Goal: Task Accomplishment & Management: Manage account settings

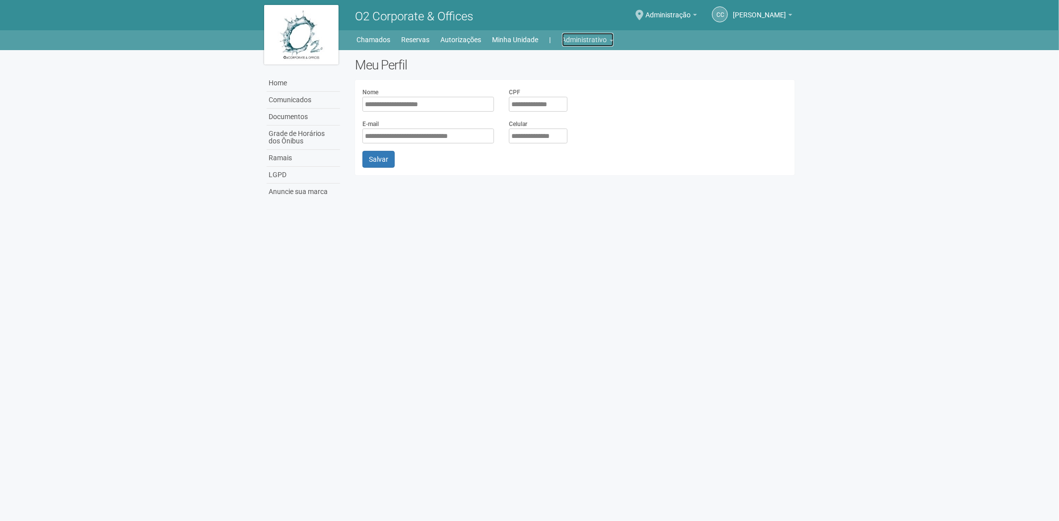
click at [588, 38] on link "Administrativo" at bounding box center [588, 40] width 52 height 14
click at [559, 76] on link "Cartões de acesso" at bounding box center [574, 78] width 84 height 17
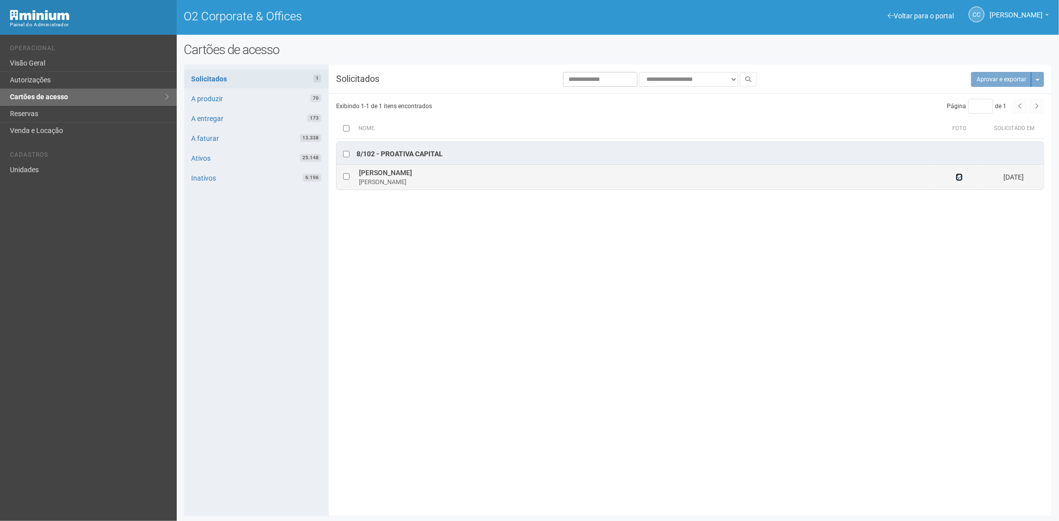
click at [959, 180] on icon at bounding box center [959, 177] width 7 height 7
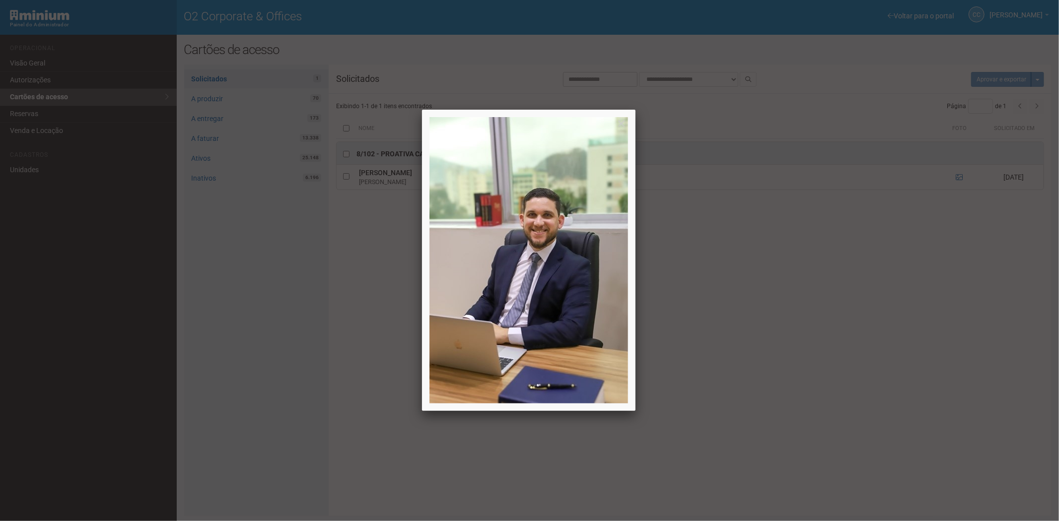
click at [959, 179] on div at bounding box center [529, 260] width 1059 height 521
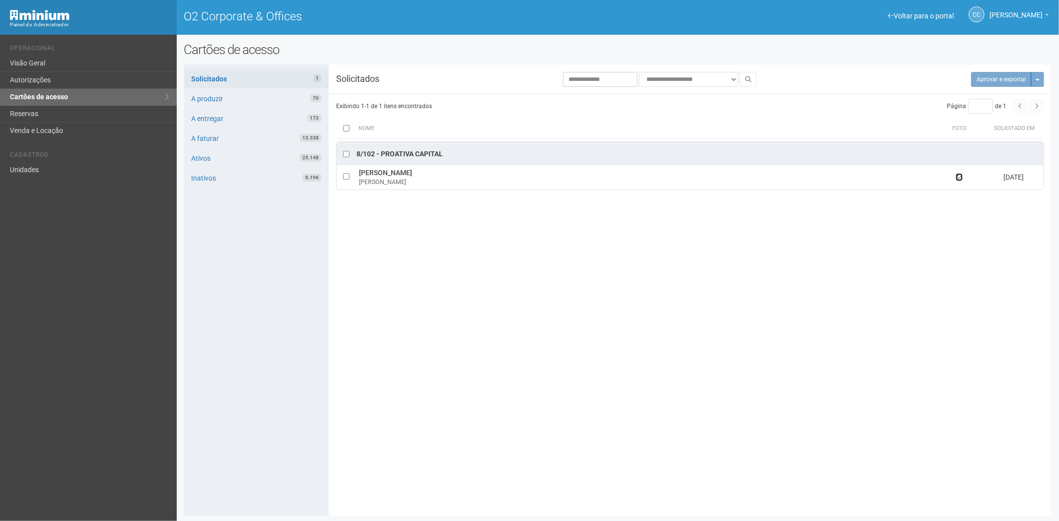
click at [958, 177] on icon at bounding box center [959, 177] width 7 height 7
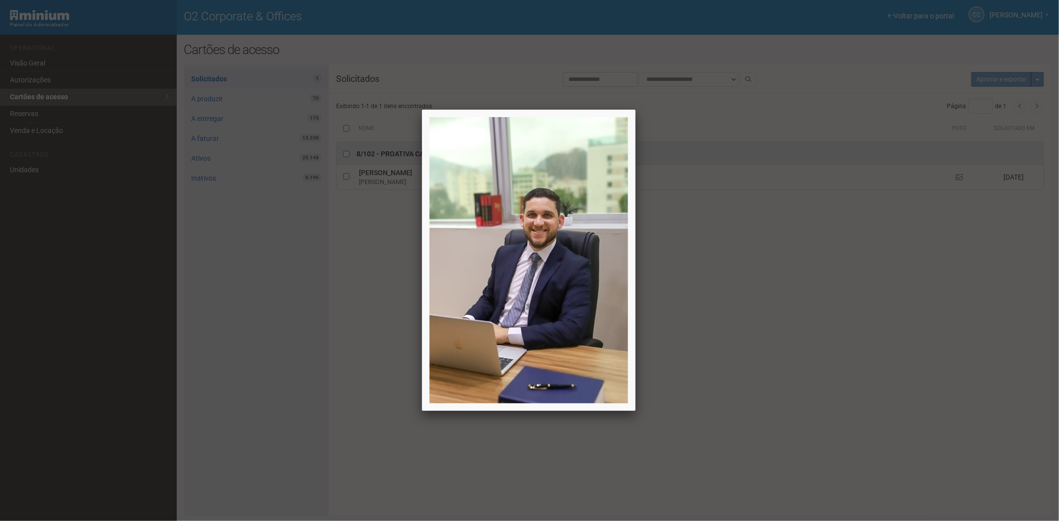
click at [958, 177] on div at bounding box center [529, 260] width 1059 height 521
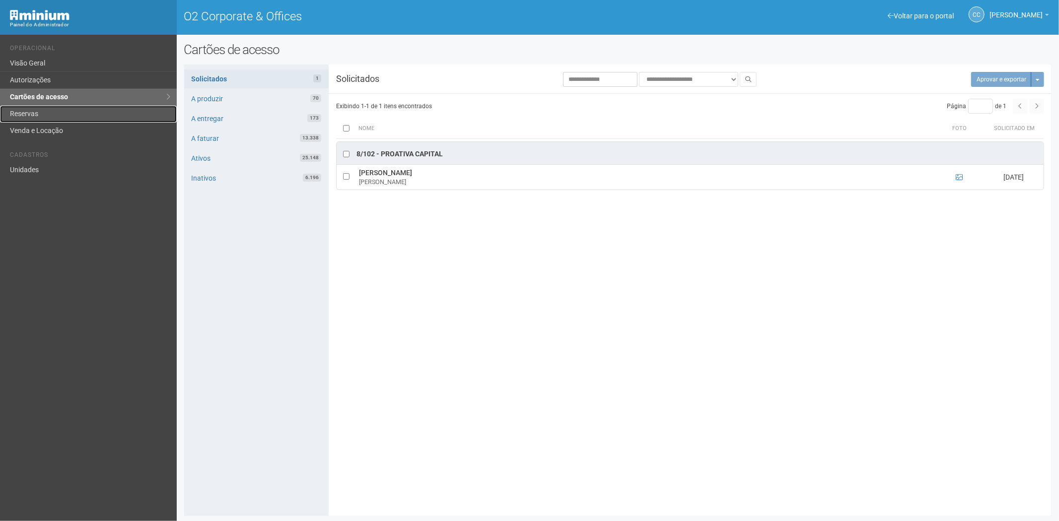
click at [25, 107] on link "Reservas" at bounding box center [88, 114] width 177 height 17
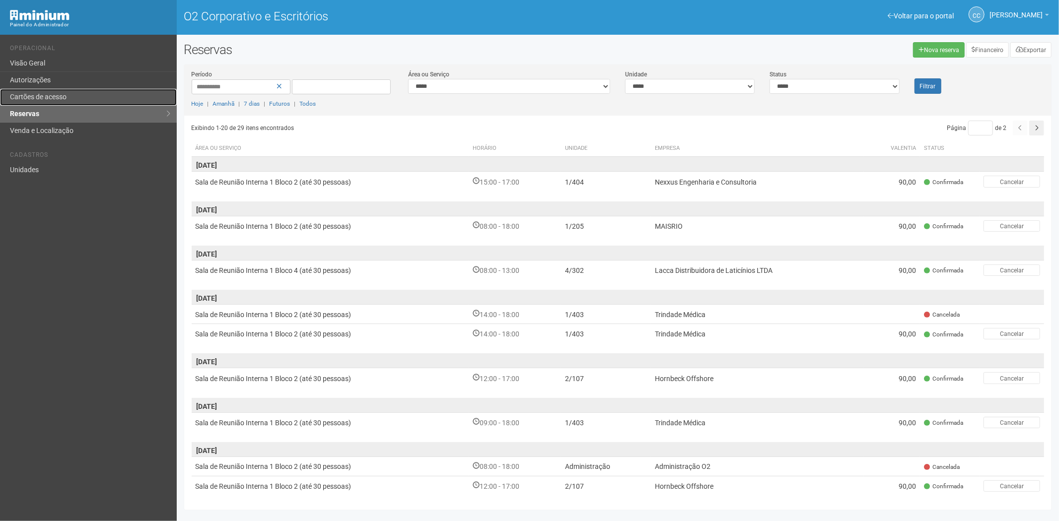
click at [77, 92] on link "Cartões de acesso" at bounding box center [88, 97] width 177 height 17
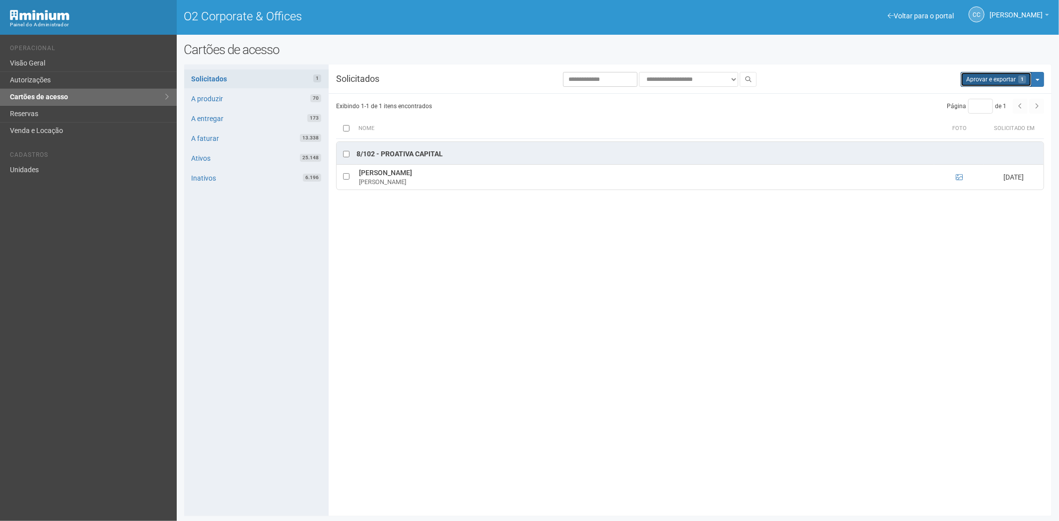
click at [964, 78] on button "Aprovar e exportar 1" at bounding box center [996, 79] width 71 height 15
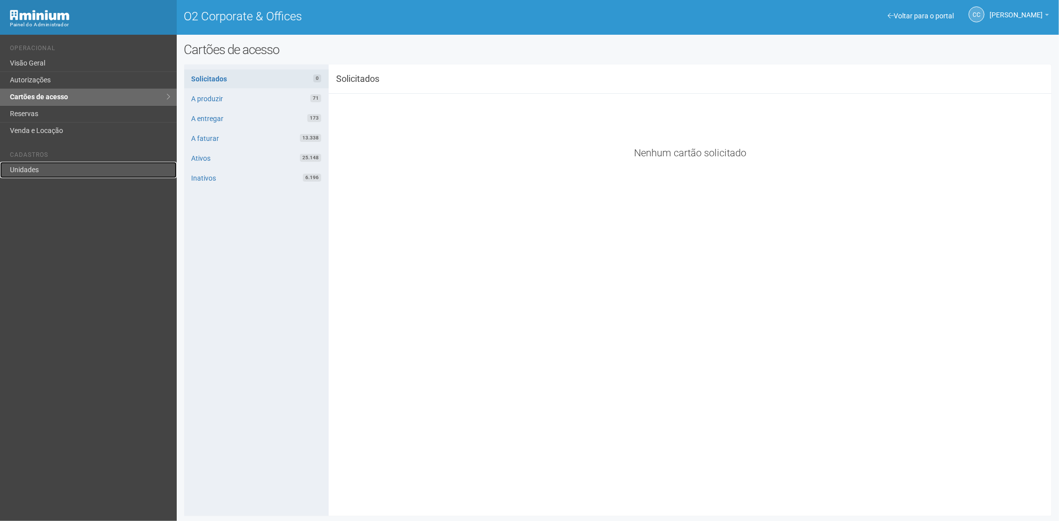
click at [41, 174] on link "Unidades" at bounding box center [88, 170] width 177 height 16
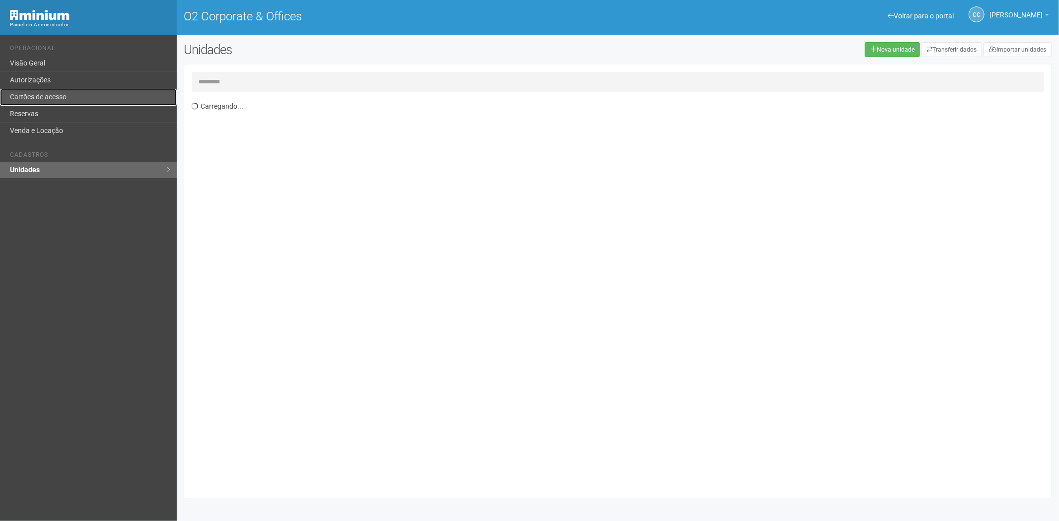
click at [42, 97] on link "Cartões de acesso" at bounding box center [88, 97] width 177 height 17
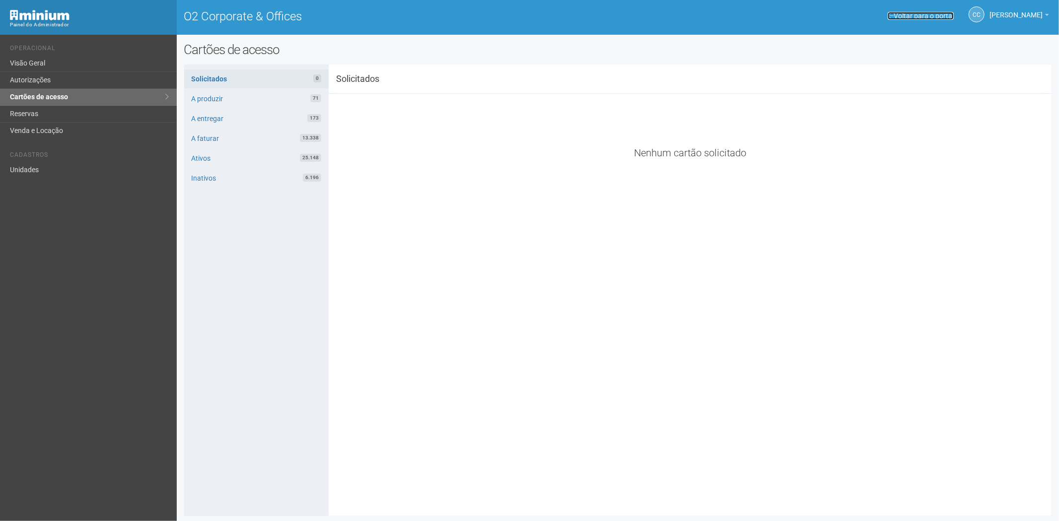
click at [905, 13] on link "Voltar para o portal" at bounding box center [921, 16] width 66 height 8
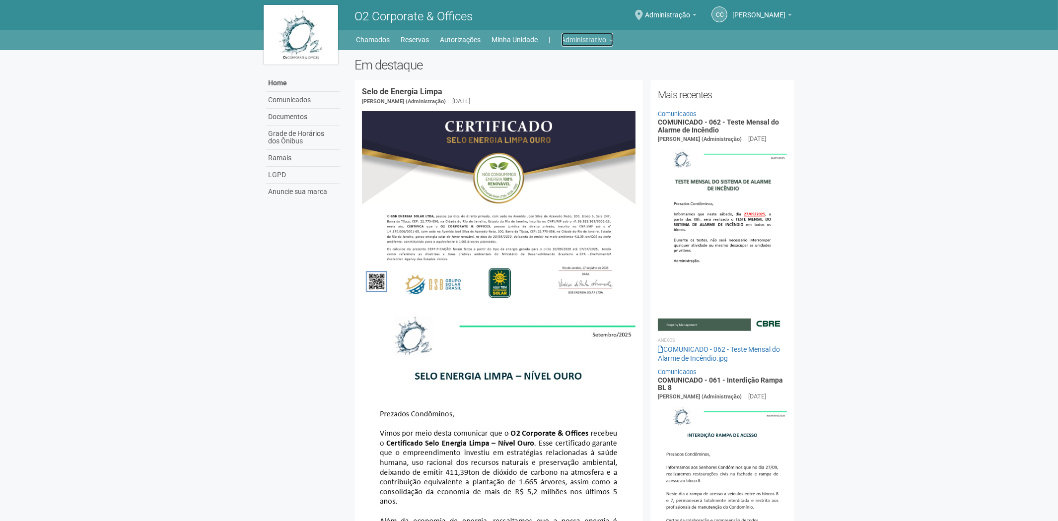
click at [588, 41] on link "Administrativo" at bounding box center [588, 40] width 52 height 14
click at [572, 76] on link "Cartões de acesso" at bounding box center [573, 78] width 84 height 17
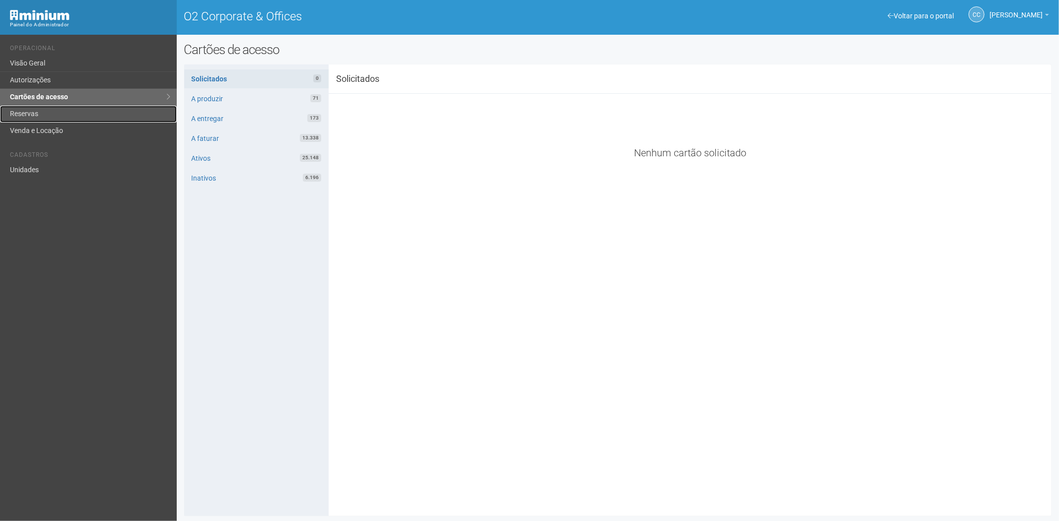
click at [48, 117] on link "Reservas" at bounding box center [88, 114] width 177 height 17
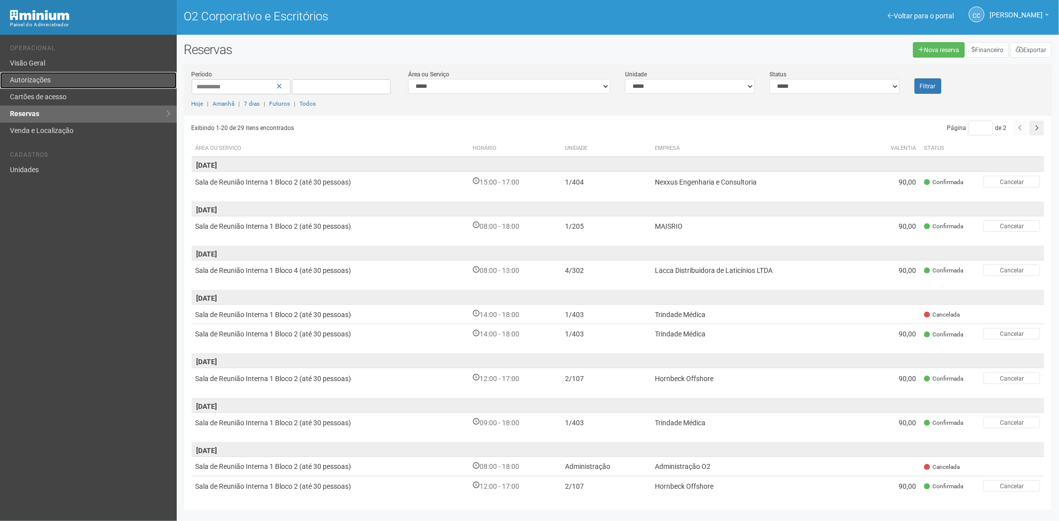
click at [78, 78] on link "Autorizações" at bounding box center [88, 80] width 177 height 17
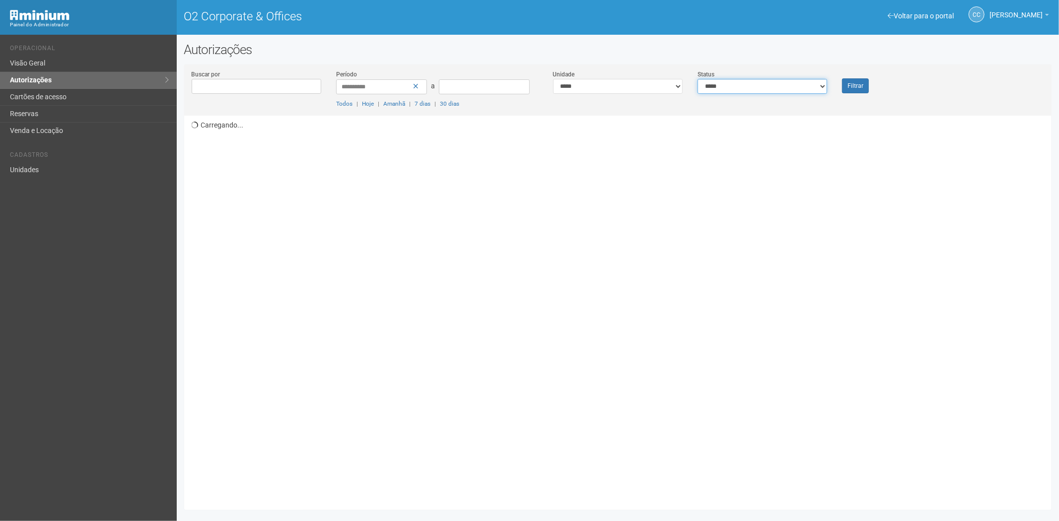
click at [751, 85] on select "**********" at bounding box center [763, 86] width 130 height 15
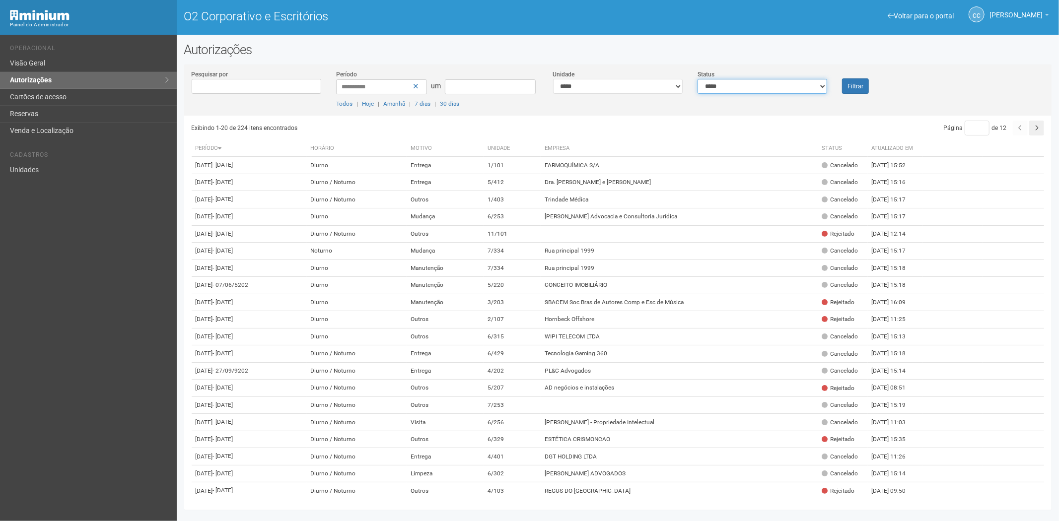
select select "*"
click at [698, 79] on select "**********" at bounding box center [763, 86] width 130 height 15
click at [861, 88] on font "Filtrar" at bounding box center [856, 86] width 16 height 7
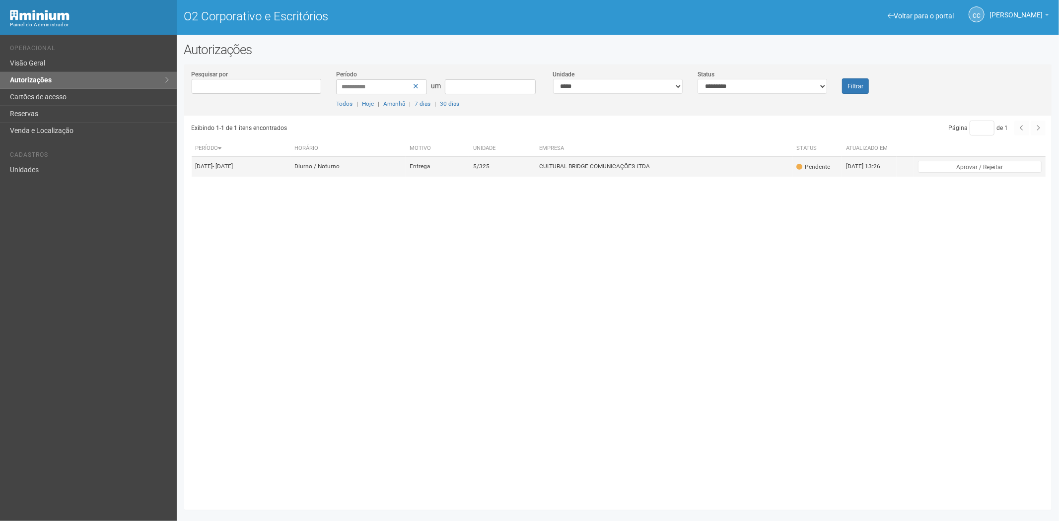
click at [512, 175] on td "5/325" at bounding box center [502, 167] width 66 height 20
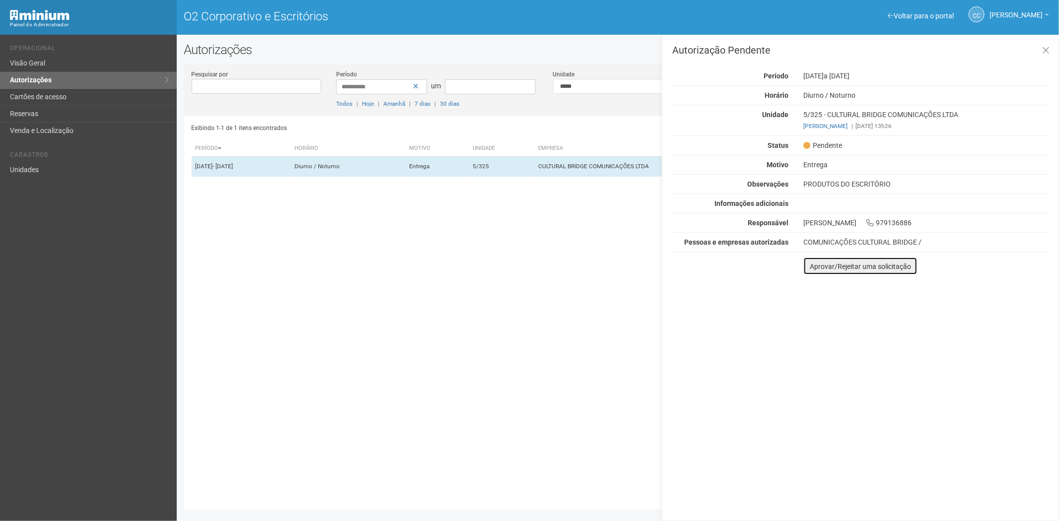
click at [810, 275] on button "Aprovar/Rejeitar uma solicitação" at bounding box center [861, 266] width 114 height 18
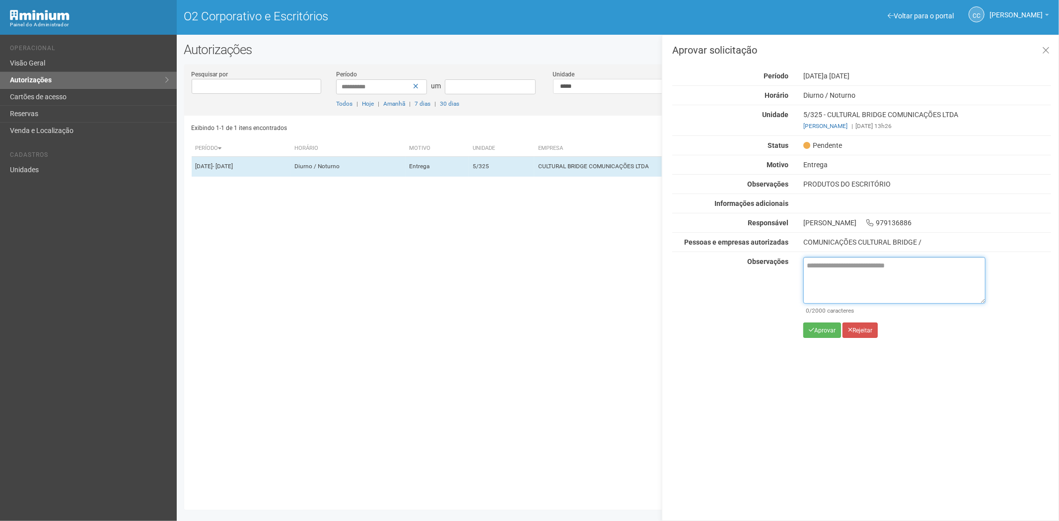
click at [812, 280] on textarea at bounding box center [895, 280] width 182 height 47
paste textarea "**********"
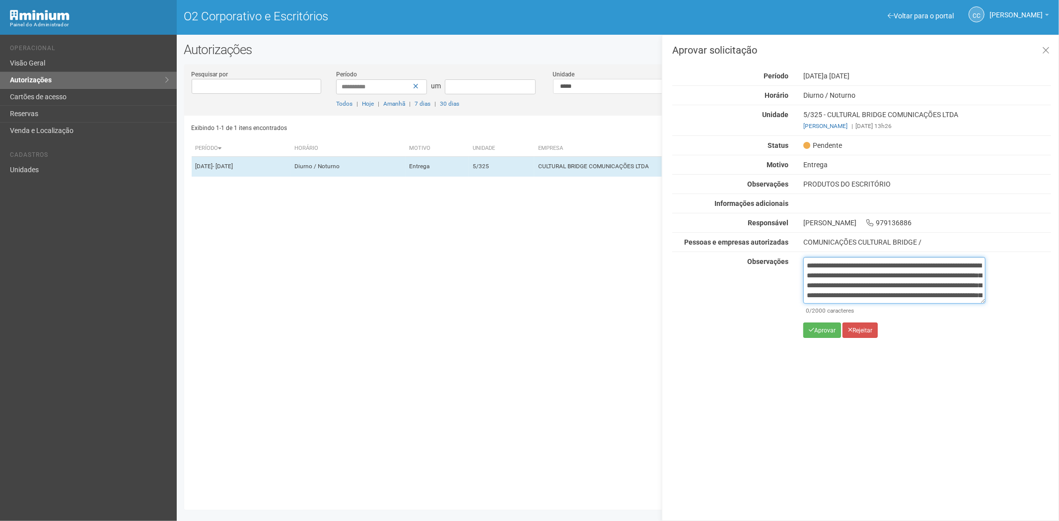
scroll to position [56, 0]
type textarea "**********"
click at [821, 334] on button "Aprovar" at bounding box center [823, 330] width 38 height 15
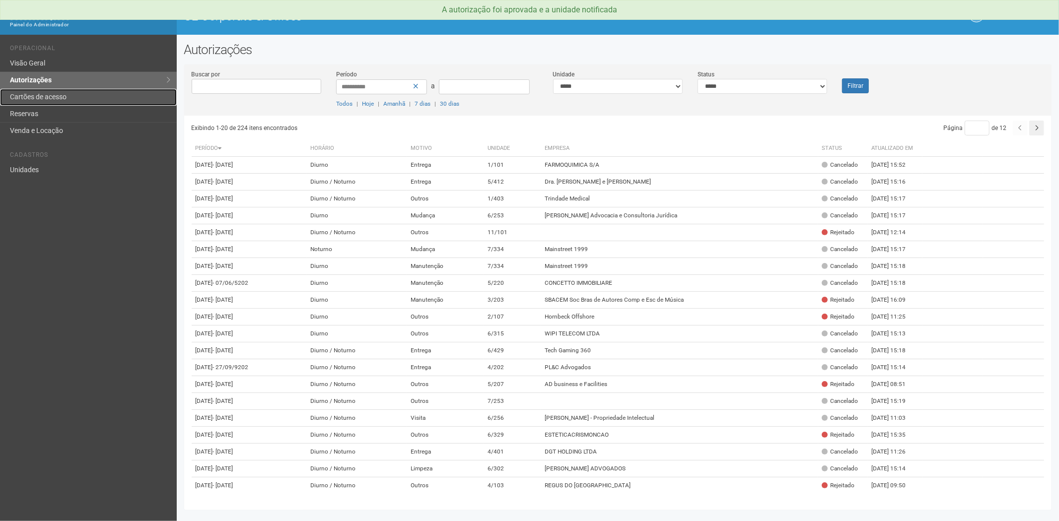
click at [76, 98] on link "Cartões de acesso" at bounding box center [88, 97] width 177 height 17
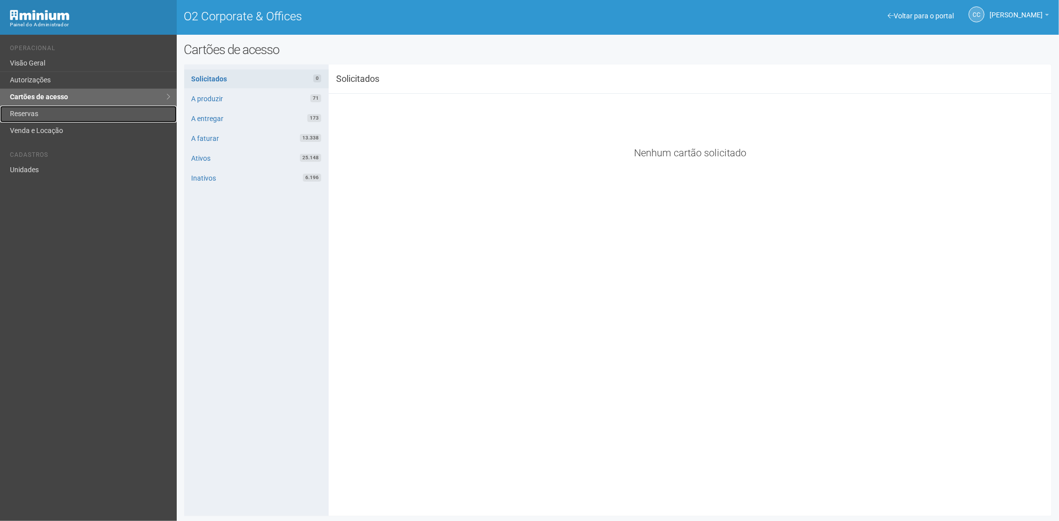
click at [31, 110] on link "Reservas" at bounding box center [88, 114] width 177 height 17
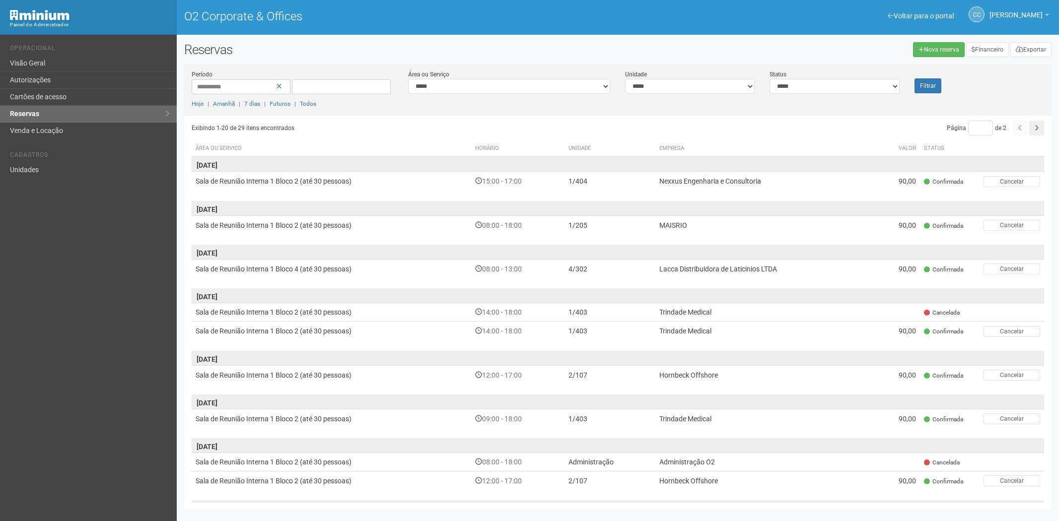
click at [37, 95] on link "Cartões de acesso" at bounding box center [88, 97] width 177 height 17
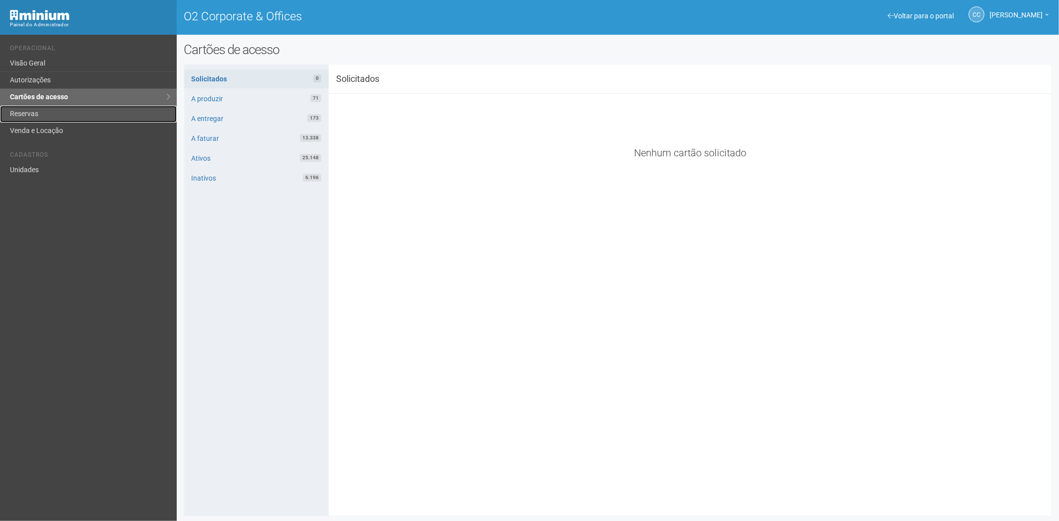
click at [26, 116] on link "Reservas" at bounding box center [88, 114] width 177 height 17
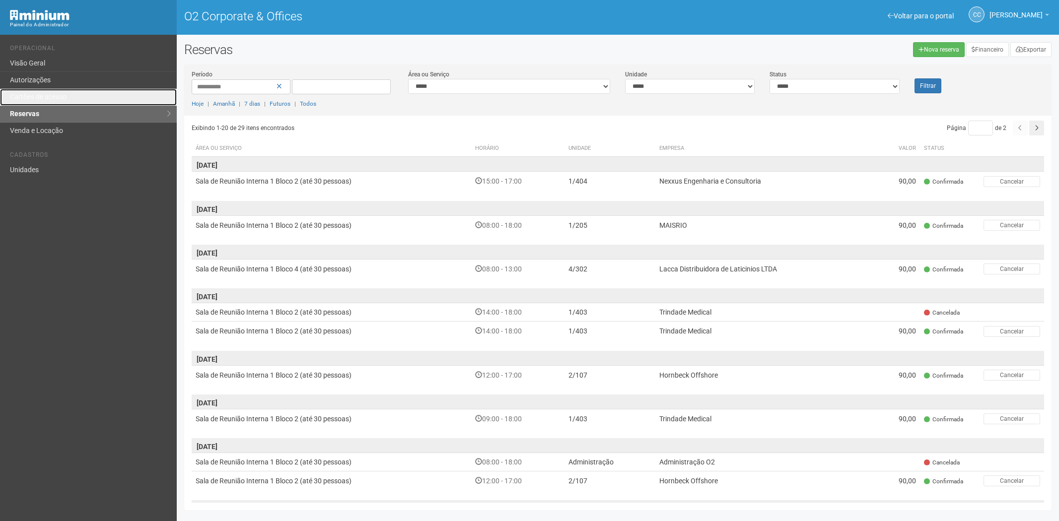
click at [55, 96] on link "Cartões de acesso" at bounding box center [88, 97] width 177 height 17
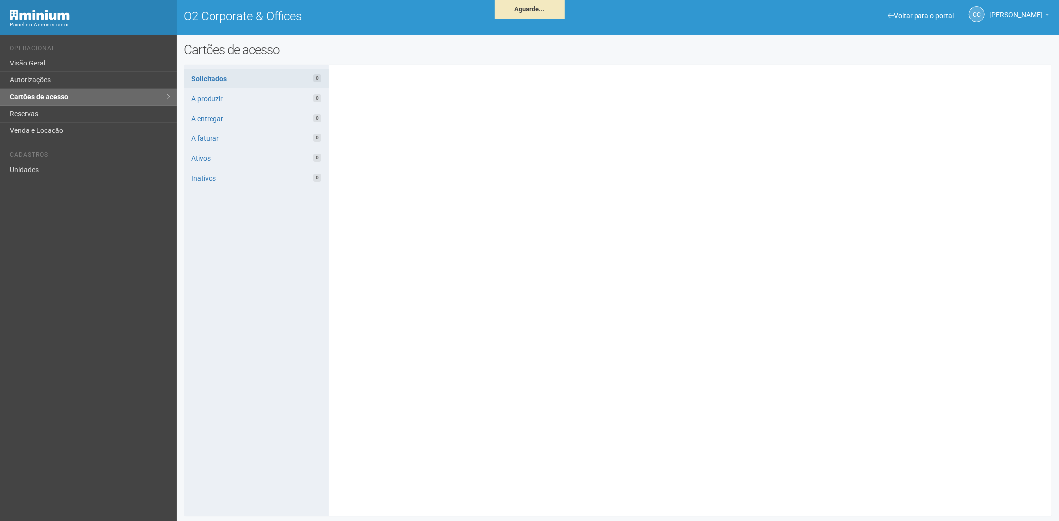
click at [95, 401] on div "Voltar para o portal Operacional Visão Geral Autorizações Cartões de acesso Res…" at bounding box center [88, 278] width 177 height 487
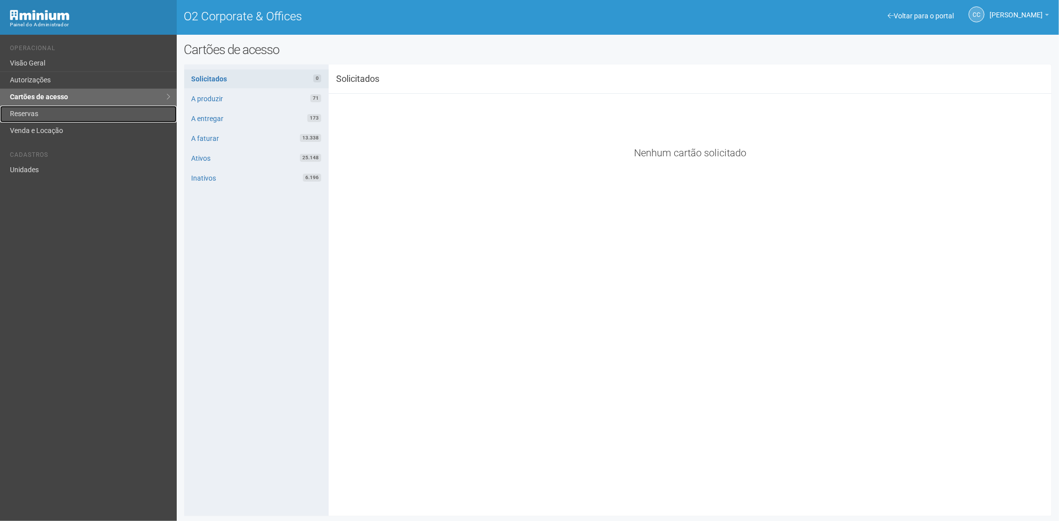
click at [46, 115] on link "Reservas" at bounding box center [88, 114] width 177 height 17
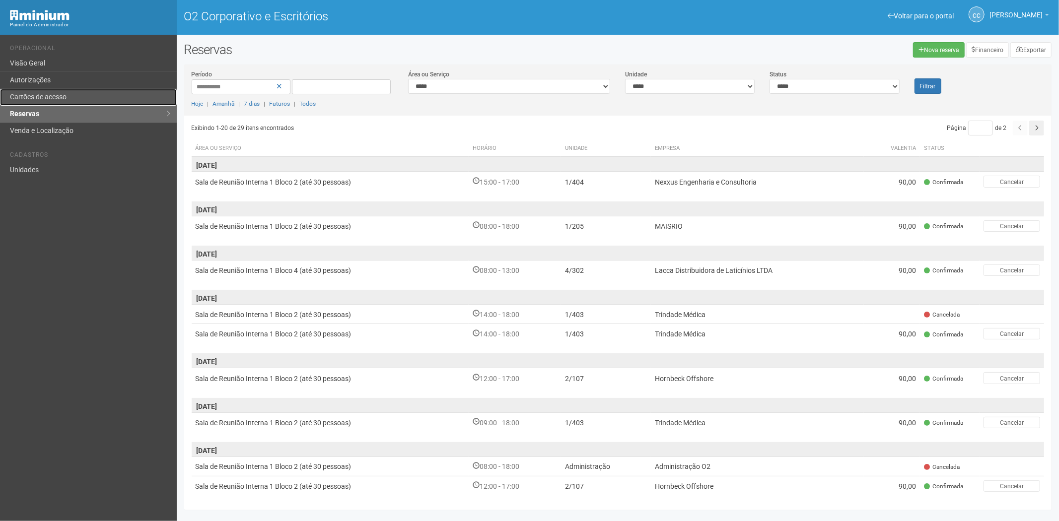
click at [41, 96] on font "Cartões de acesso" at bounding box center [38, 97] width 57 height 8
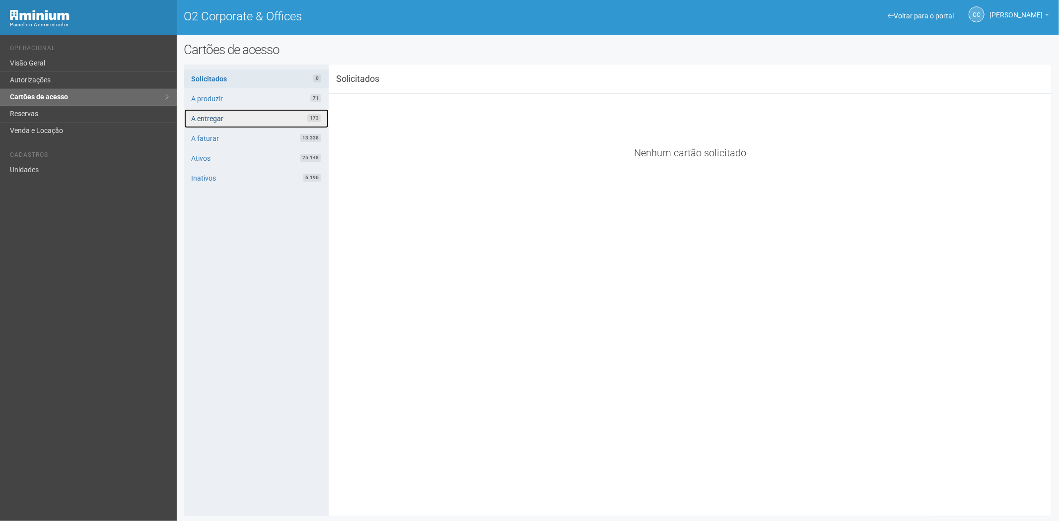
click at [262, 121] on link "A entregar 173" at bounding box center [256, 118] width 145 height 19
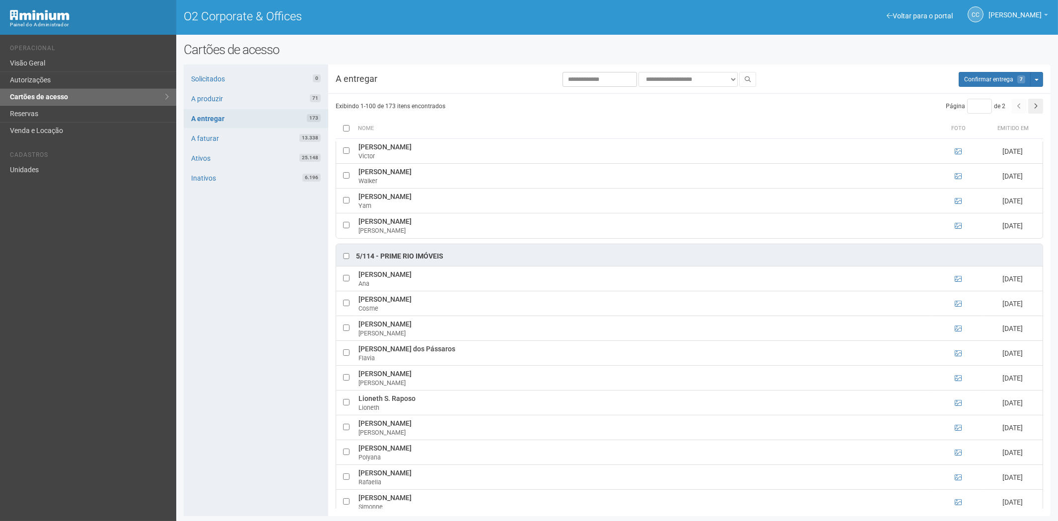
scroll to position [2754, 0]
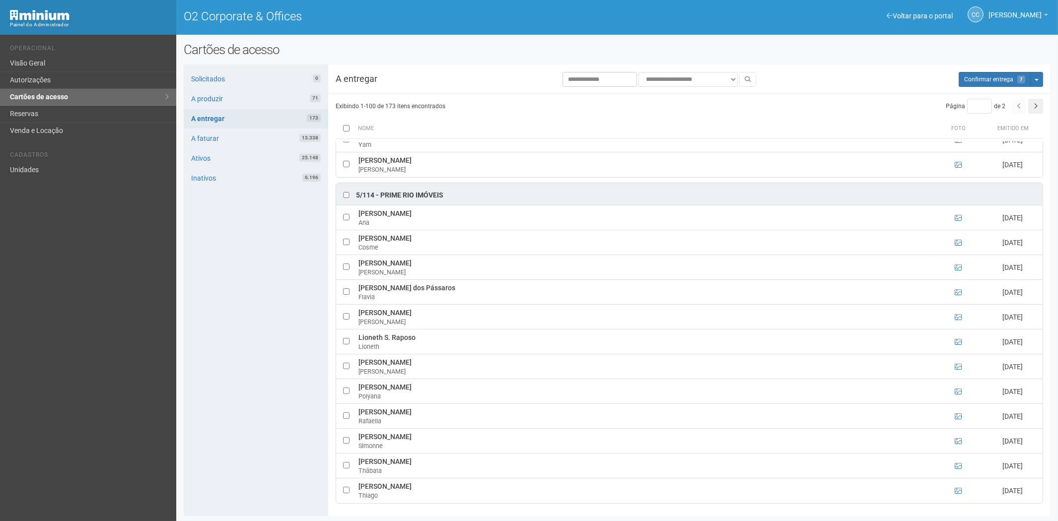
click at [985, 87] on div "**********" at bounding box center [689, 83] width 723 height 22
click at [1010, 78] on span "Confirmar entrega" at bounding box center [988, 79] width 49 height 7
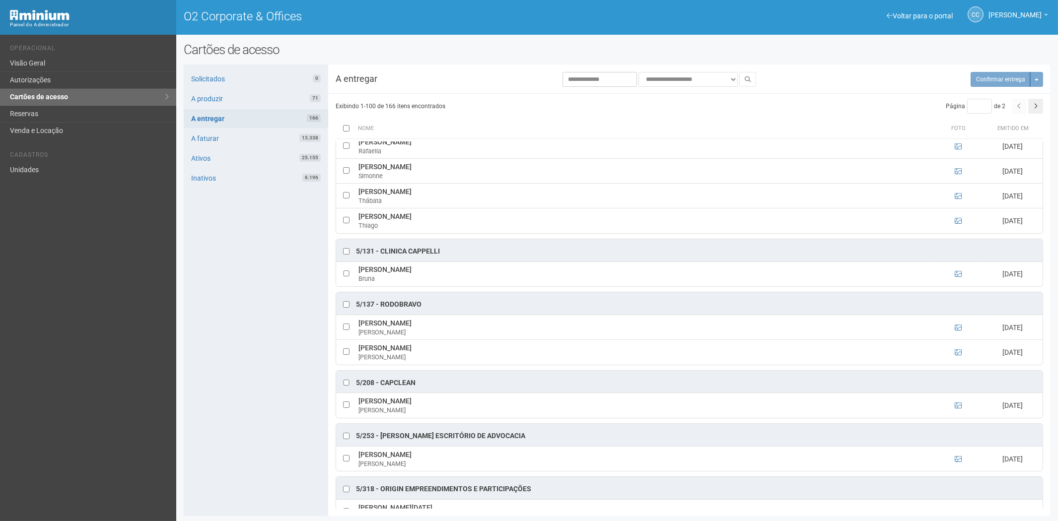
scroll to position [2841, 0]
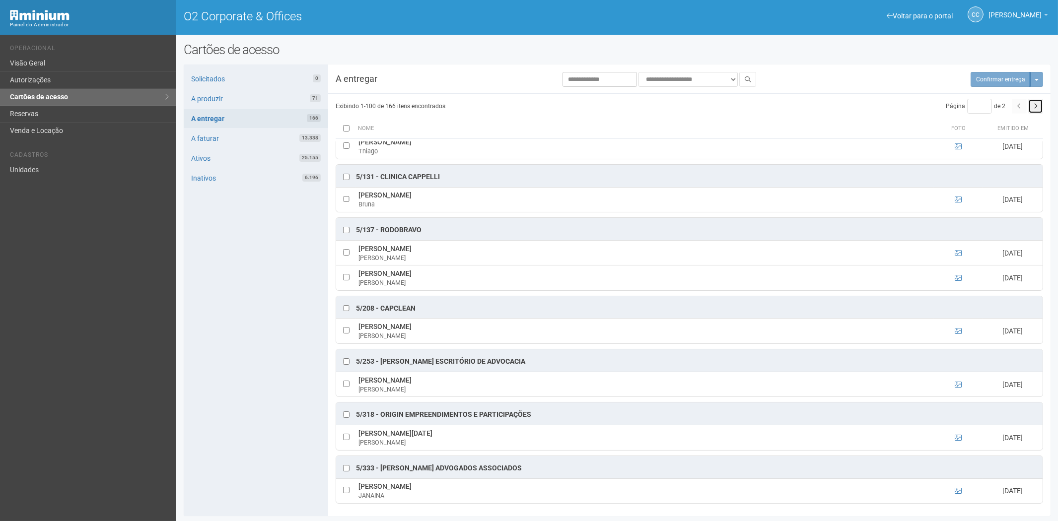
click at [1035, 112] on button "button" at bounding box center [1035, 106] width 15 height 15
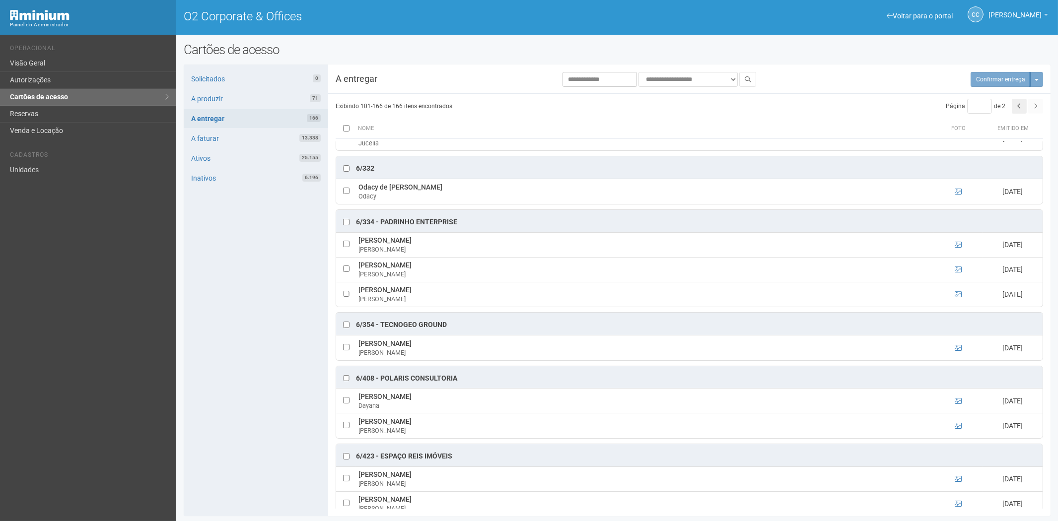
scroll to position [1110, 0]
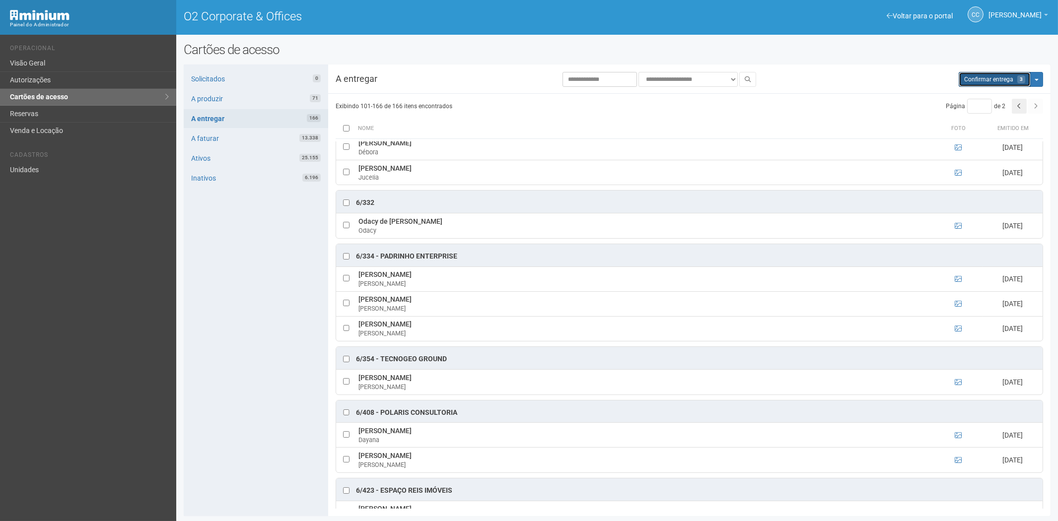
click at [979, 80] on span "Confirmar entrega" at bounding box center [988, 79] width 49 height 7
type input "*"
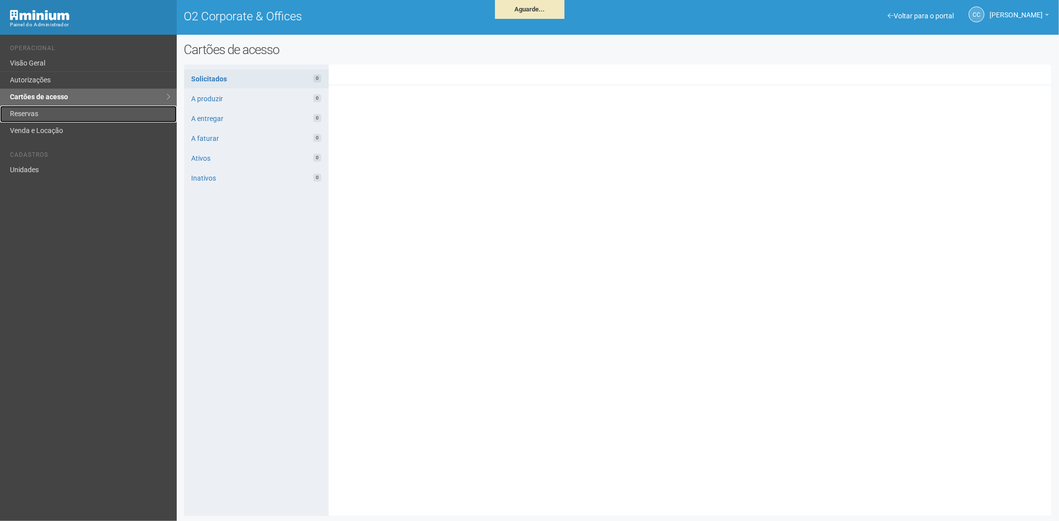
click at [40, 110] on link "Reservas" at bounding box center [88, 114] width 177 height 17
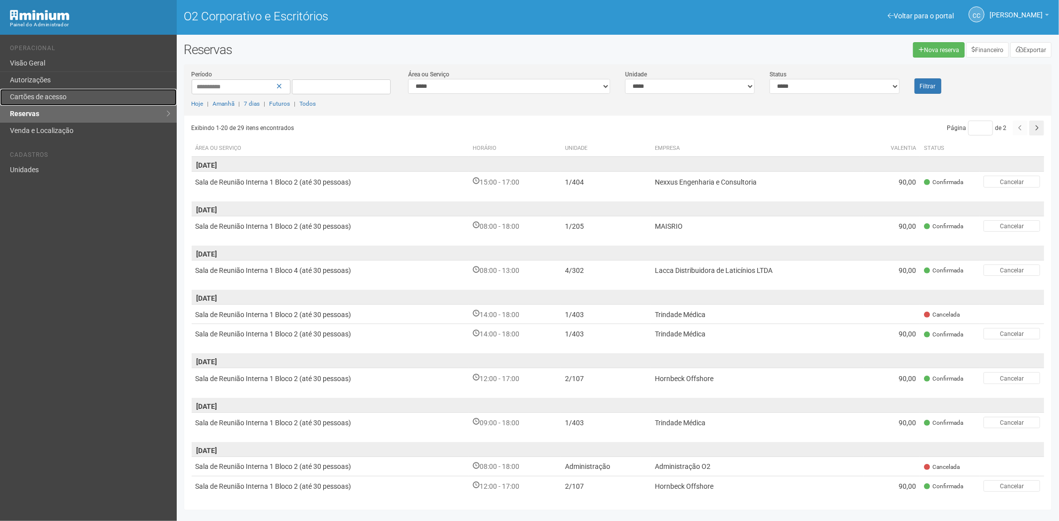
click at [56, 98] on font "Cartões de acesso" at bounding box center [38, 97] width 57 height 8
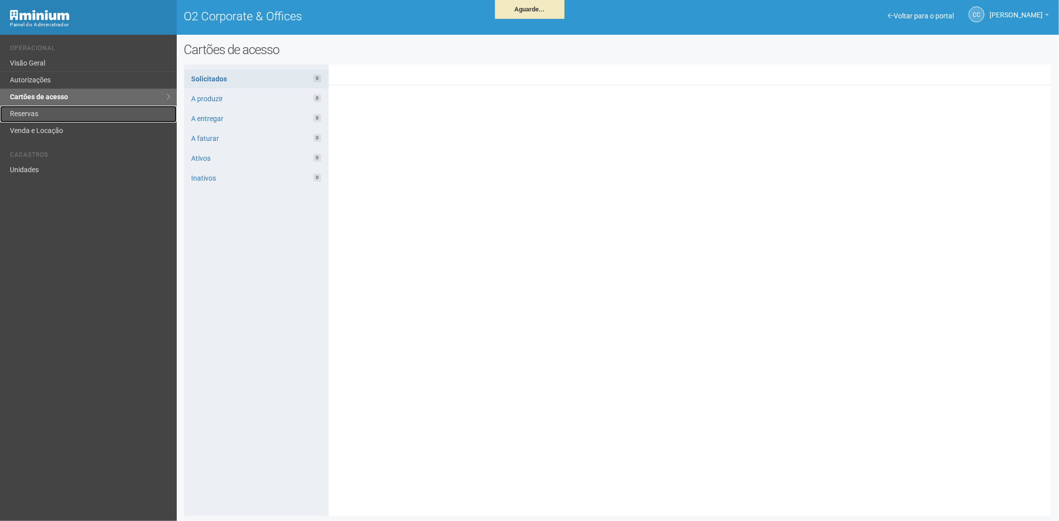
click at [64, 111] on link "Reservas" at bounding box center [88, 114] width 177 height 17
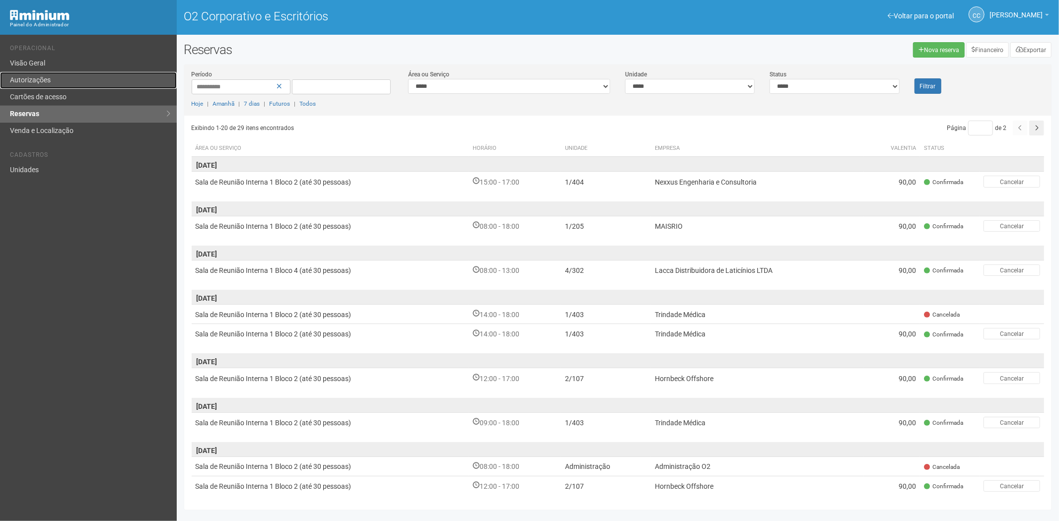
click at [72, 88] on link "Autorizações" at bounding box center [88, 80] width 177 height 17
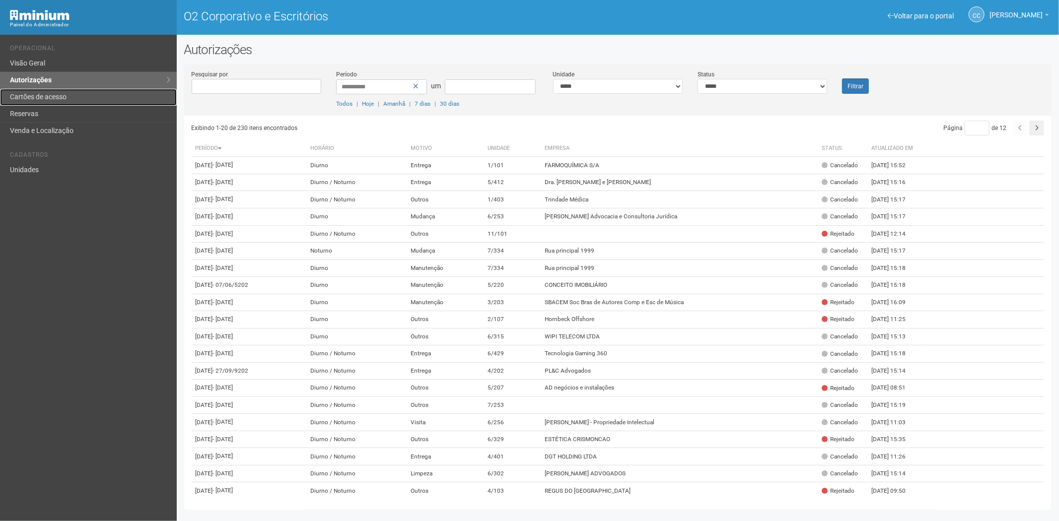
click at [44, 94] on font "Cartões de acesso" at bounding box center [38, 97] width 57 height 8
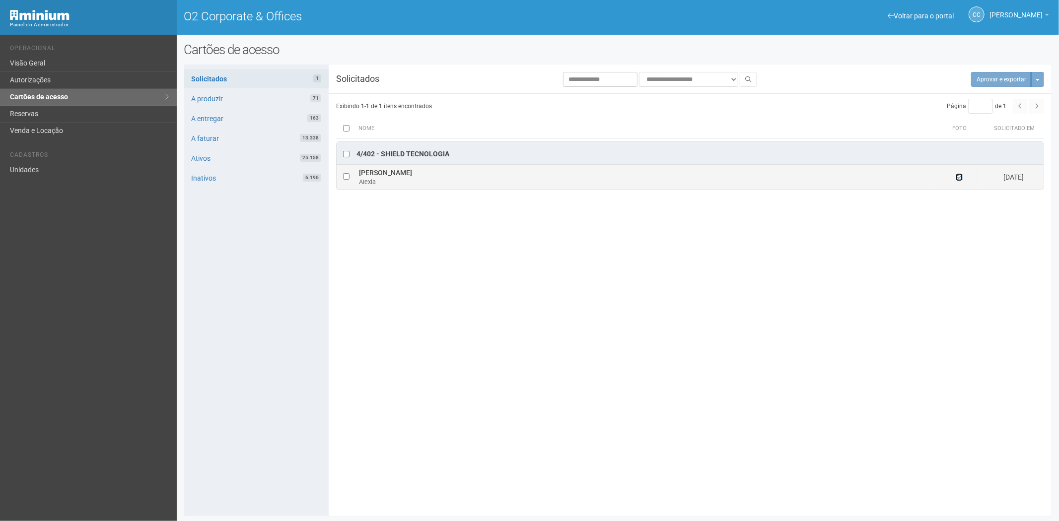
click at [960, 177] on icon at bounding box center [959, 177] width 7 height 7
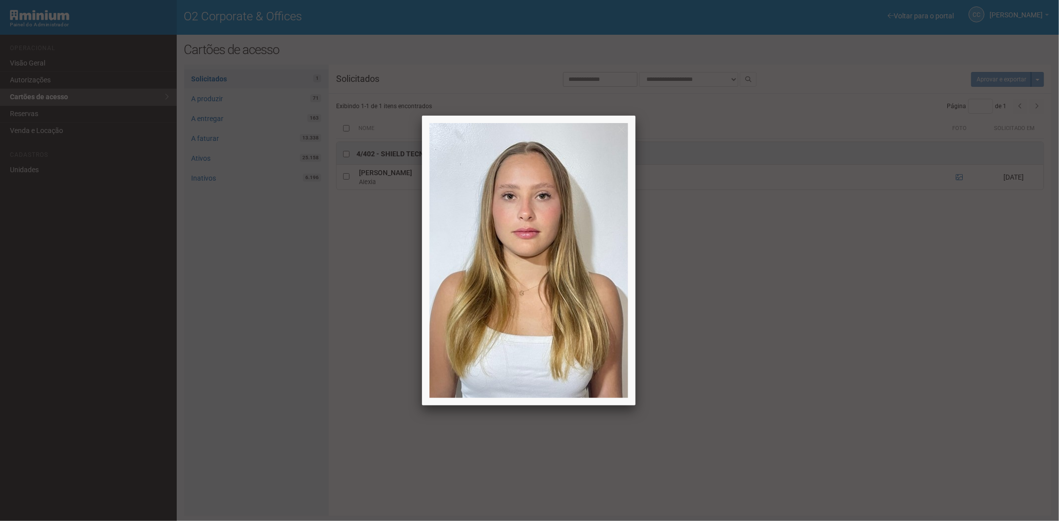
click at [852, 331] on div at bounding box center [529, 260] width 1059 height 521
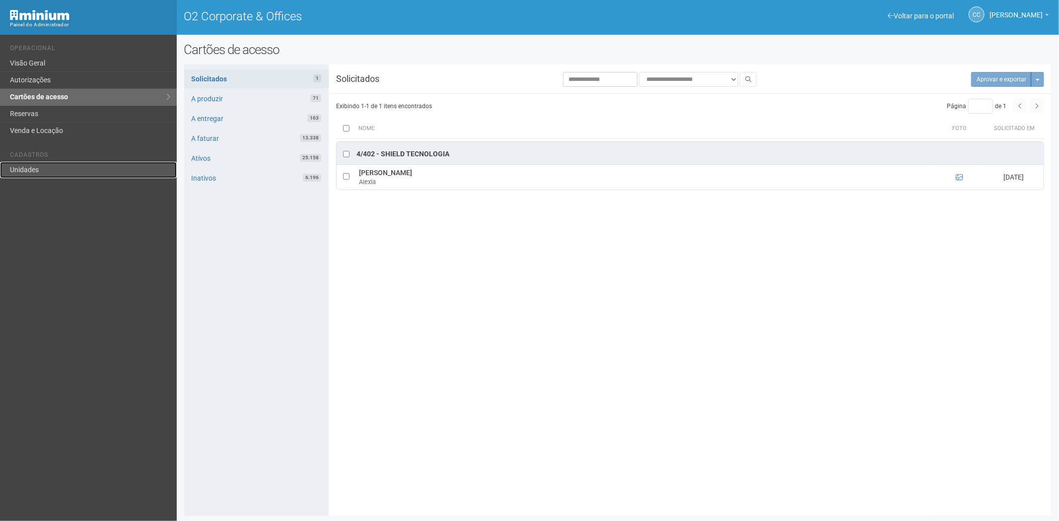
click at [57, 169] on link "Unidades" at bounding box center [88, 170] width 177 height 16
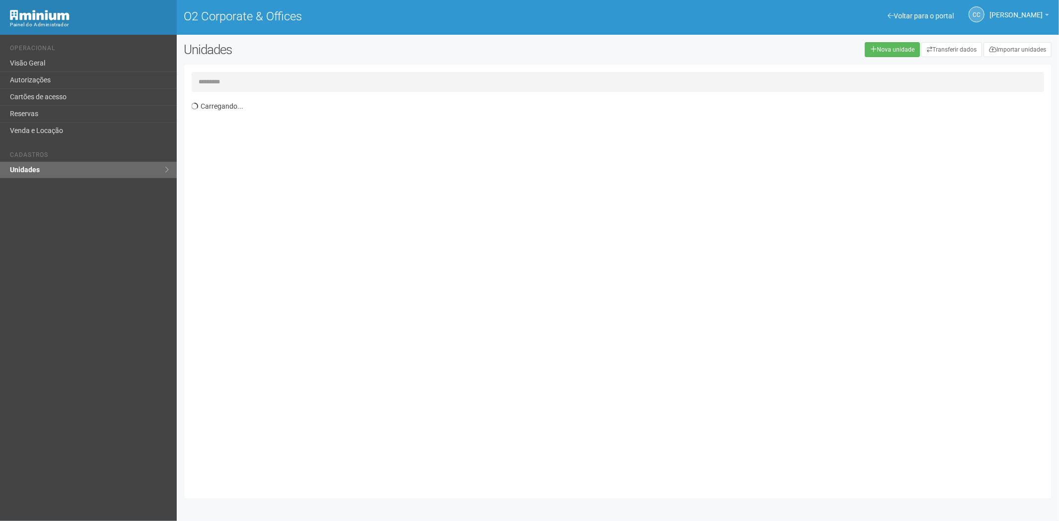
click at [207, 84] on input "text" at bounding box center [618, 82] width 853 height 20
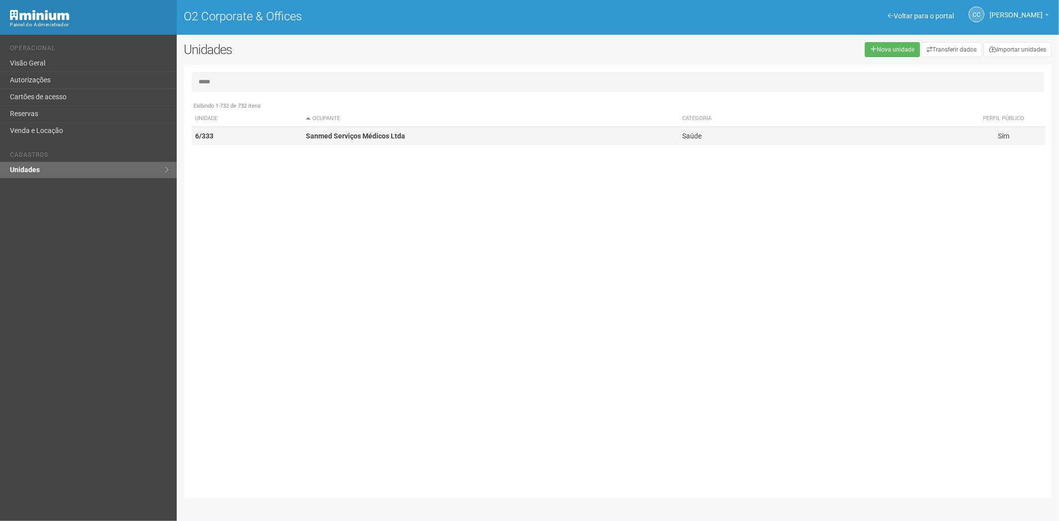
type input "*****"
click at [319, 141] on td "Sanmed Serviços Médicos Ltda" at bounding box center [490, 136] width 376 height 18
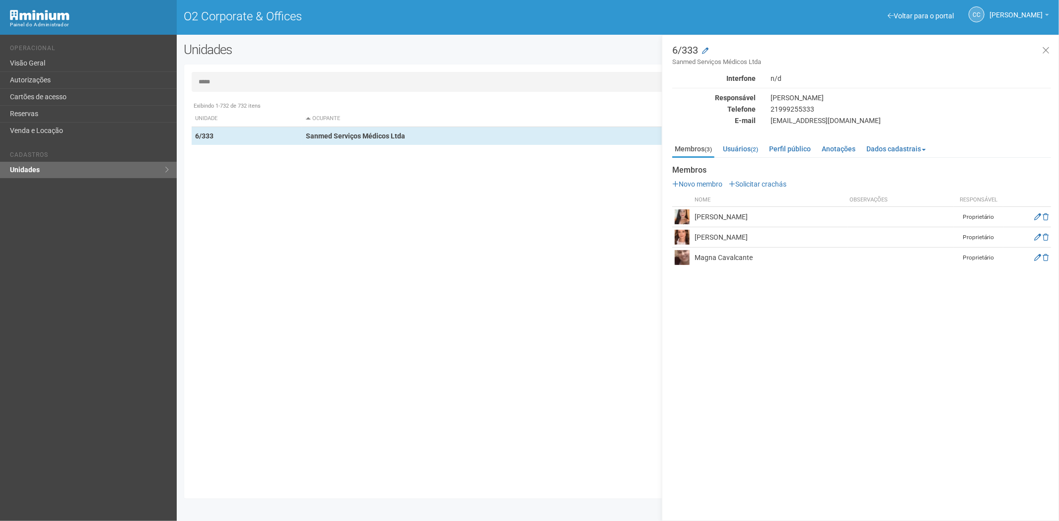
drag, startPoint x: 777, startPoint y: 235, endPoint x: 697, endPoint y: 239, distance: 80.1
click at [691, 240] on tr "Flávia Ramos Ching San Proprietário" at bounding box center [861, 237] width 379 height 20
copy tr "Flávia Ramos Ching San"
drag, startPoint x: 204, startPoint y: 231, endPoint x: 220, endPoint y: 218, distance: 21.1
click at [204, 231] on div "Exibindo 1-732 de 732 itens Unidade Ocupante Categoria Perfil público 1/201 1/2…" at bounding box center [622, 294] width 861 height 395
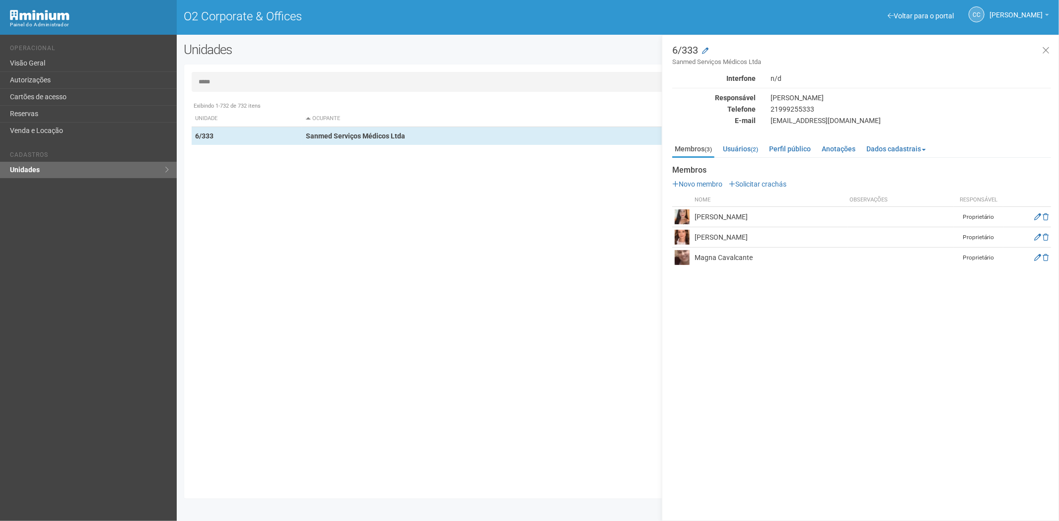
click at [225, 83] on input "*****" at bounding box center [618, 82] width 853 height 20
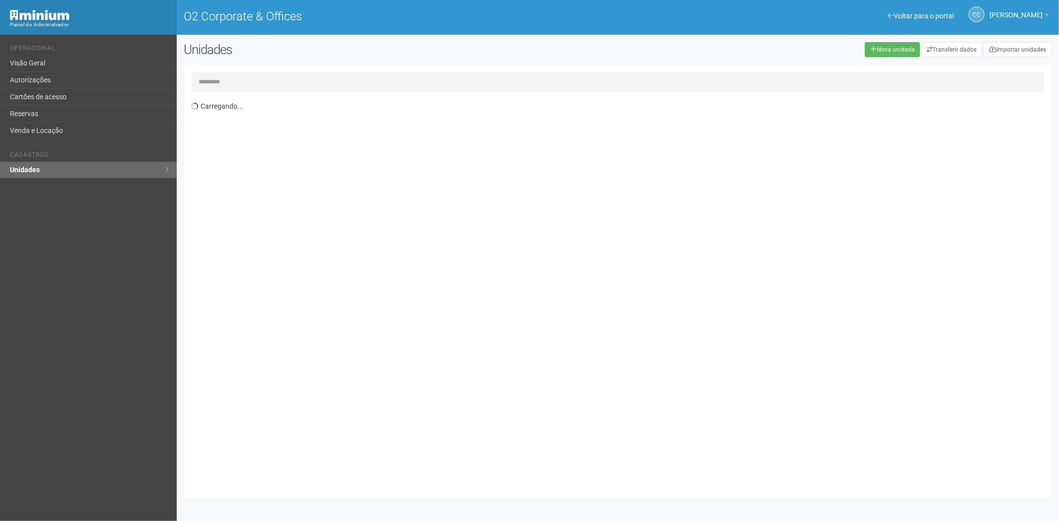
click at [38, 90] on link "Cartões de acesso" at bounding box center [88, 97] width 177 height 17
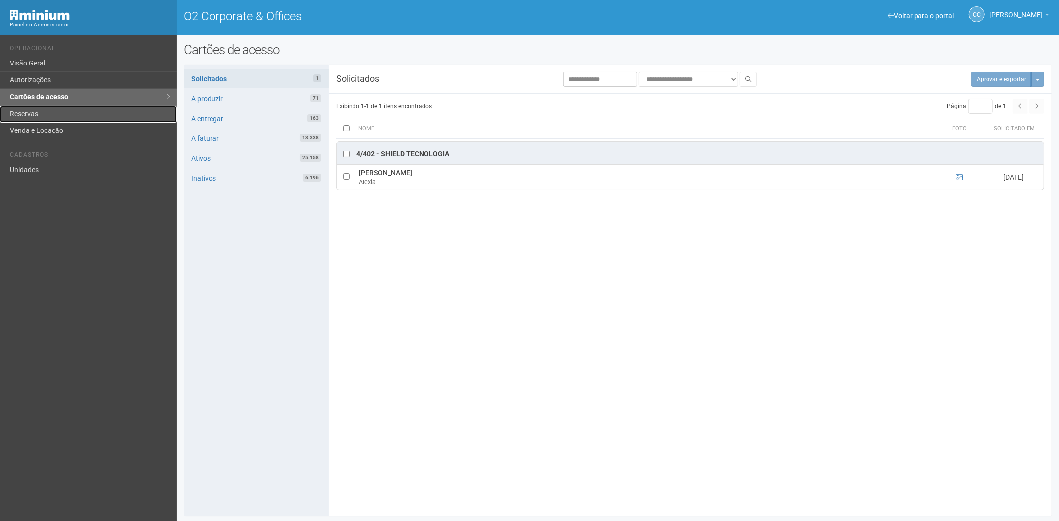
click at [25, 108] on link "Reservas" at bounding box center [88, 114] width 177 height 17
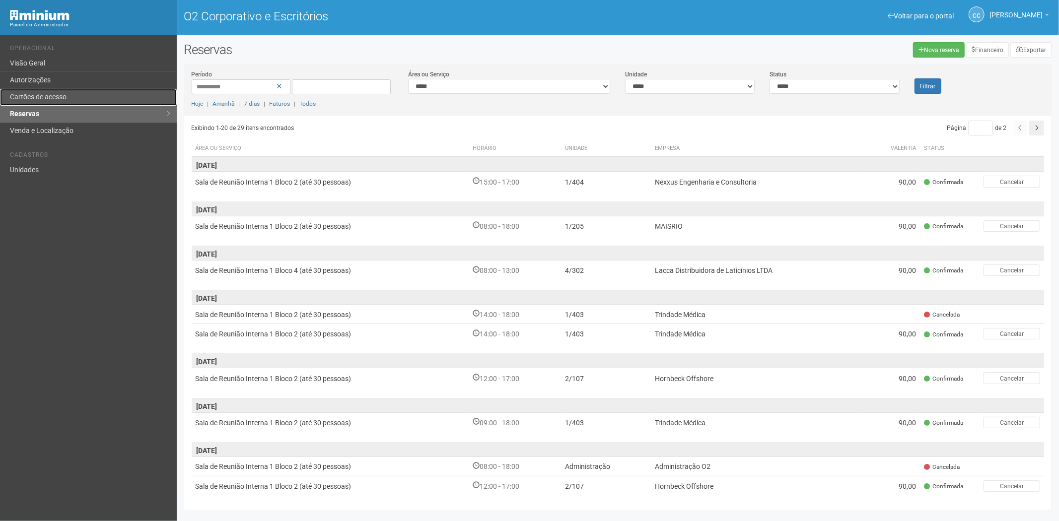
click at [83, 98] on link "Cartões de acesso" at bounding box center [88, 97] width 177 height 17
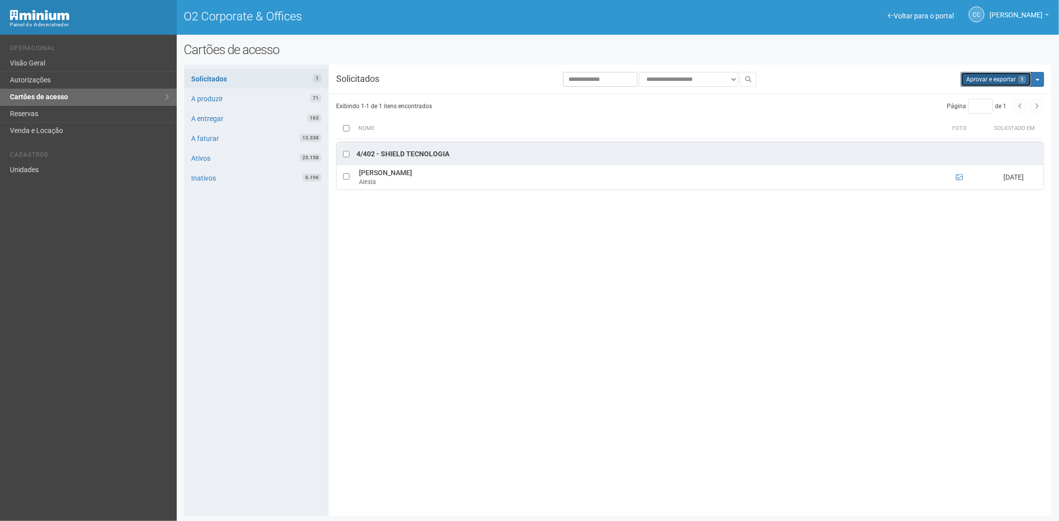
click at [982, 82] on button "Aprovar e exportar 1" at bounding box center [996, 79] width 71 height 15
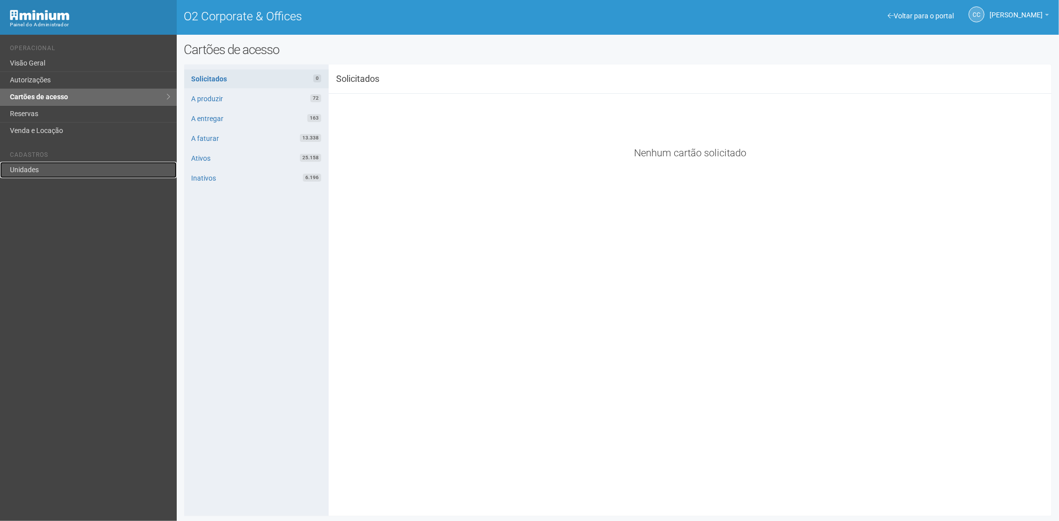
drag, startPoint x: 20, startPoint y: 168, endPoint x: 31, endPoint y: 169, distance: 11.0
click at [20, 168] on link "Unidades" at bounding box center [88, 170] width 177 height 16
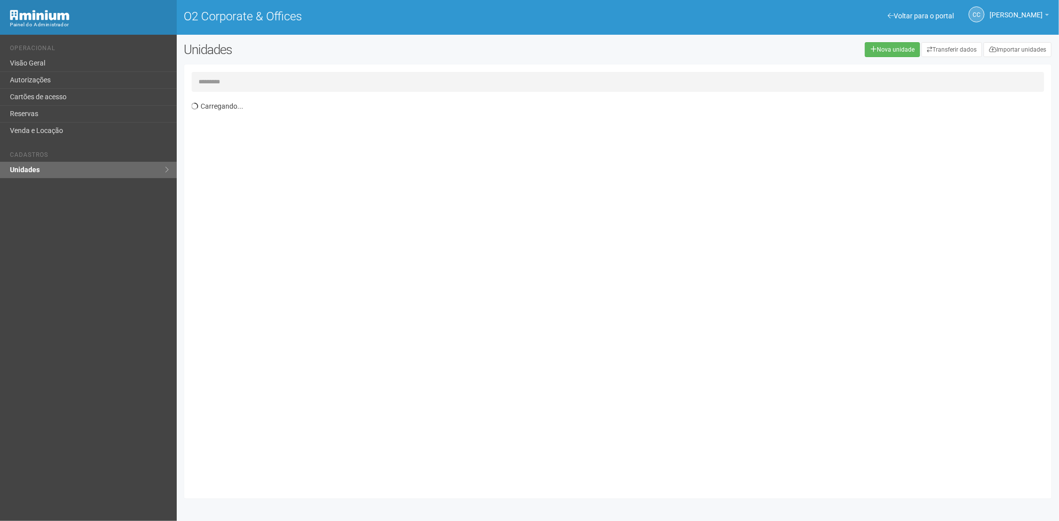
click at [234, 78] on input "text" at bounding box center [618, 82] width 853 height 20
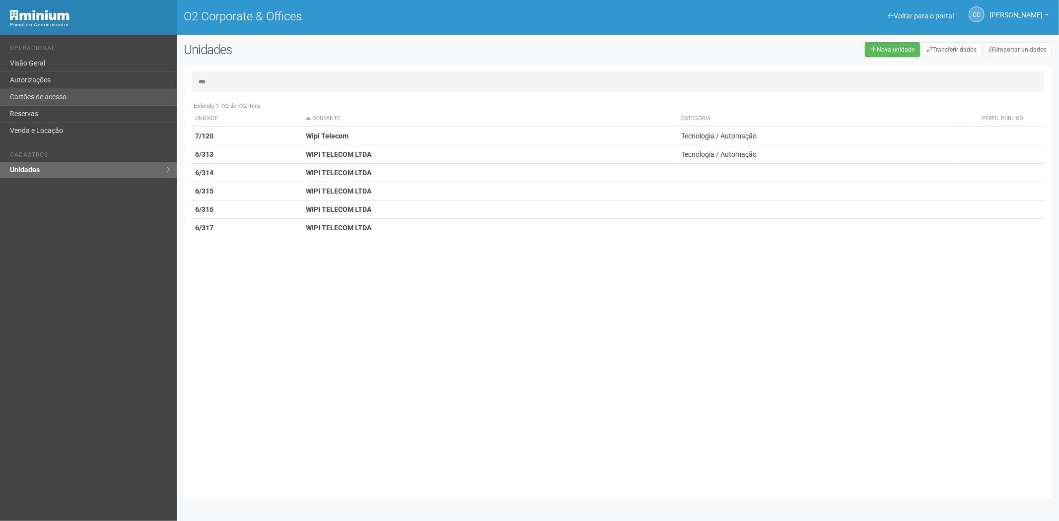
type input "***"
click at [84, 100] on link "Cartões de acesso" at bounding box center [88, 97] width 177 height 17
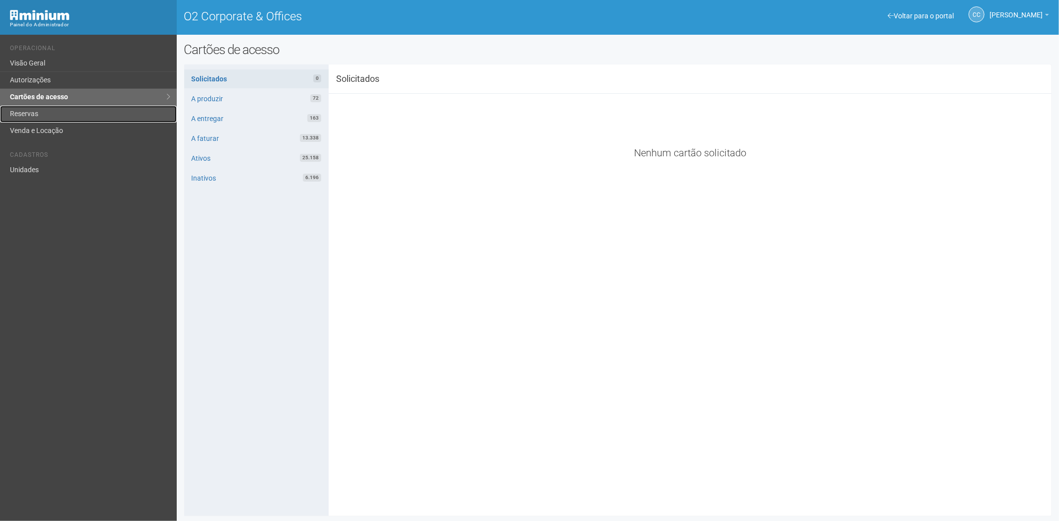
click at [63, 116] on link "Reservas" at bounding box center [88, 114] width 177 height 17
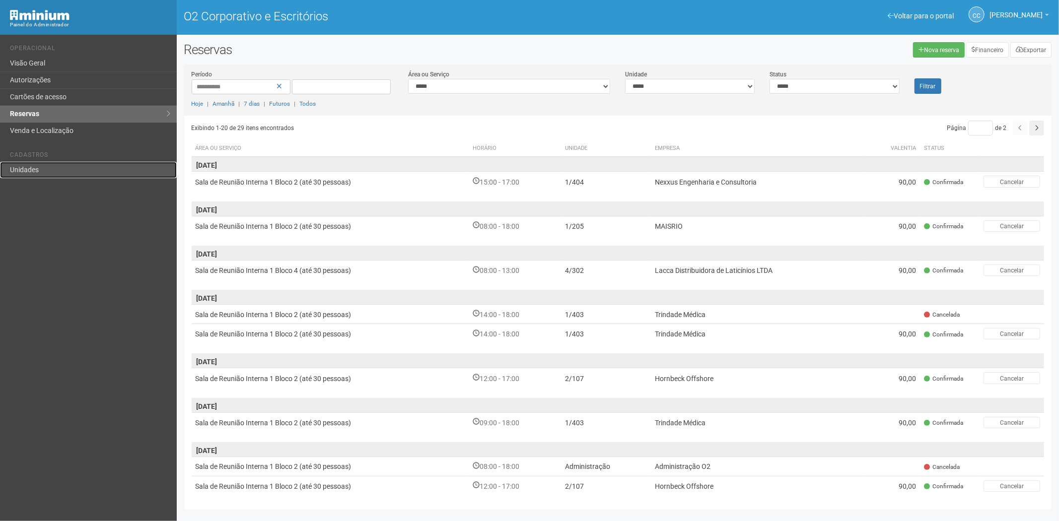
click at [30, 177] on link "Unidades" at bounding box center [88, 170] width 177 height 16
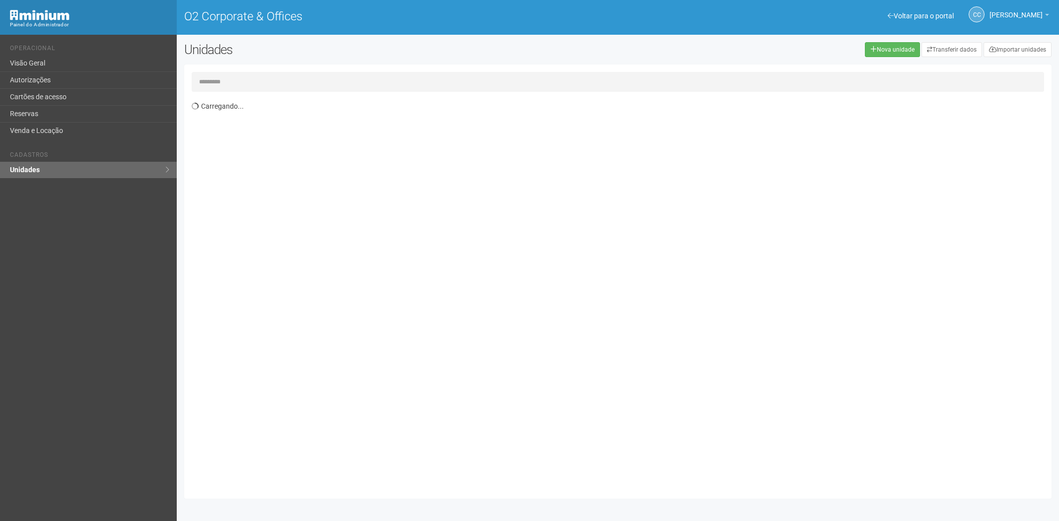
click at [216, 77] on input "text" at bounding box center [618, 82] width 853 height 20
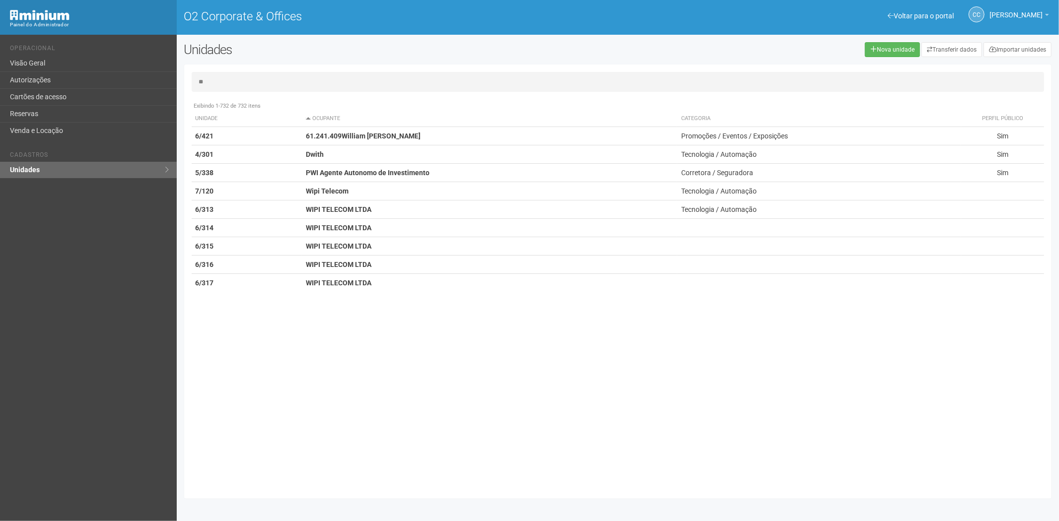
type input "**"
click at [72, 93] on link "Cartões de acesso" at bounding box center [88, 97] width 177 height 17
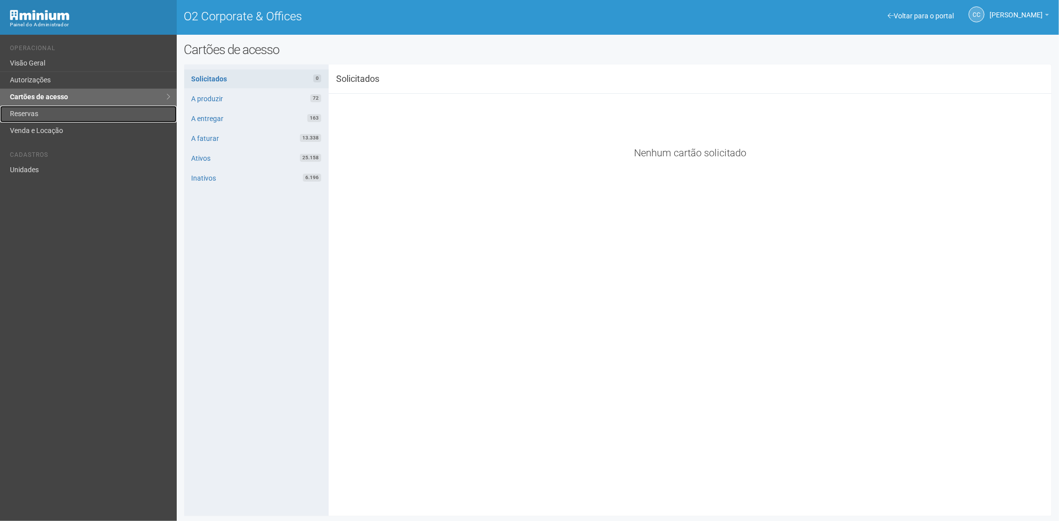
click at [52, 118] on link "Reservas" at bounding box center [88, 114] width 177 height 17
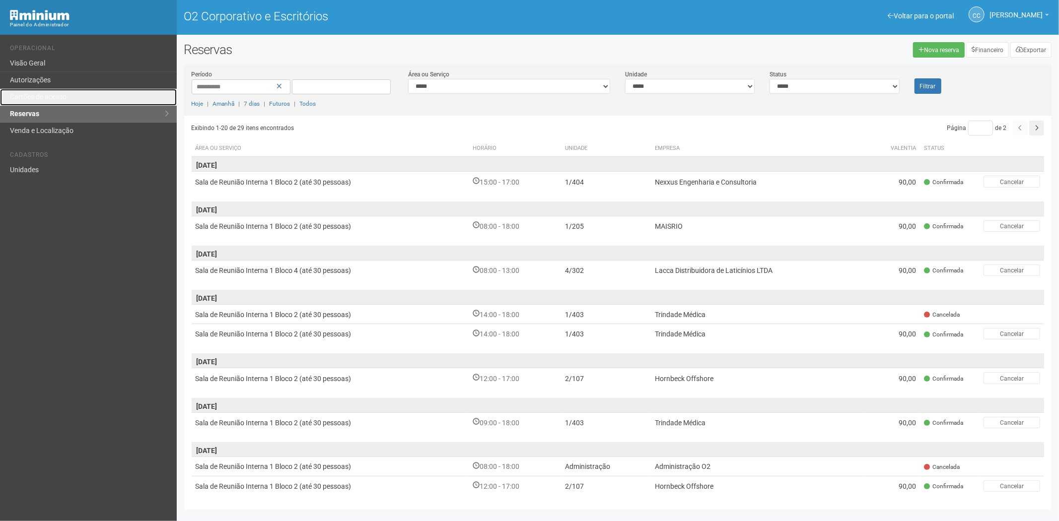
drag, startPoint x: 45, startPoint y: 96, endPoint x: 53, endPoint y: 23, distance: 74.0
click at [45, 96] on font "Cartões de acesso" at bounding box center [38, 97] width 57 height 8
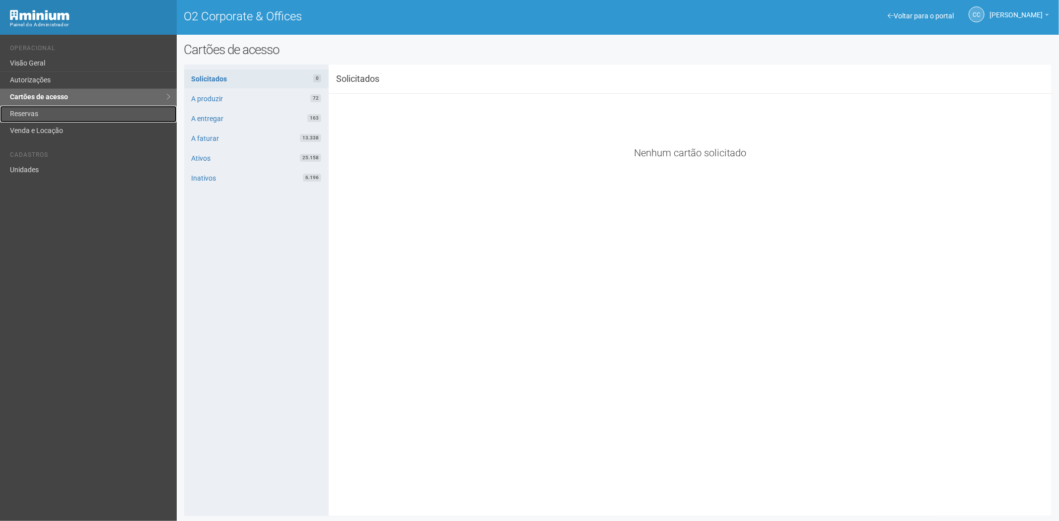
click at [29, 118] on link "Reservas" at bounding box center [88, 114] width 177 height 17
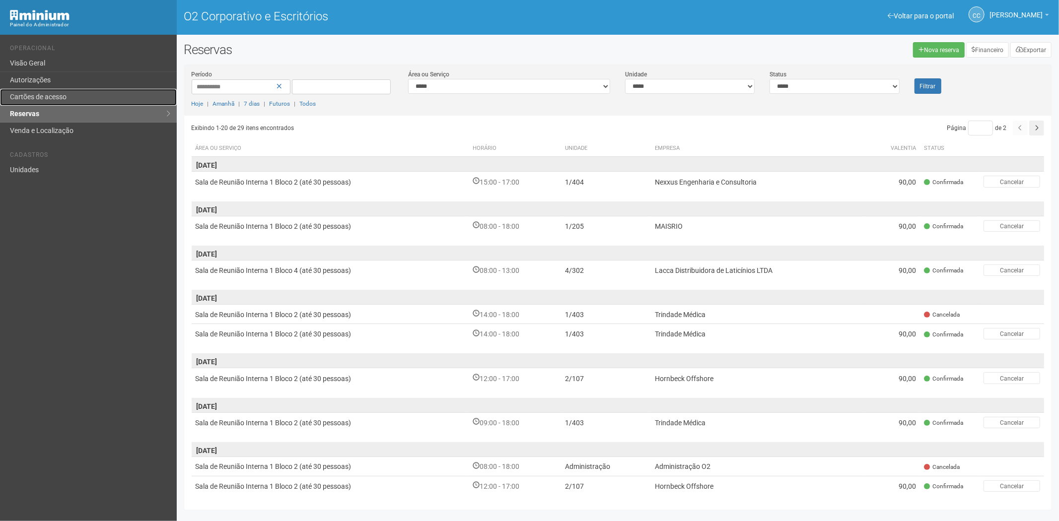
click at [38, 96] on font "Cartões de acesso" at bounding box center [38, 97] width 57 height 8
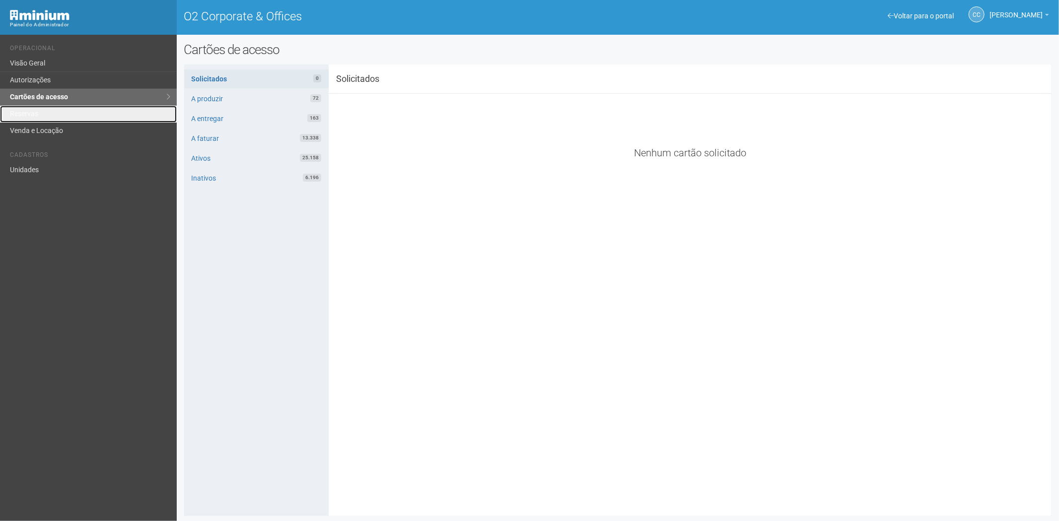
drag, startPoint x: 24, startPoint y: 120, endPoint x: 89, endPoint y: 232, distance: 129.5
click at [24, 120] on link "Reservas" at bounding box center [88, 114] width 177 height 17
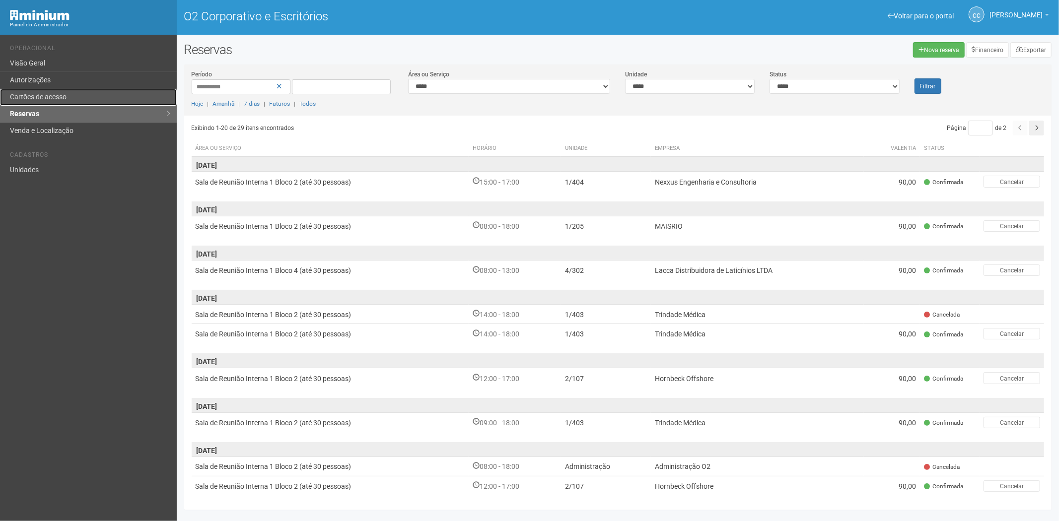
click at [62, 97] on font "Cartões de acesso" at bounding box center [38, 97] width 57 height 8
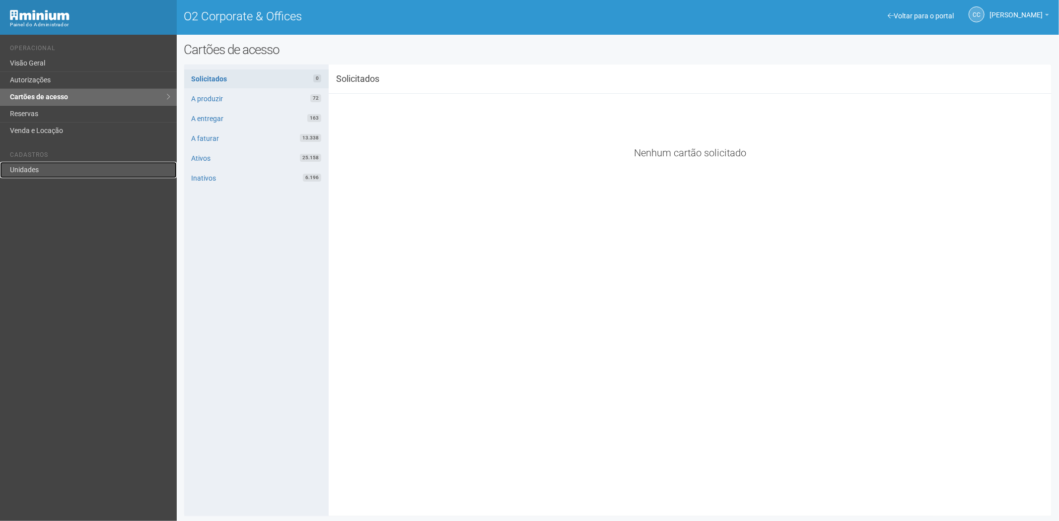
drag, startPoint x: 43, startPoint y: 170, endPoint x: 82, endPoint y: 164, distance: 39.7
click at [43, 170] on link "Unidades" at bounding box center [88, 170] width 177 height 16
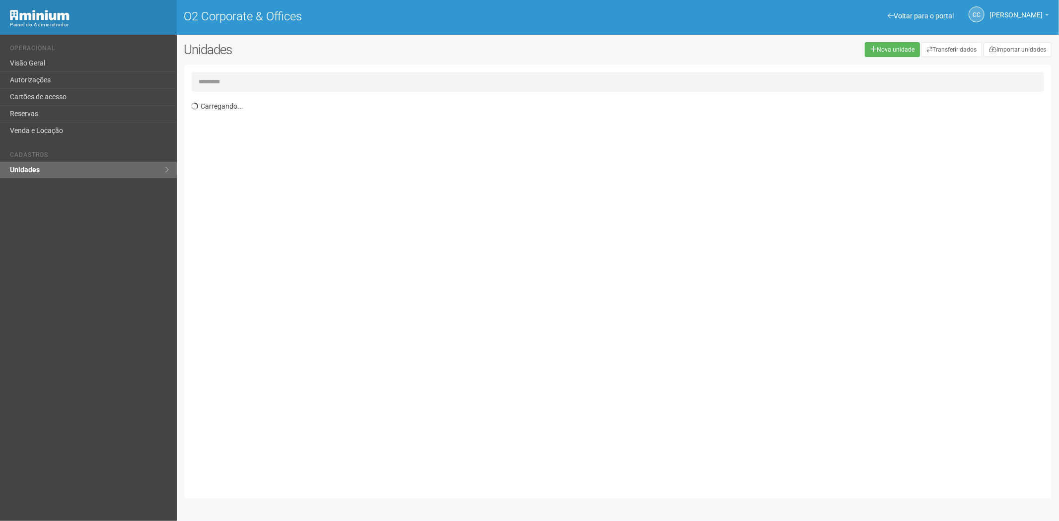
click at [259, 82] on input "text" at bounding box center [618, 82] width 853 height 20
type input "****"
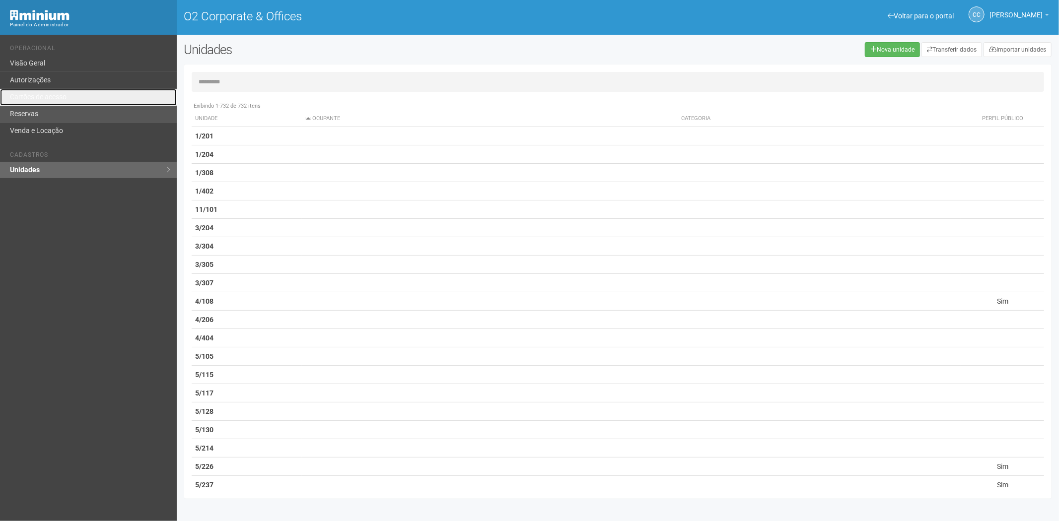
drag, startPoint x: 50, startPoint y: 98, endPoint x: 127, endPoint y: 118, distance: 79.6
click at [49, 98] on link "Cartões de acesso" at bounding box center [88, 97] width 177 height 17
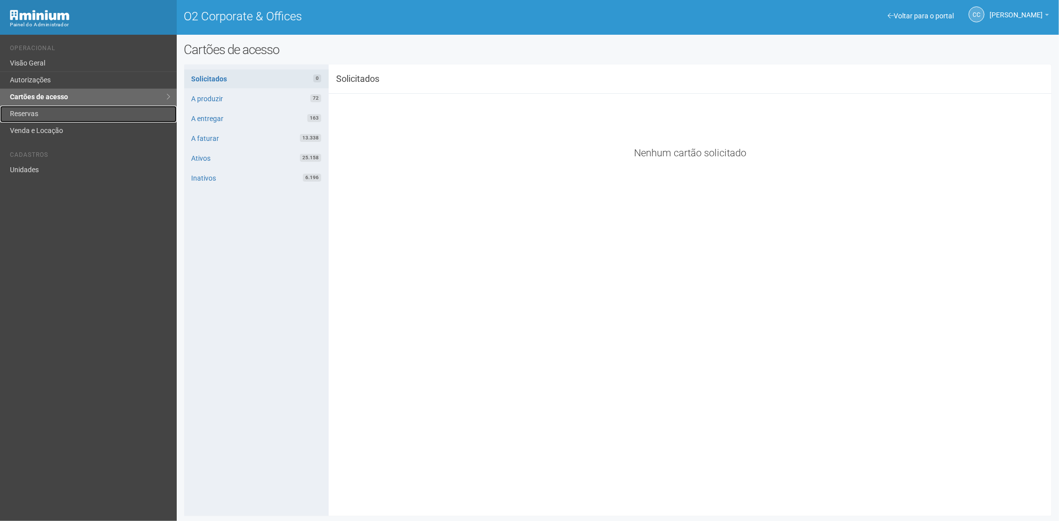
click at [61, 112] on link "Reservas" at bounding box center [88, 114] width 177 height 17
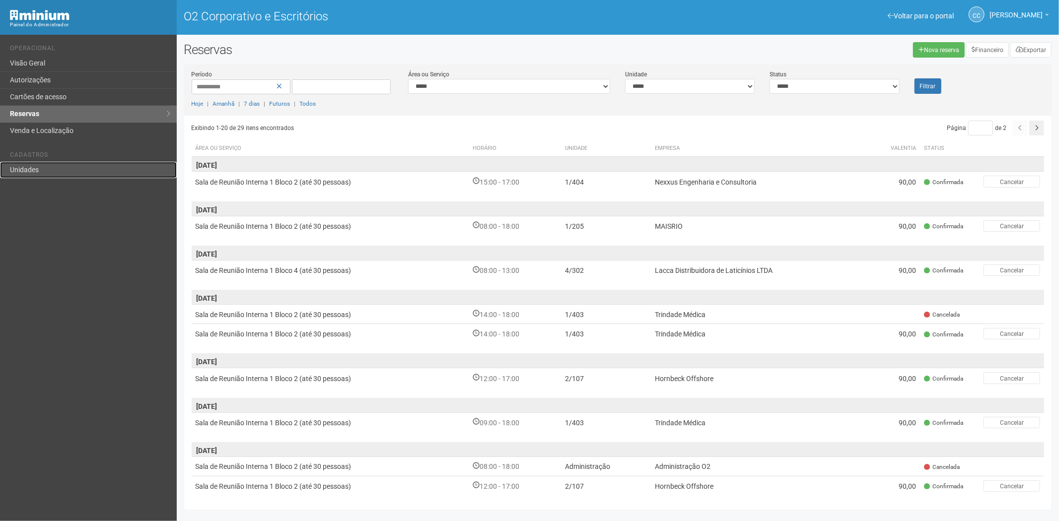
click at [55, 171] on link "Unidades" at bounding box center [88, 170] width 177 height 16
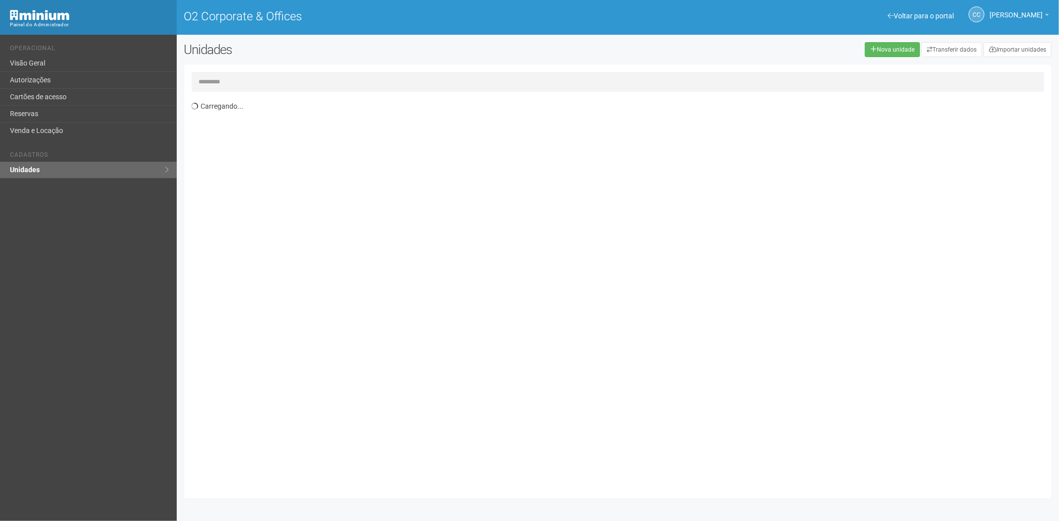
click at [226, 86] on input "text" at bounding box center [618, 82] width 853 height 20
type input "*"
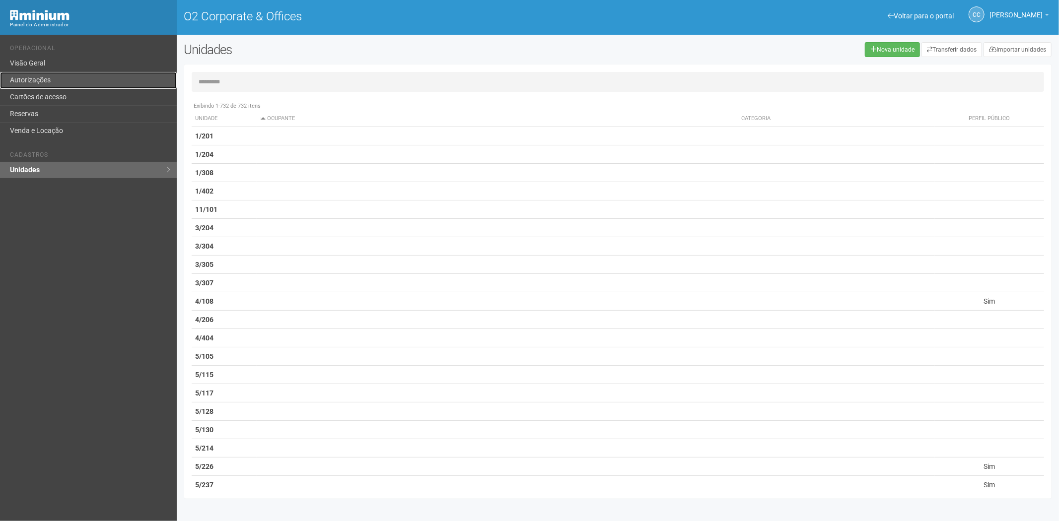
click at [56, 79] on link "Autorizações" at bounding box center [88, 80] width 177 height 17
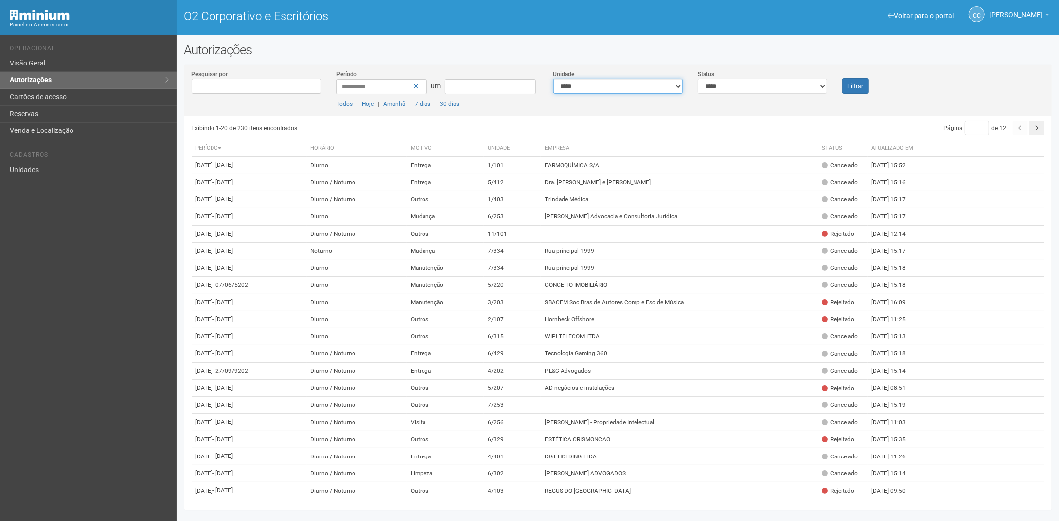
click at [610, 85] on select "**********" at bounding box center [618, 86] width 130 height 15
click at [729, 88] on select "**********" at bounding box center [763, 86] width 130 height 15
select select "*"
click at [698, 79] on select "**********" at bounding box center [763, 86] width 130 height 15
drag, startPoint x: 856, startPoint y: 83, endPoint x: 831, endPoint y: 85, distance: 24.9
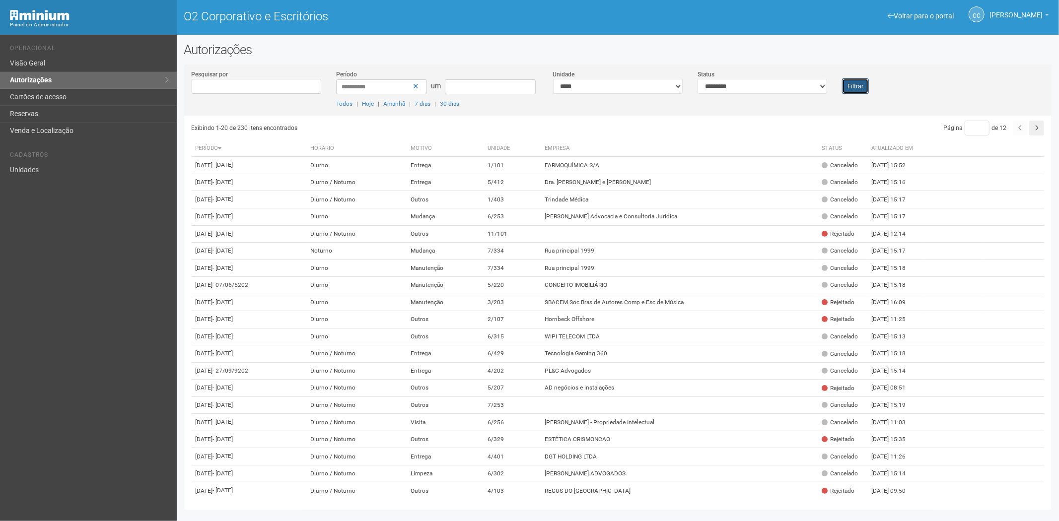
click at [855, 83] on font "Filtrar" at bounding box center [856, 86] width 16 height 7
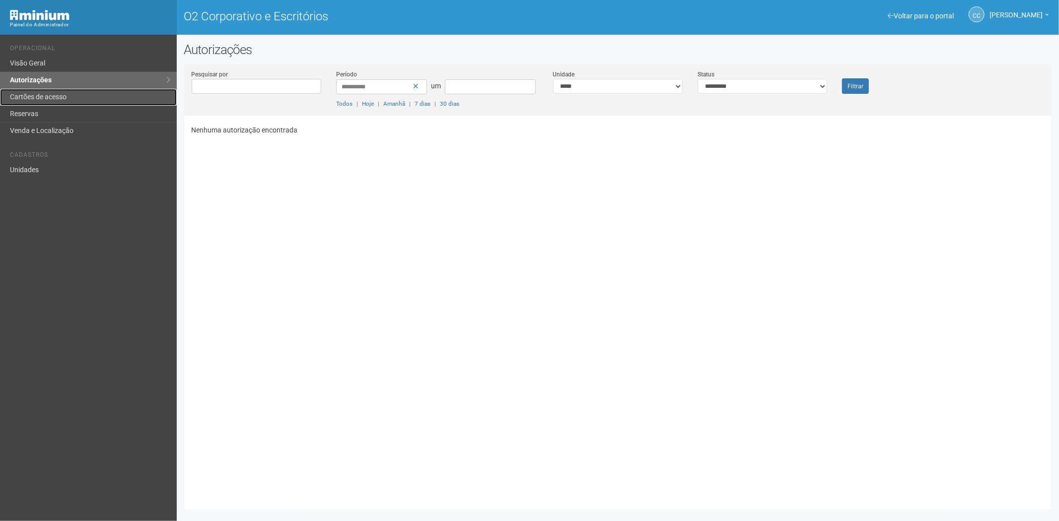
click at [65, 93] on font "Cartões de acesso" at bounding box center [38, 97] width 57 height 8
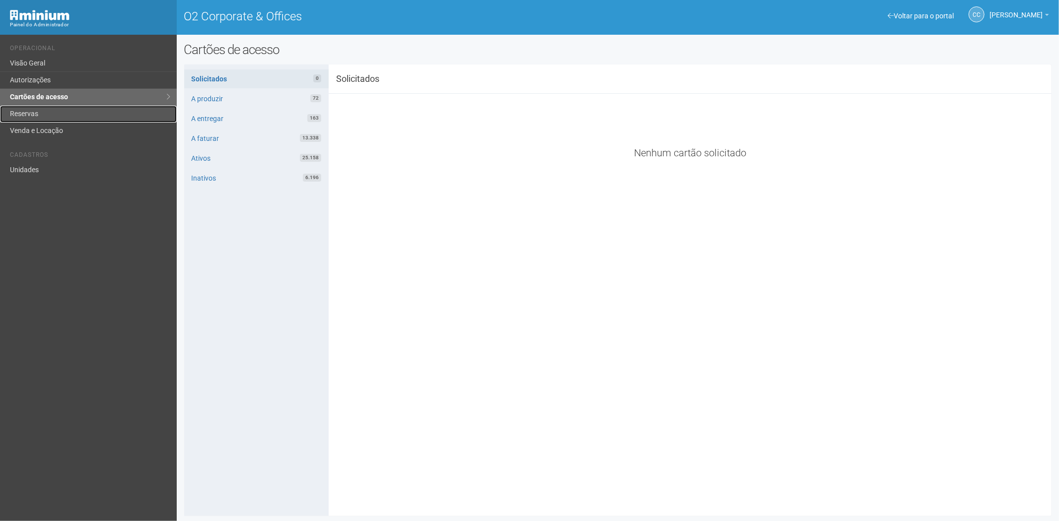
click at [52, 110] on link "Reservas" at bounding box center [88, 114] width 177 height 17
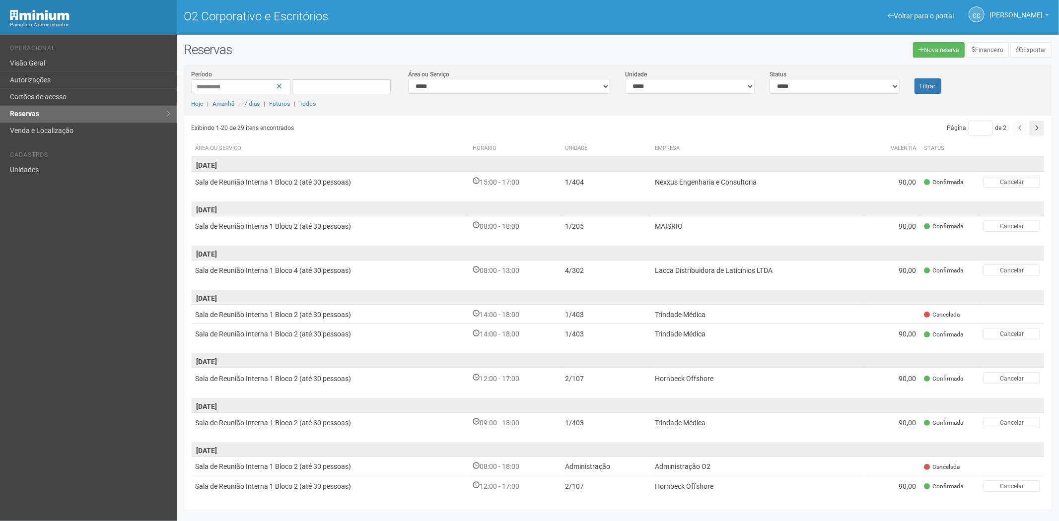
click at [49, 181] on div "Voltar para o portal Operacional Visão Geral Autorizações Cartões de acesso Res…" at bounding box center [88, 278] width 177 height 487
click at [42, 172] on link "Unidades" at bounding box center [88, 170] width 177 height 16
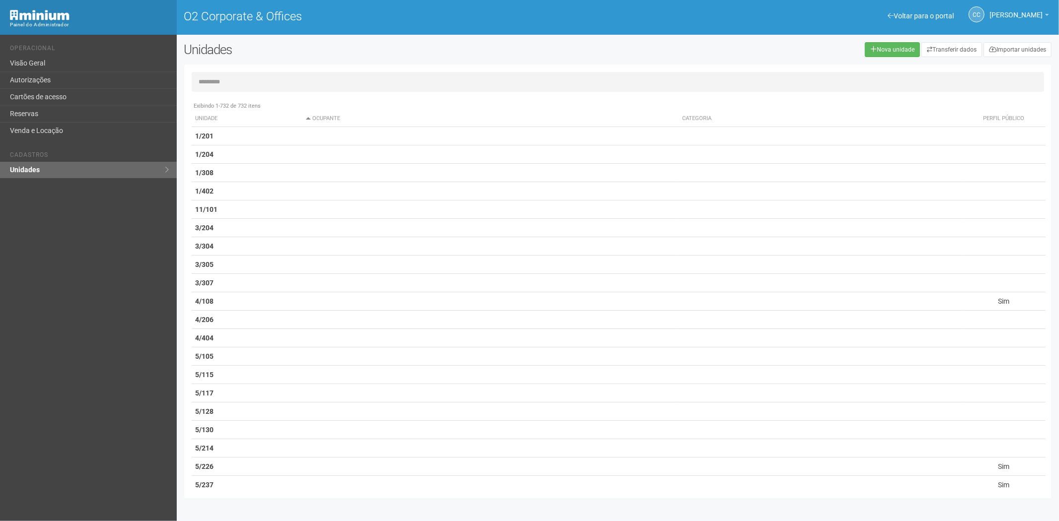
click at [207, 117] on th "Unidade" at bounding box center [247, 119] width 111 height 16
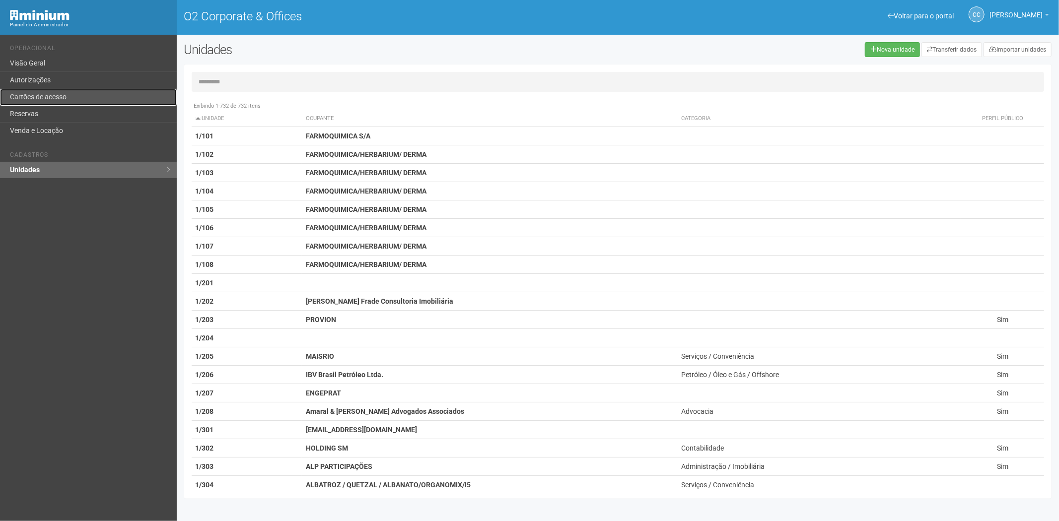
click at [50, 93] on link "Cartões de acesso" at bounding box center [88, 97] width 177 height 17
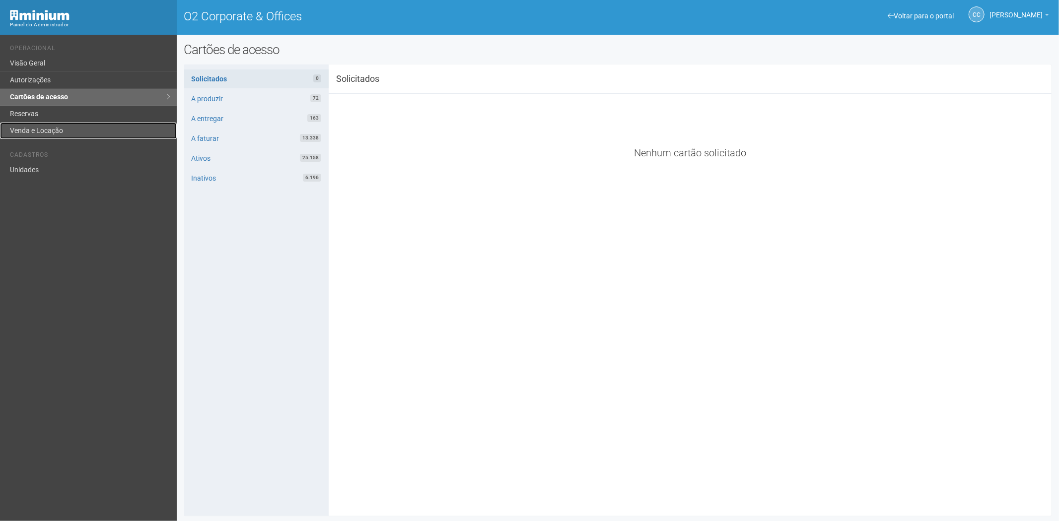
click at [10, 123] on link "Venda e Locação" at bounding box center [88, 131] width 177 height 16
click at [30, 112] on link "Reservas" at bounding box center [88, 114] width 177 height 17
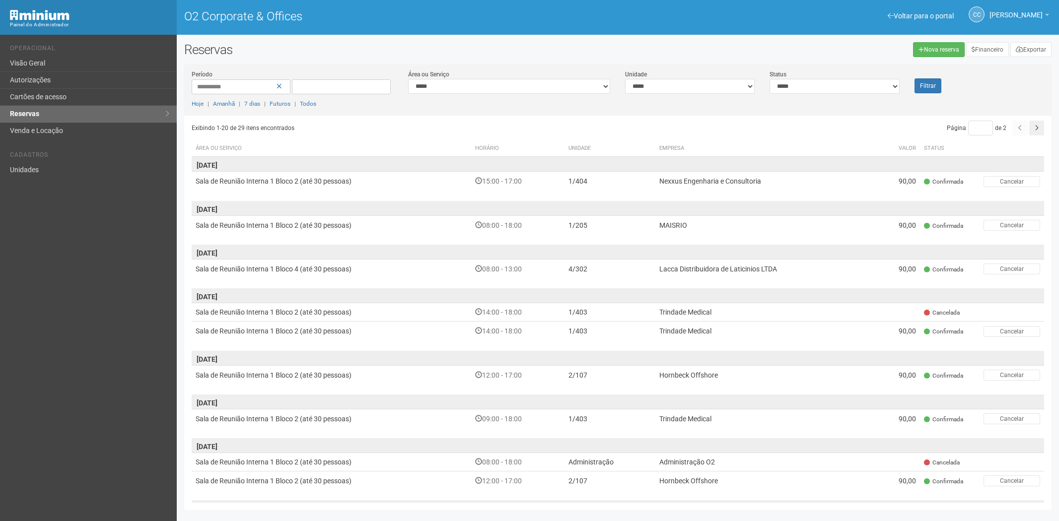
click at [48, 97] on link "Cartões de acesso" at bounding box center [88, 97] width 177 height 17
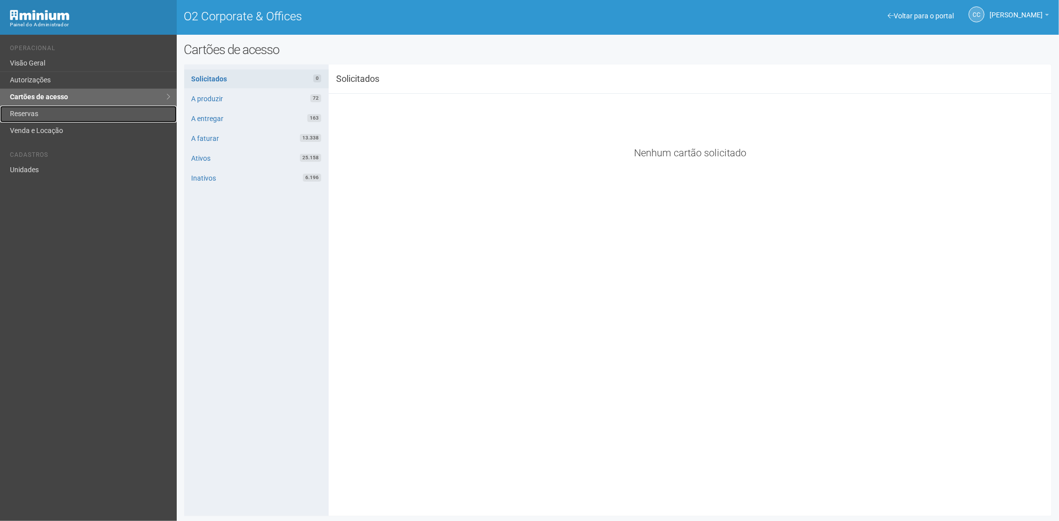
click at [45, 107] on link "Reservas" at bounding box center [88, 114] width 177 height 17
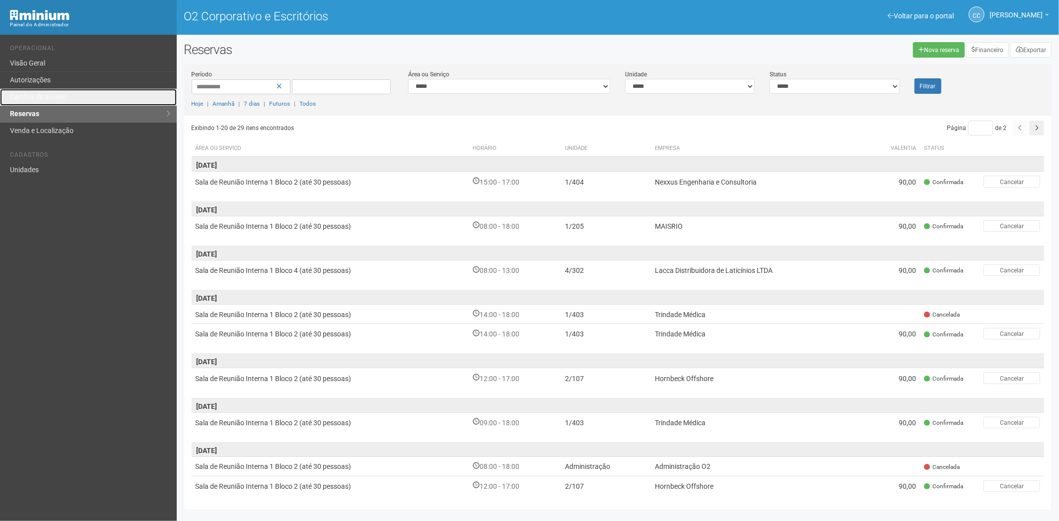
drag, startPoint x: 45, startPoint y: 95, endPoint x: 55, endPoint y: 116, distance: 22.7
click at [45, 95] on font "Cartões de acesso" at bounding box center [38, 97] width 57 height 8
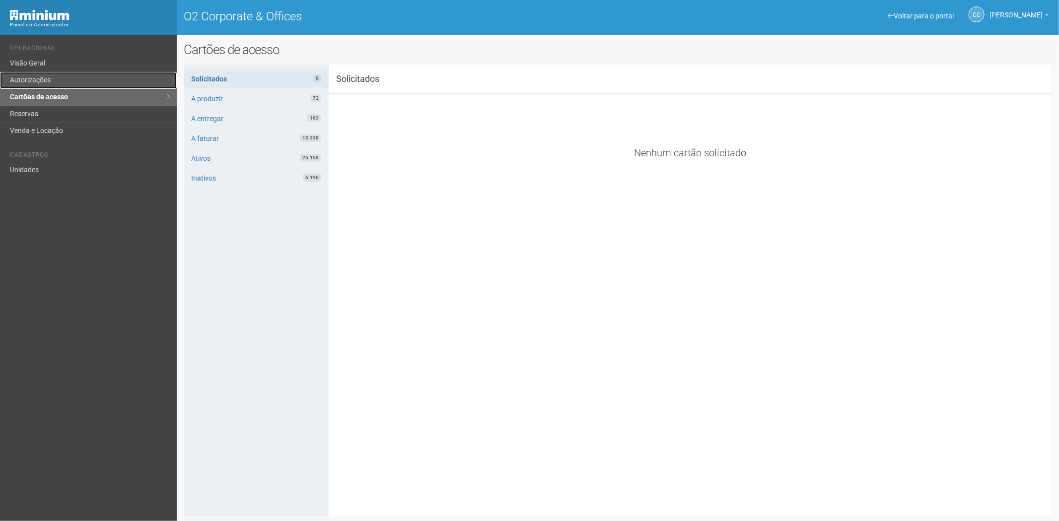
click at [60, 79] on link "Autorizações" at bounding box center [88, 80] width 177 height 17
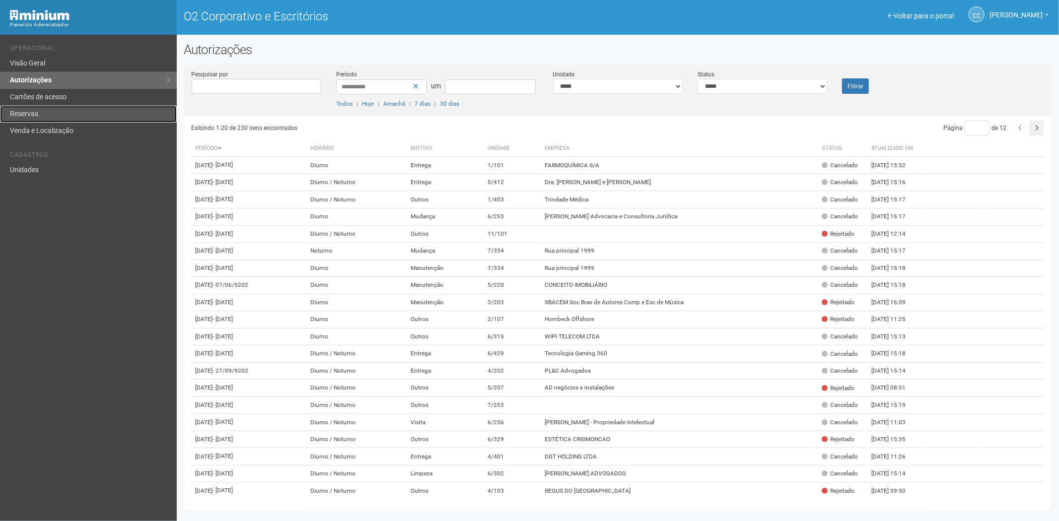
drag, startPoint x: 72, startPoint y: 107, endPoint x: 95, endPoint y: 113, distance: 24.0
click at [72, 107] on link "Reservas" at bounding box center [88, 114] width 177 height 17
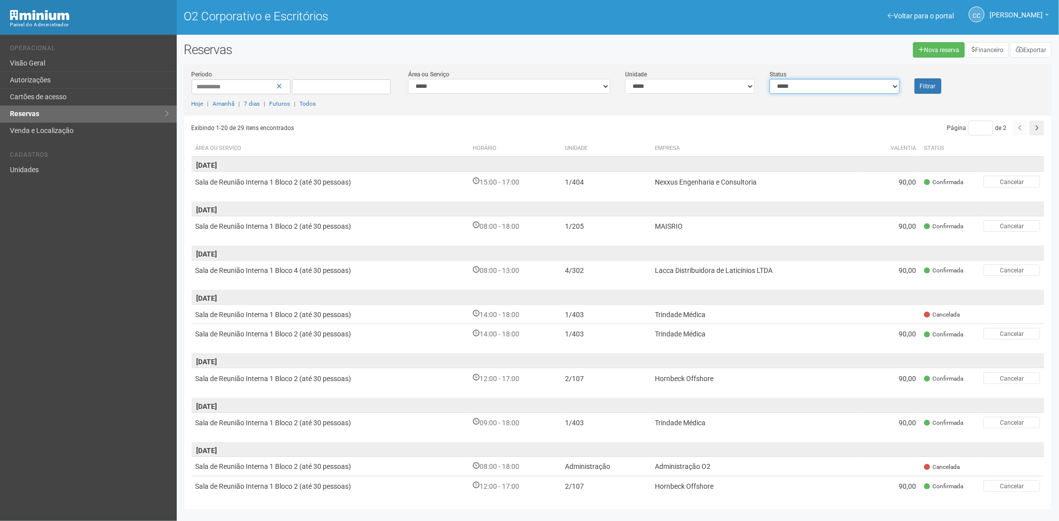
drag, startPoint x: 825, startPoint y: 80, endPoint x: 817, endPoint y: 88, distance: 10.9
click at [823, 82] on select "**********" at bounding box center [835, 86] width 130 height 15
select select "*"
click at [770, 79] on select "**********" at bounding box center [835, 86] width 130 height 15
click at [922, 85] on font "Filtrar" at bounding box center [928, 86] width 16 height 7
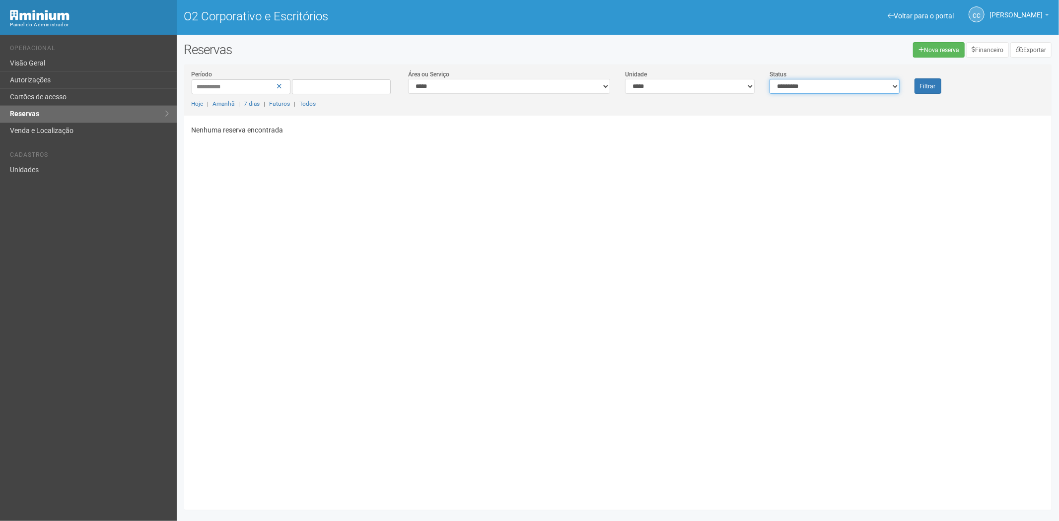
drag, startPoint x: 821, startPoint y: 90, endPoint x: 817, endPoint y: 93, distance: 5.1
click at [821, 90] on select "**********" at bounding box center [835, 86] width 130 height 15
select select "**"
click at [770, 79] on select "**********" at bounding box center [835, 86] width 130 height 15
click at [931, 88] on font "Filtrar" at bounding box center [928, 86] width 16 height 7
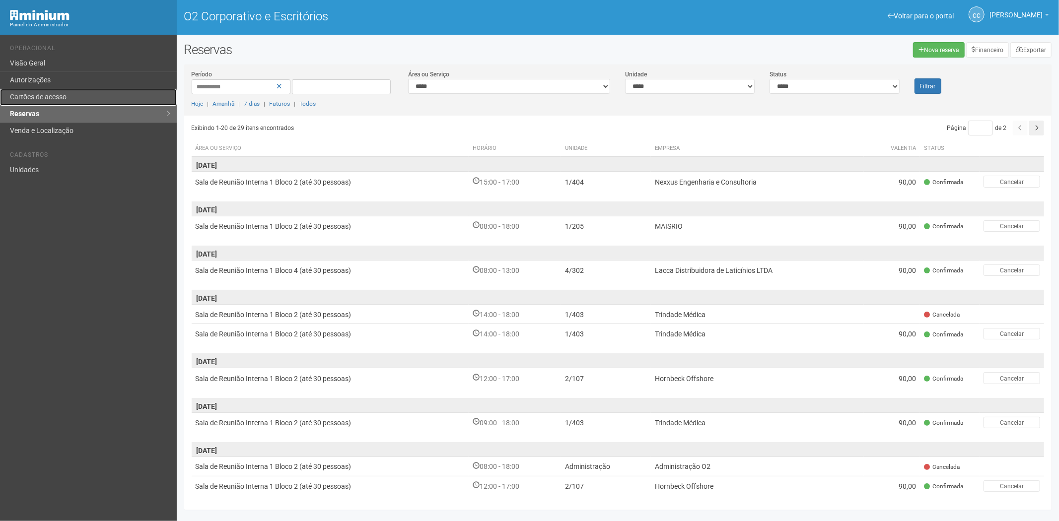
click at [28, 96] on font "Cartões de acesso" at bounding box center [38, 97] width 57 height 8
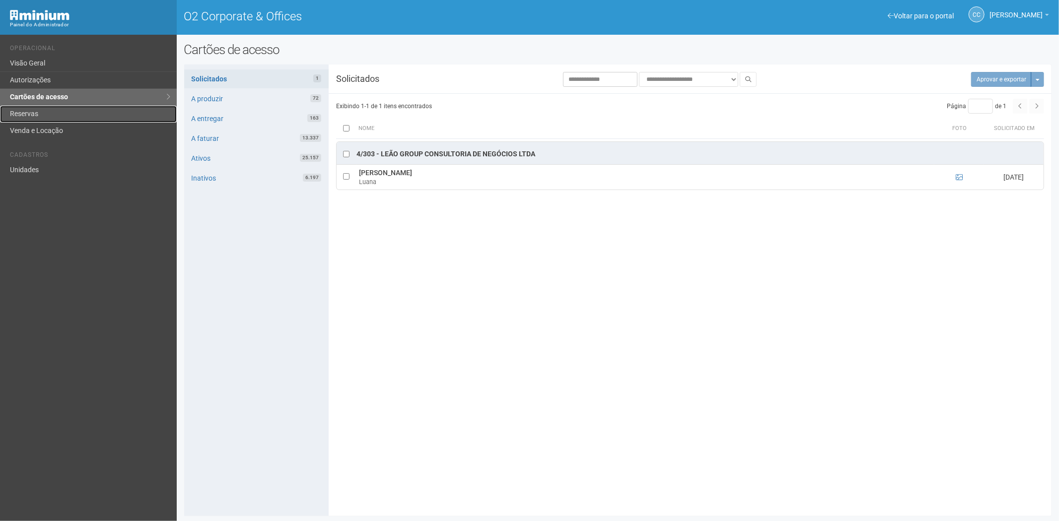
click at [32, 110] on link "Reservas" at bounding box center [88, 114] width 177 height 17
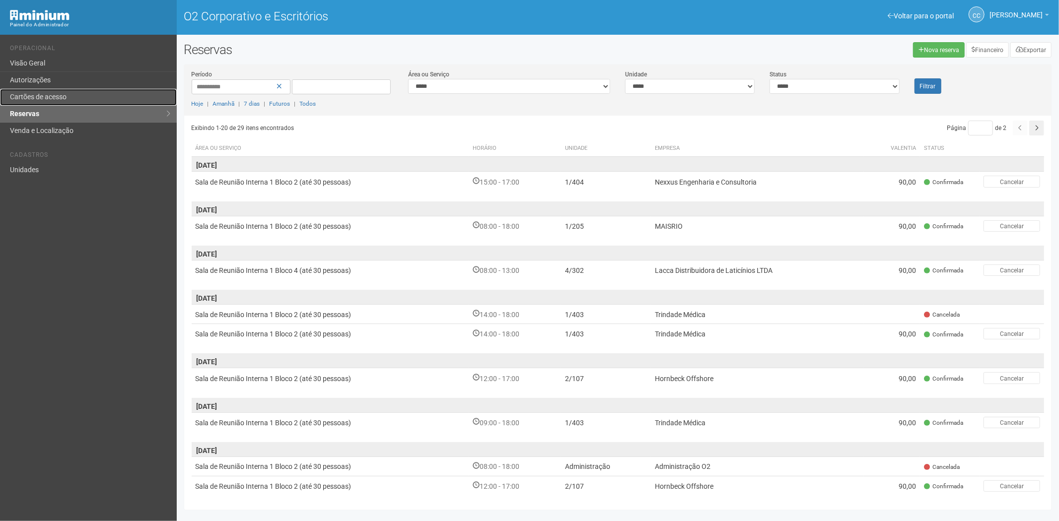
click at [59, 95] on font "Cartões de acesso" at bounding box center [38, 97] width 57 height 8
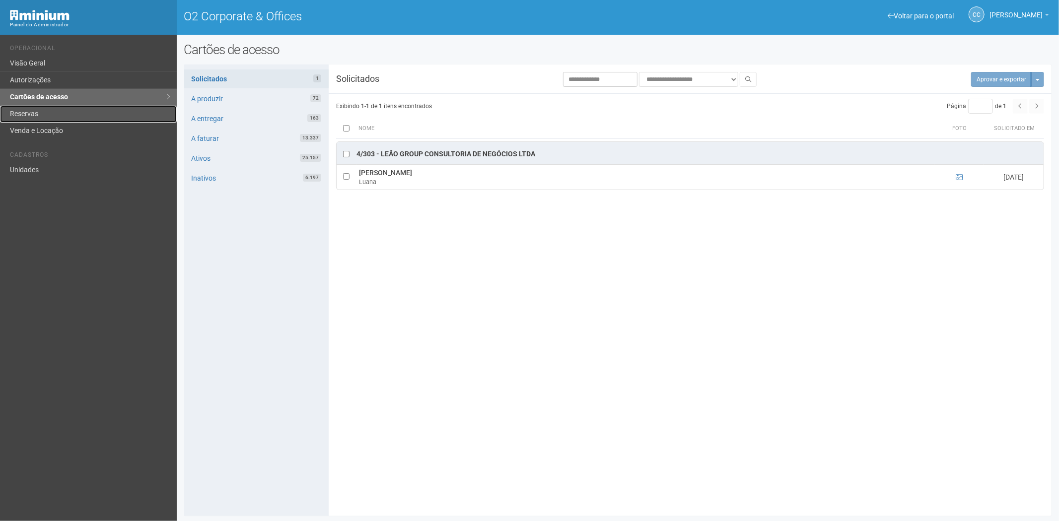
click at [33, 114] on link "Reservas" at bounding box center [88, 114] width 177 height 17
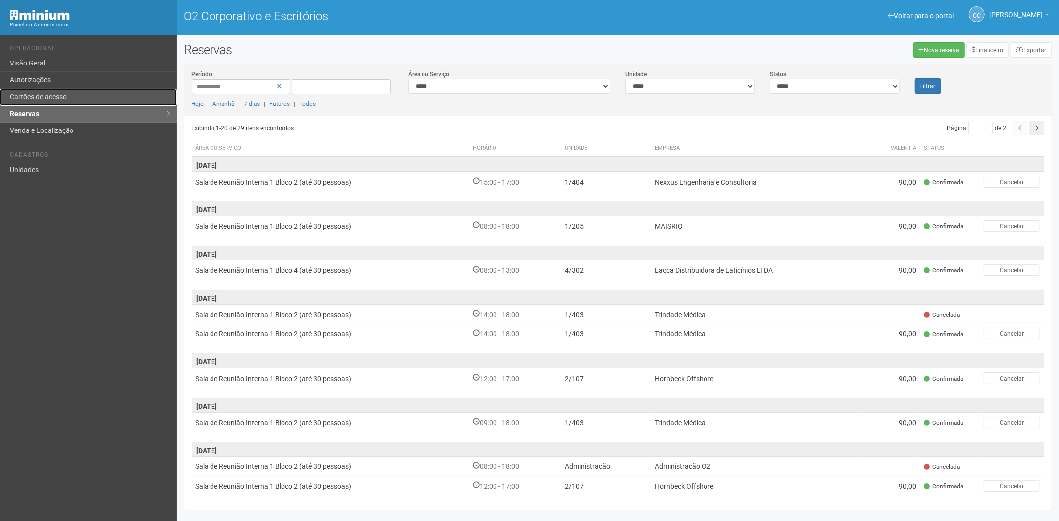
drag, startPoint x: 44, startPoint y: 95, endPoint x: 65, endPoint y: 96, distance: 20.9
click at [44, 95] on font "Cartões de acesso" at bounding box center [38, 97] width 57 height 8
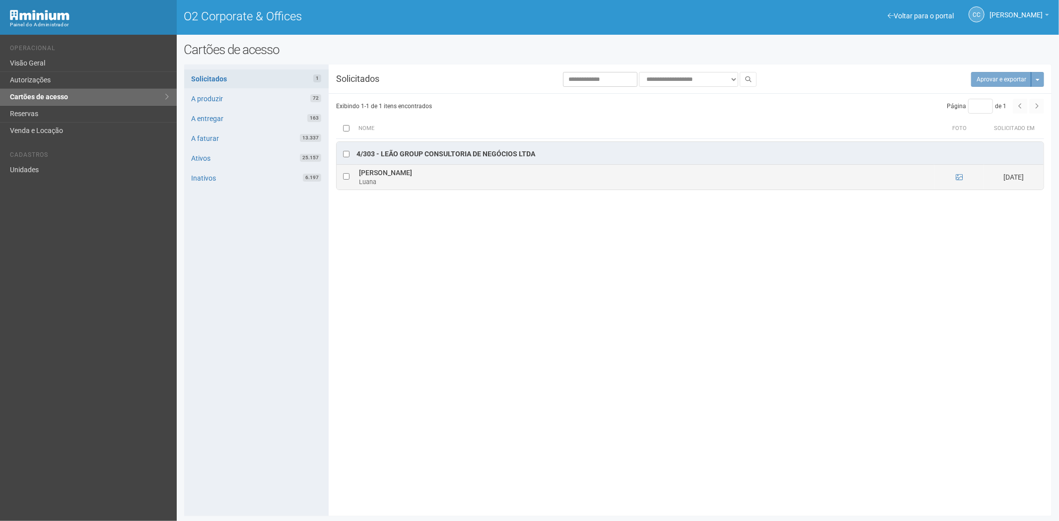
click at [963, 179] on td at bounding box center [960, 177] width 50 height 25
click at [959, 181] on icon at bounding box center [959, 177] width 7 height 7
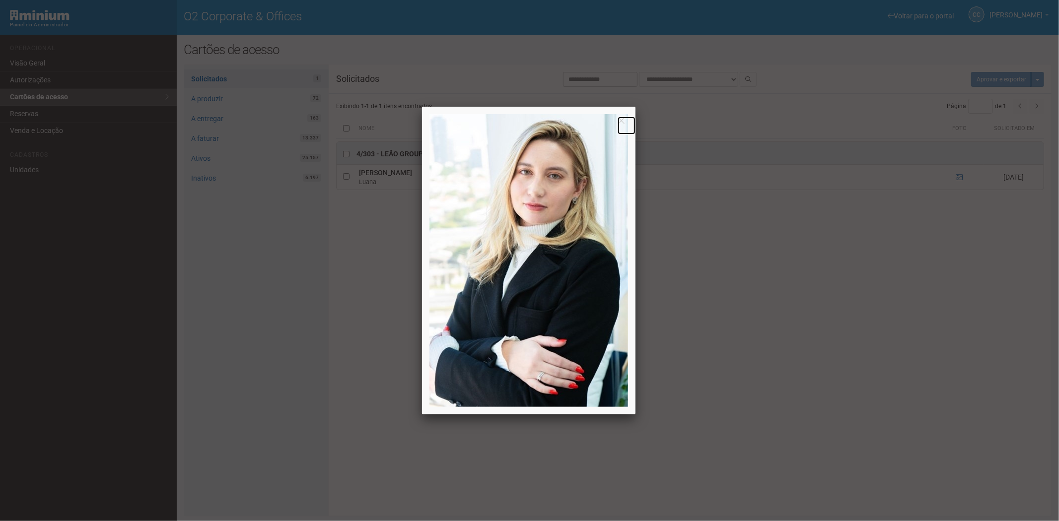
click at [618, 122] on link at bounding box center [627, 126] width 18 height 18
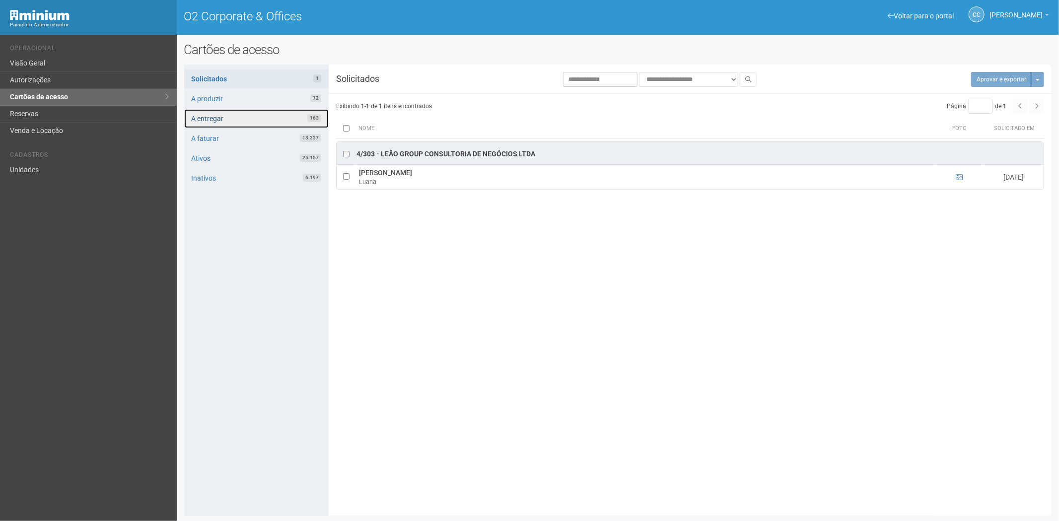
click at [260, 116] on link "A entregar 163" at bounding box center [256, 118] width 145 height 19
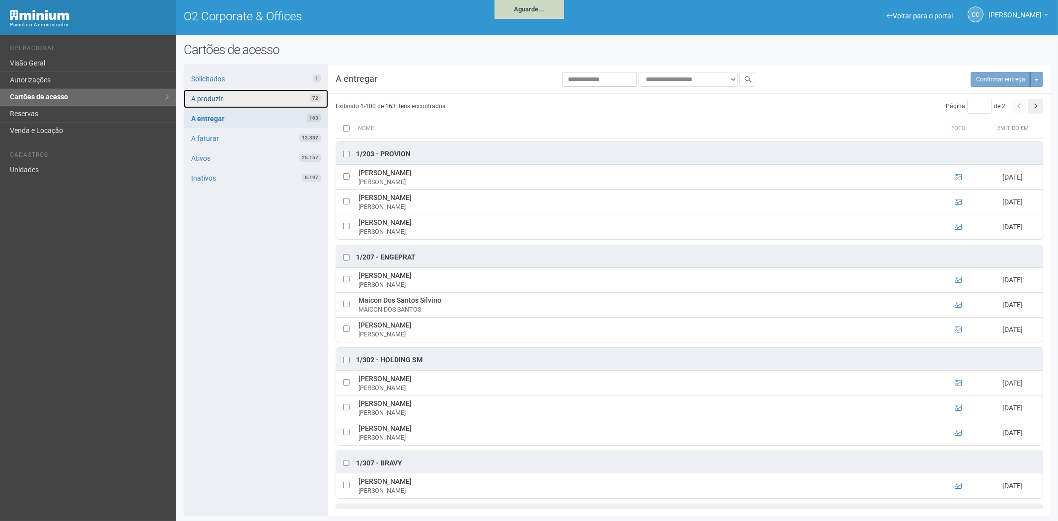
click at [261, 95] on link "A produzir 72" at bounding box center [256, 98] width 145 height 19
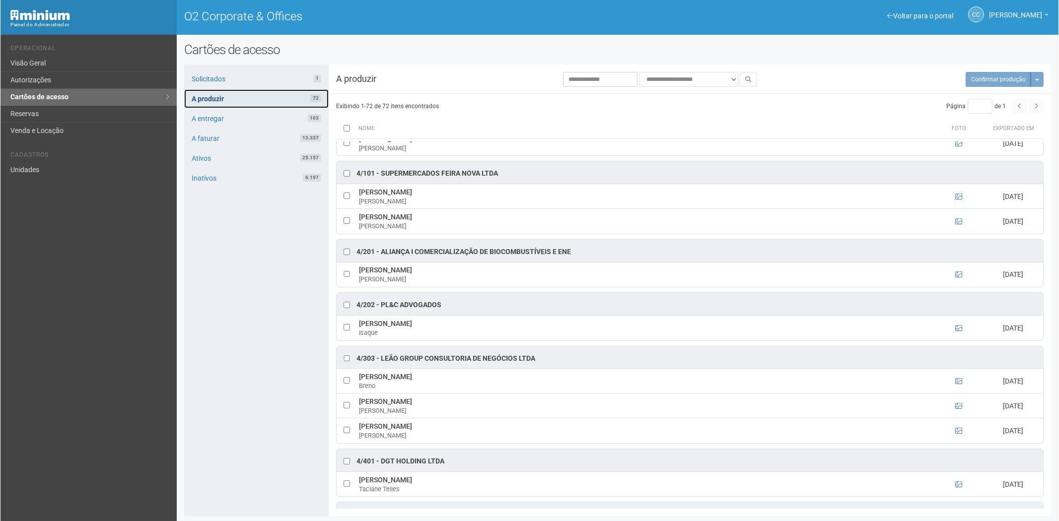
scroll to position [1269, 0]
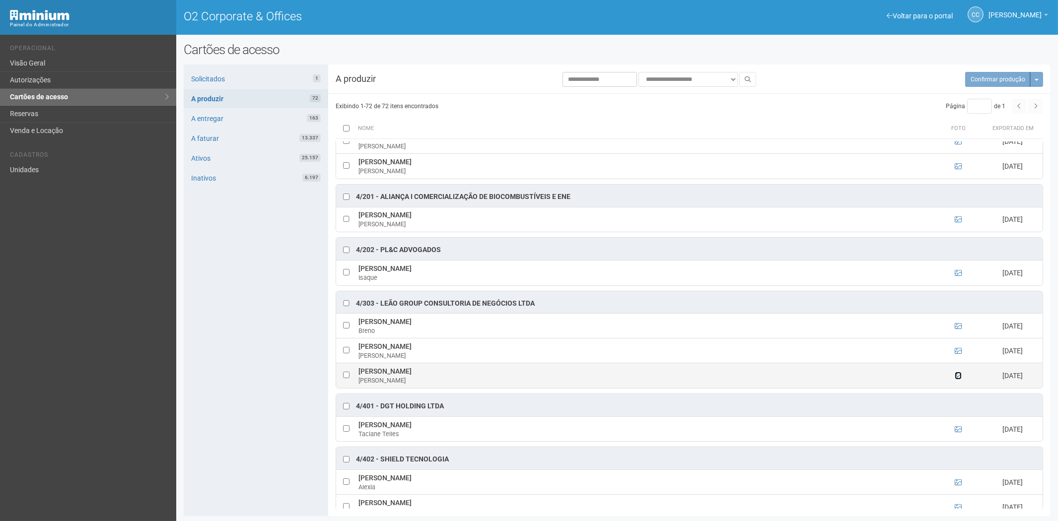
click at [955, 379] on icon at bounding box center [958, 375] width 7 height 7
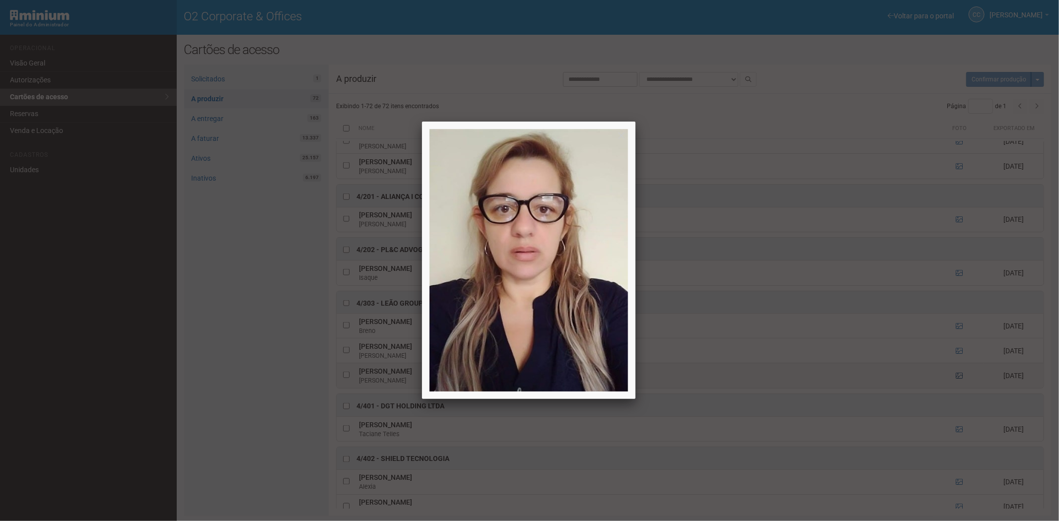
click at [955, 386] on div at bounding box center [529, 260] width 1059 height 521
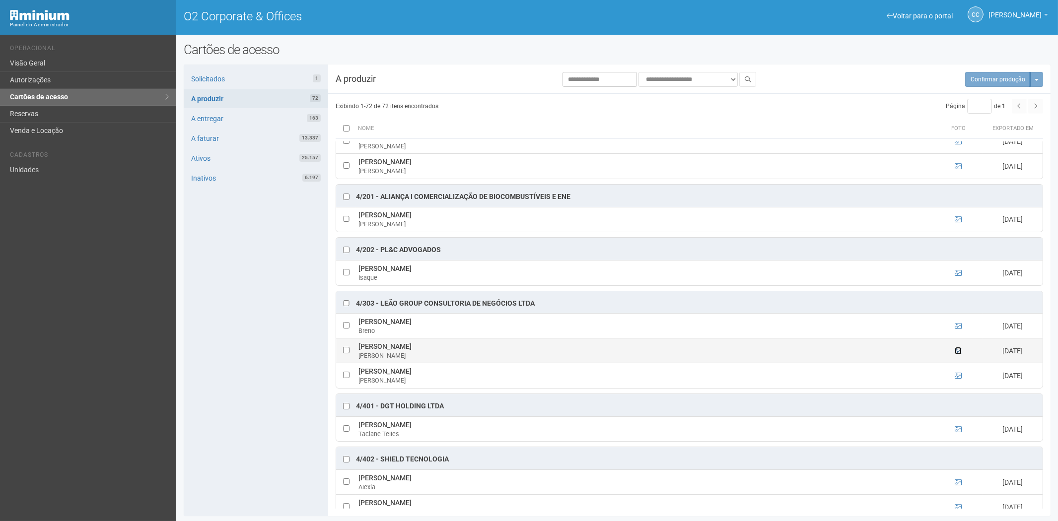
click at [955, 355] on icon at bounding box center [958, 351] width 7 height 7
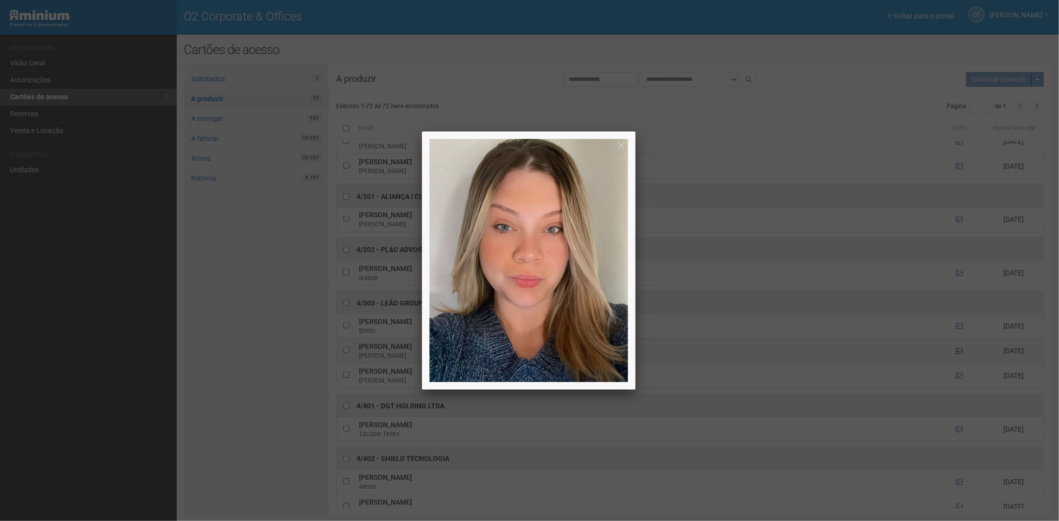
click at [955, 363] on div at bounding box center [529, 260] width 1059 height 521
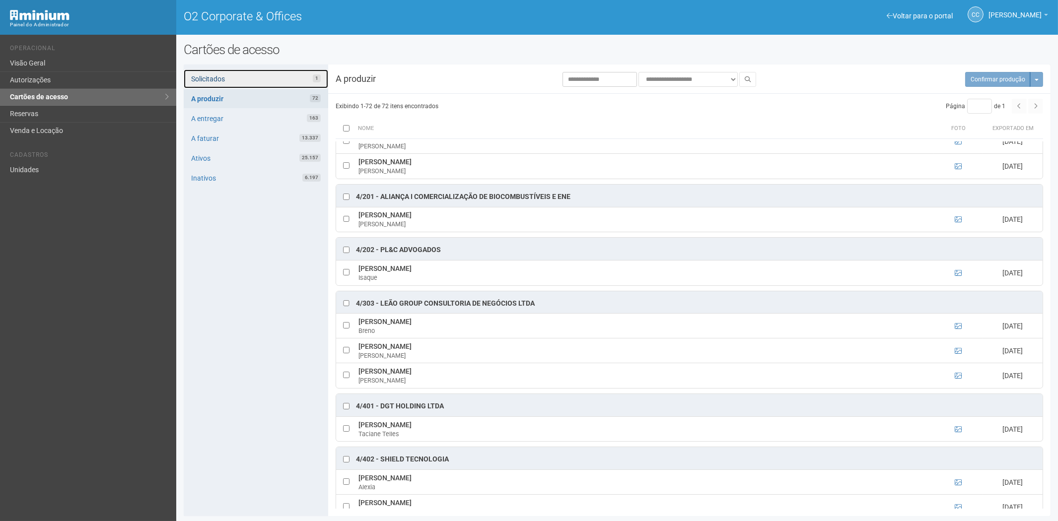
click at [234, 78] on link "Solicitados 1" at bounding box center [256, 79] width 145 height 19
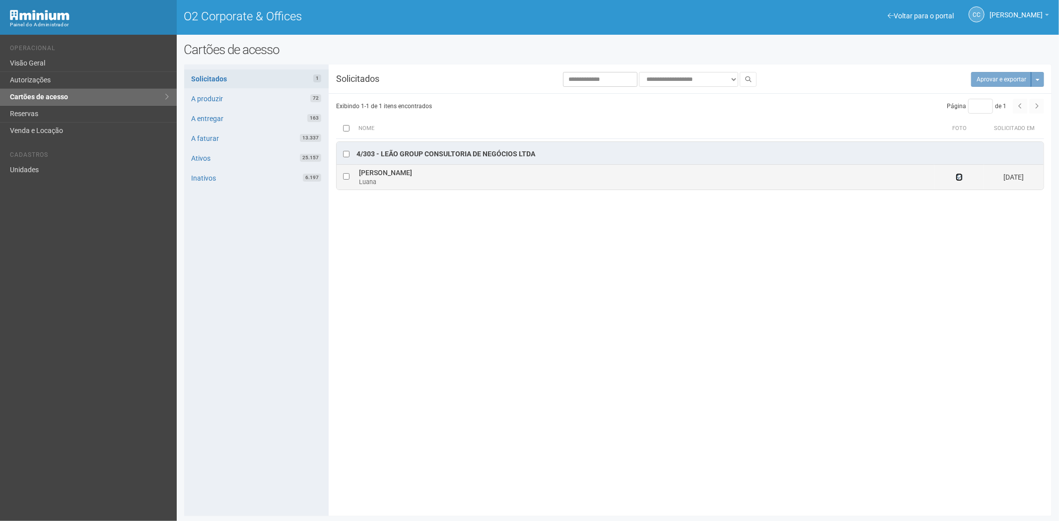
click at [959, 177] on icon at bounding box center [959, 177] width 7 height 7
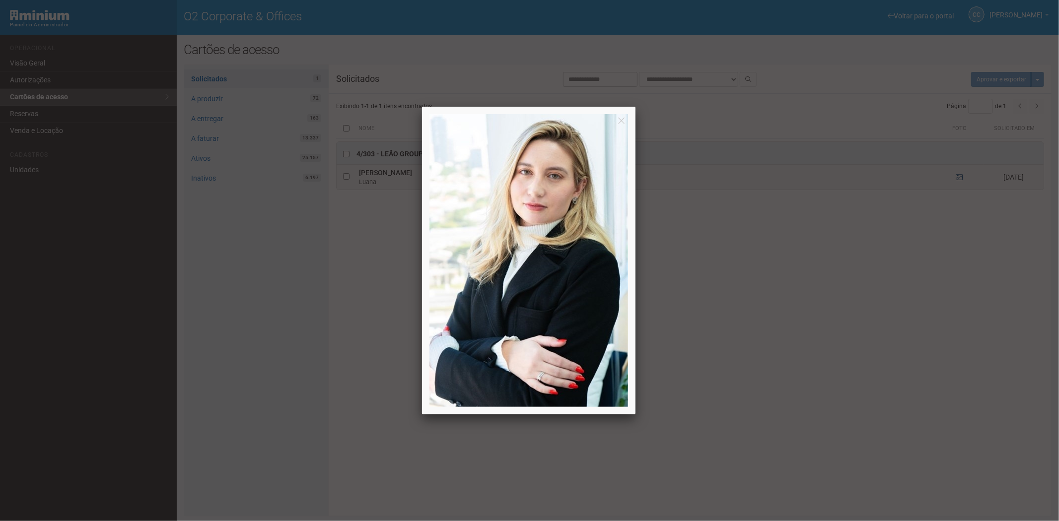
click at [959, 177] on div at bounding box center [529, 260] width 1059 height 521
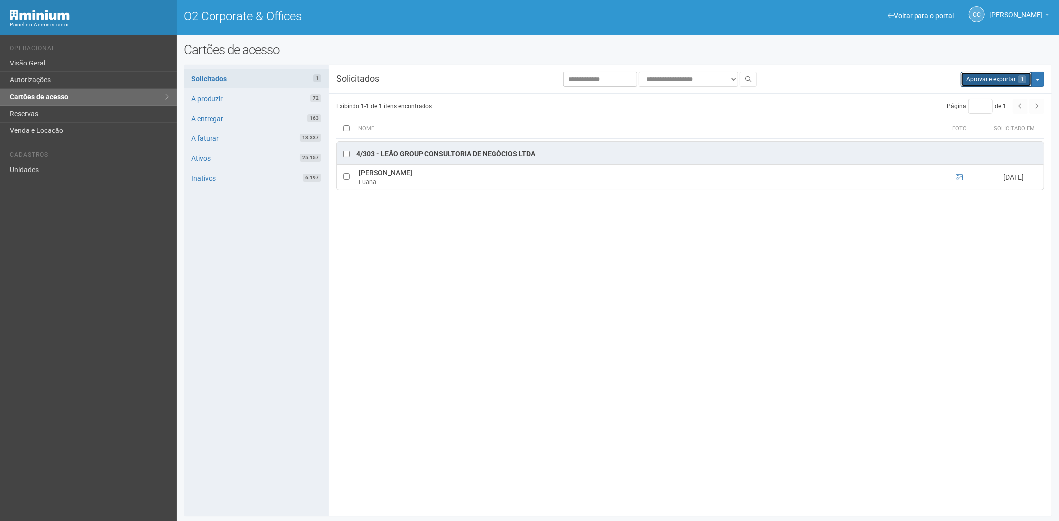
click at [996, 76] on button "Aprovar e exportar 1" at bounding box center [996, 79] width 71 height 15
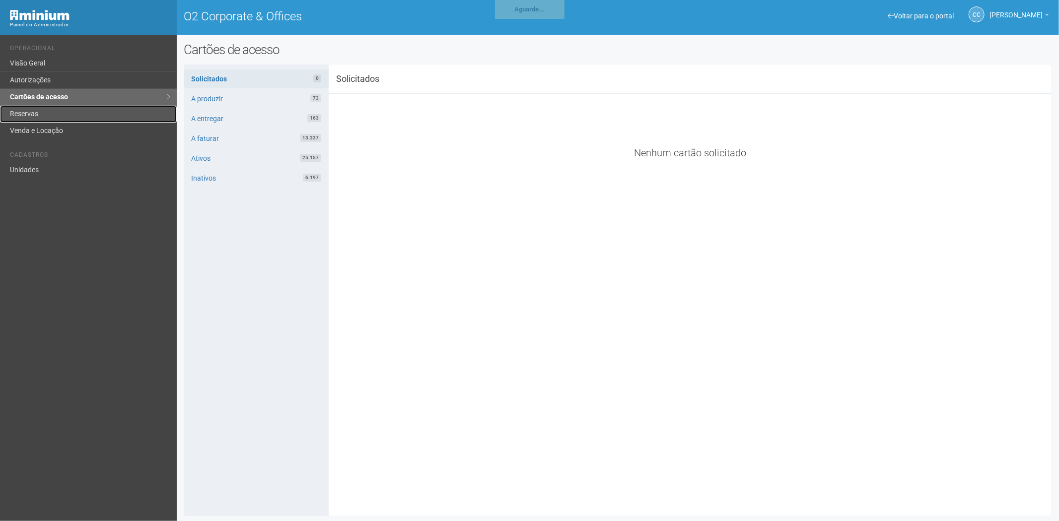
click at [56, 111] on link "Reservas" at bounding box center [88, 114] width 177 height 17
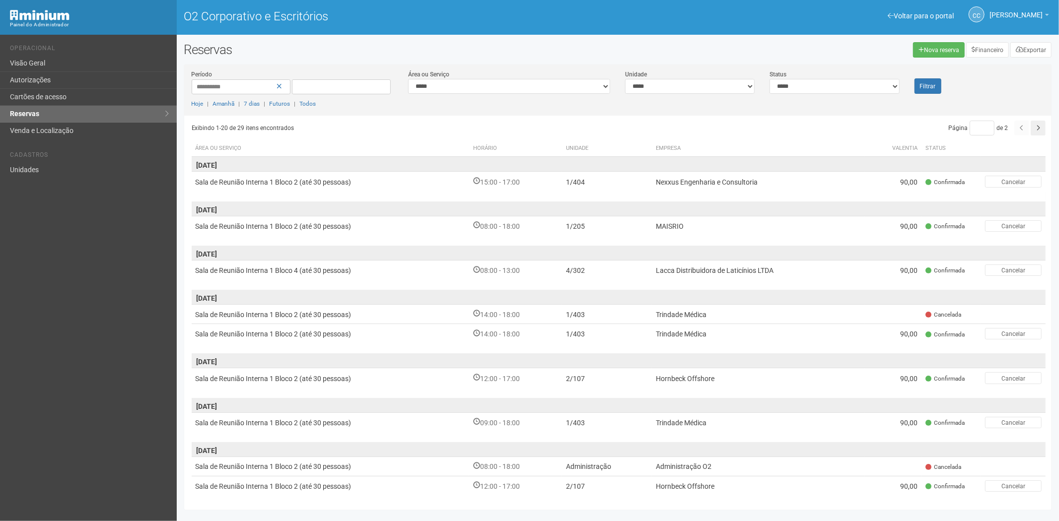
click at [308, 216] on span "[DATE]" at bounding box center [619, 209] width 855 height 14
click at [281, 227] on font "Sala de Reunião Interna 1 Bloco 2 (até 30 pessoas)" at bounding box center [274, 226] width 156 height 8
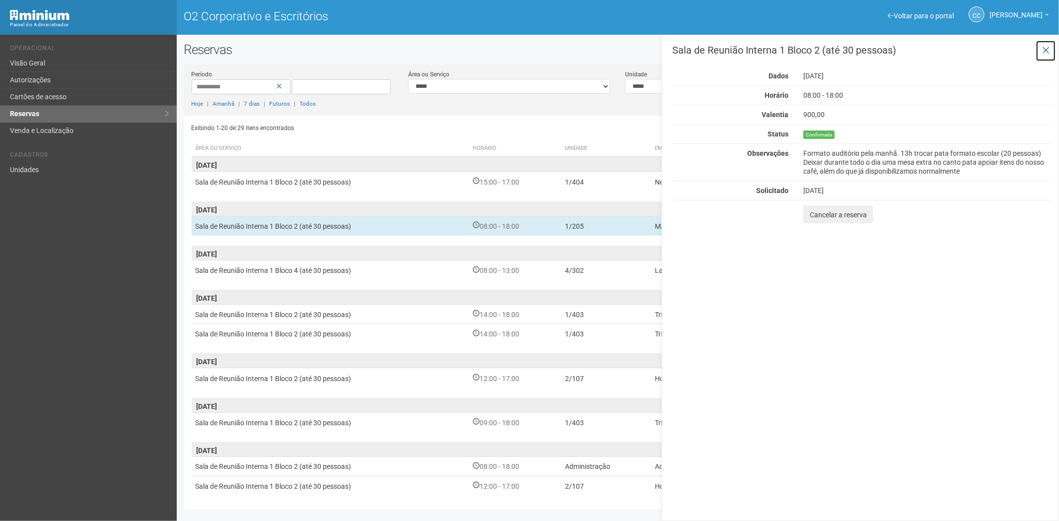
click at [1049, 50] on icon at bounding box center [1045, 51] width 7 height 10
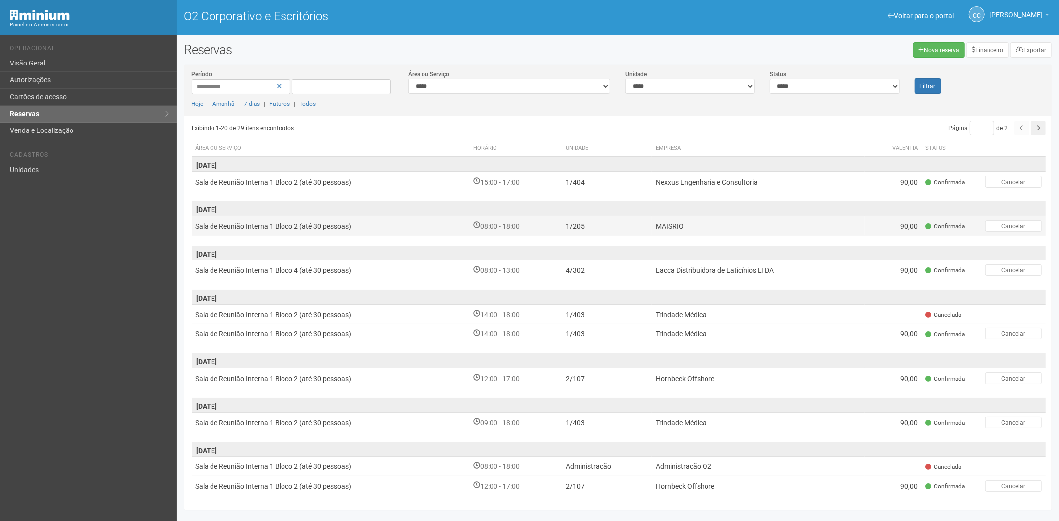
click at [344, 228] on font "Sala de Reunião Interna 1 Bloco 2 (até 30 pessoas)" at bounding box center [274, 226] width 156 height 8
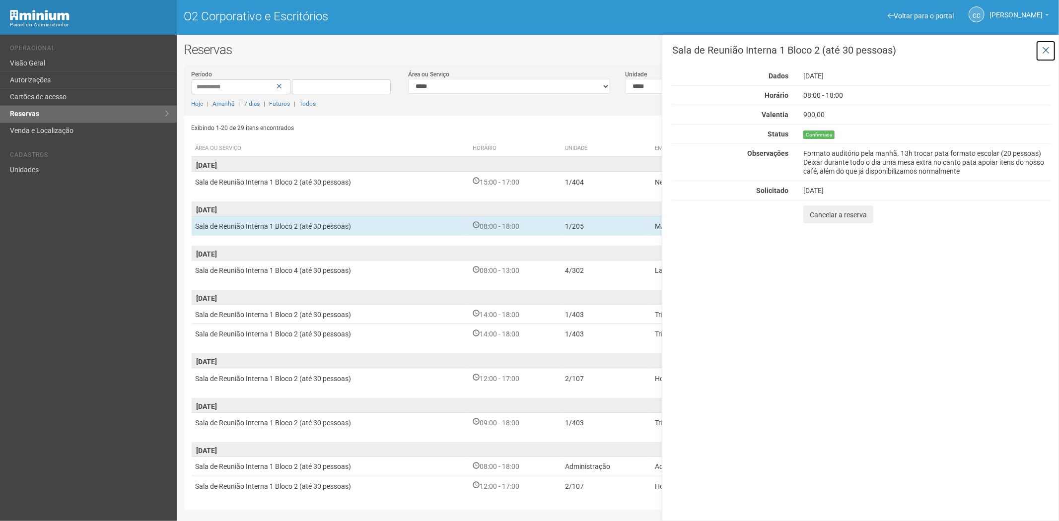
drag, startPoint x: 1046, startPoint y: 40, endPoint x: 772, endPoint y: 40, distance: 274.1
click at [1046, 40] on button at bounding box center [1046, 50] width 20 height 21
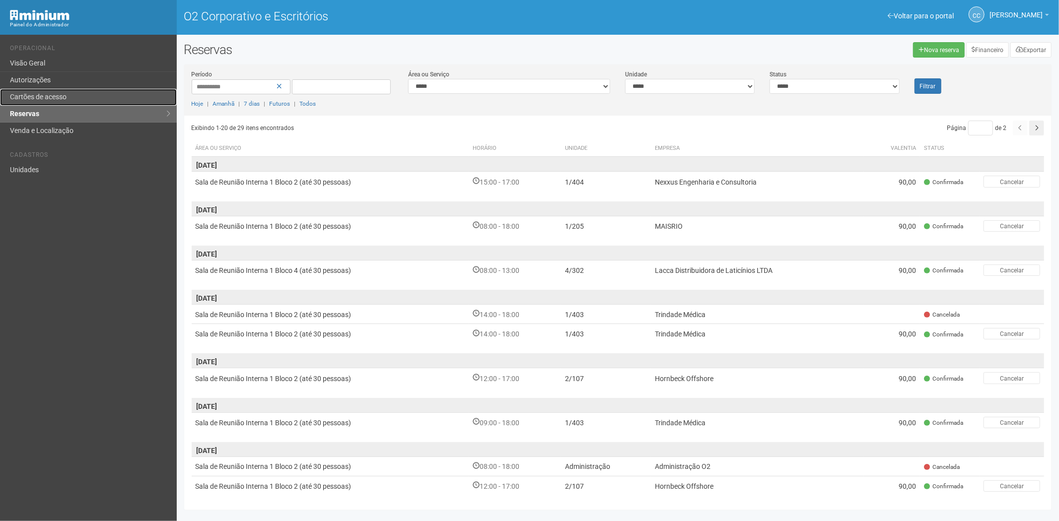
click at [83, 97] on link "Cartões de acesso" at bounding box center [88, 97] width 177 height 17
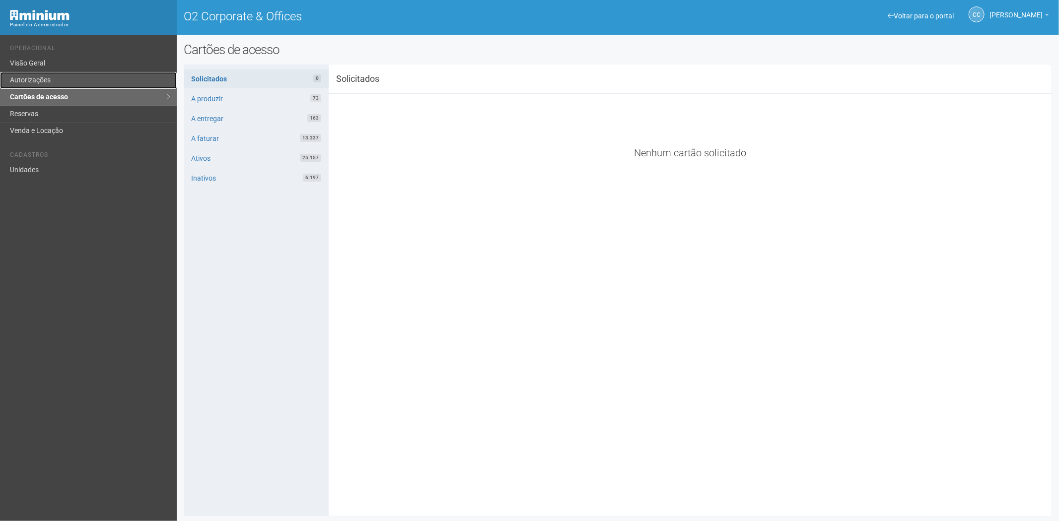
click at [30, 81] on link "Autorizações" at bounding box center [88, 80] width 177 height 17
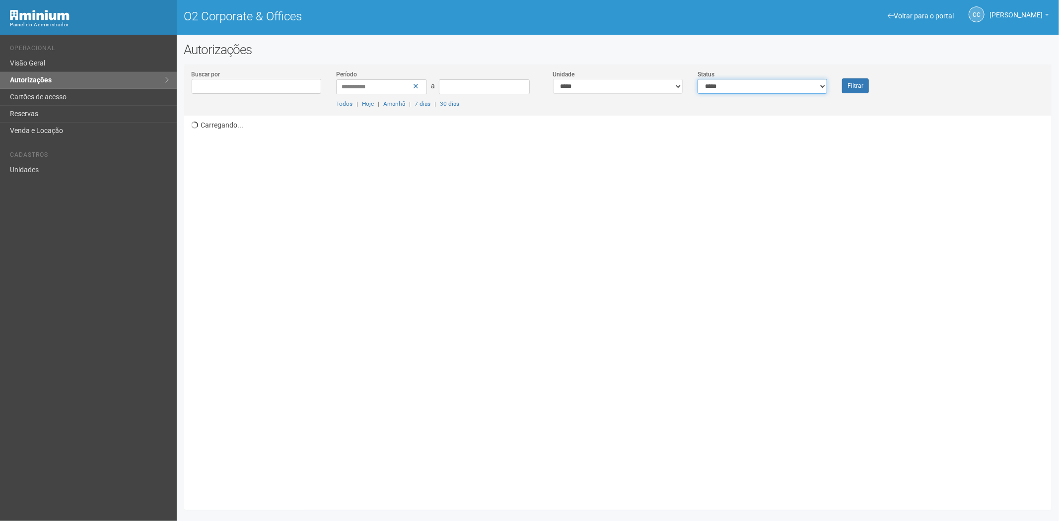
drag, startPoint x: 724, startPoint y: 84, endPoint x: 723, endPoint y: 93, distance: 8.5
click at [724, 86] on select "**********" at bounding box center [763, 86] width 130 height 15
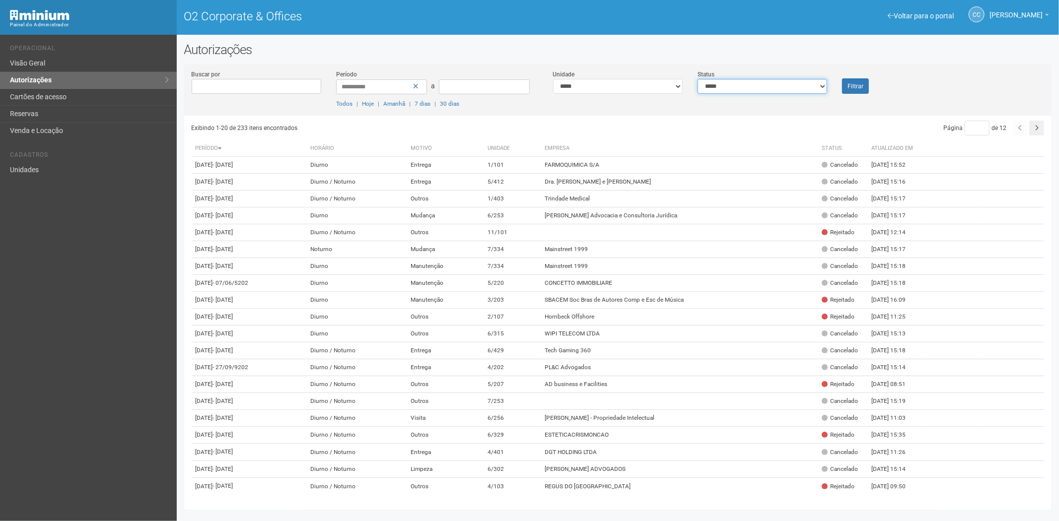
select select "*"
click at [698, 79] on select "**********" at bounding box center [763, 86] width 130 height 15
click at [853, 85] on font "Filtrar" at bounding box center [856, 86] width 16 height 7
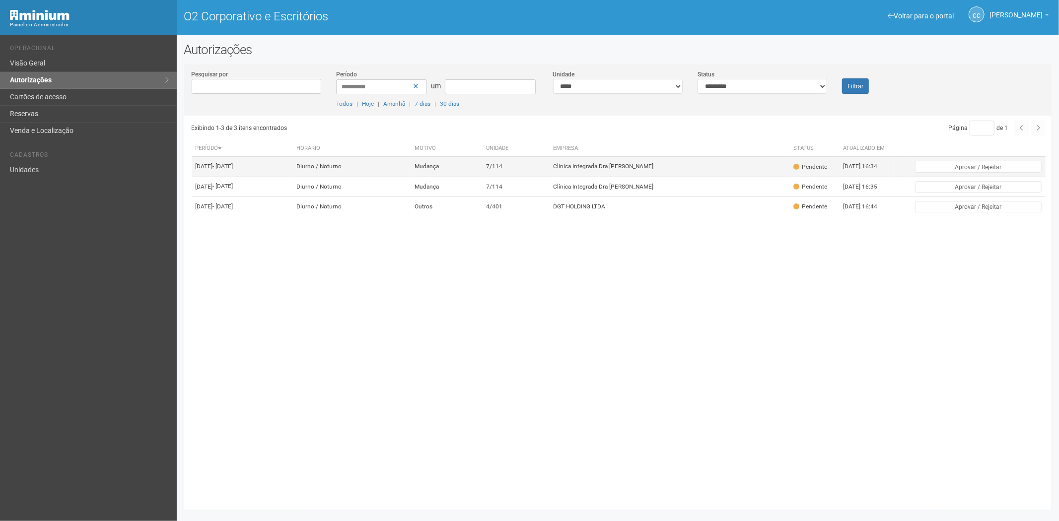
click at [598, 176] on td "Clínica Integrada Dra [PERSON_NAME]" at bounding box center [669, 167] width 240 height 20
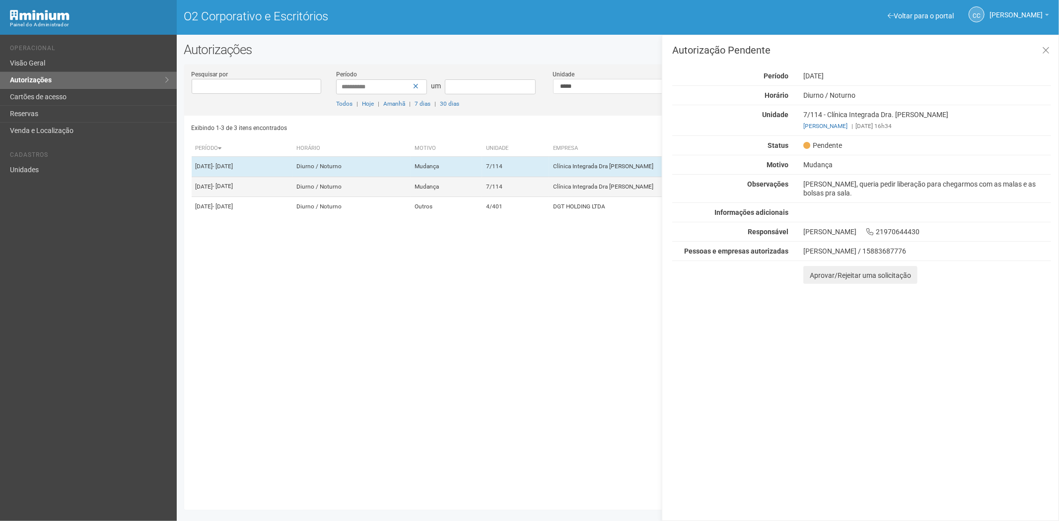
click at [482, 197] on td "Mudança" at bounding box center [447, 187] width 72 height 20
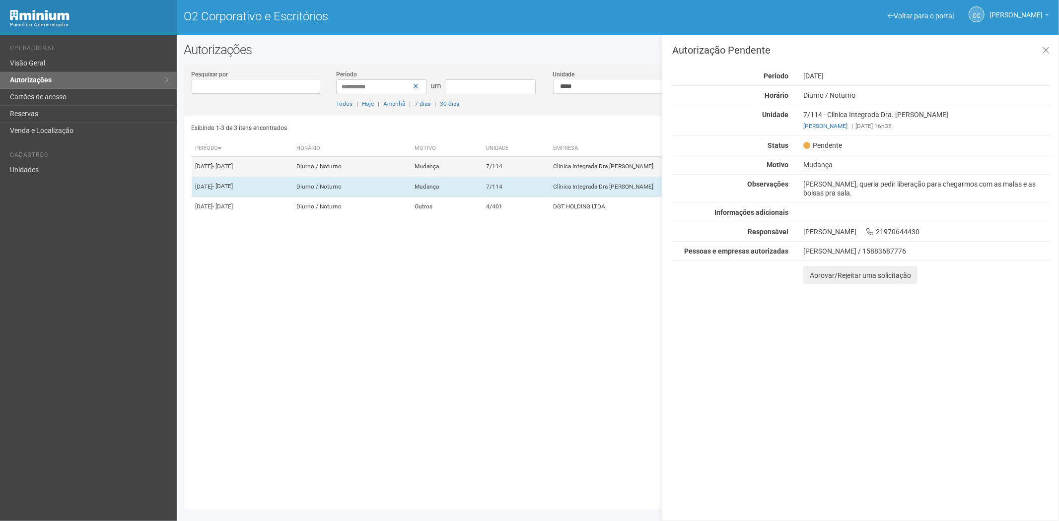
click at [529, 167] on td "7/114" at bounding box center [515, 167] width 67 height 20
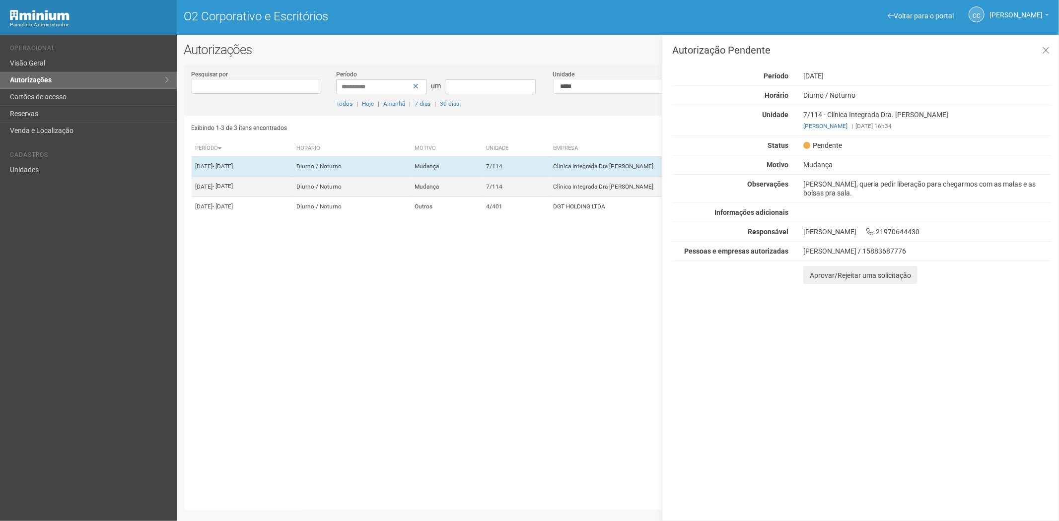
click at [482, 197] on td "Mudança" at bounding box center [447, 187] width 72 height 20
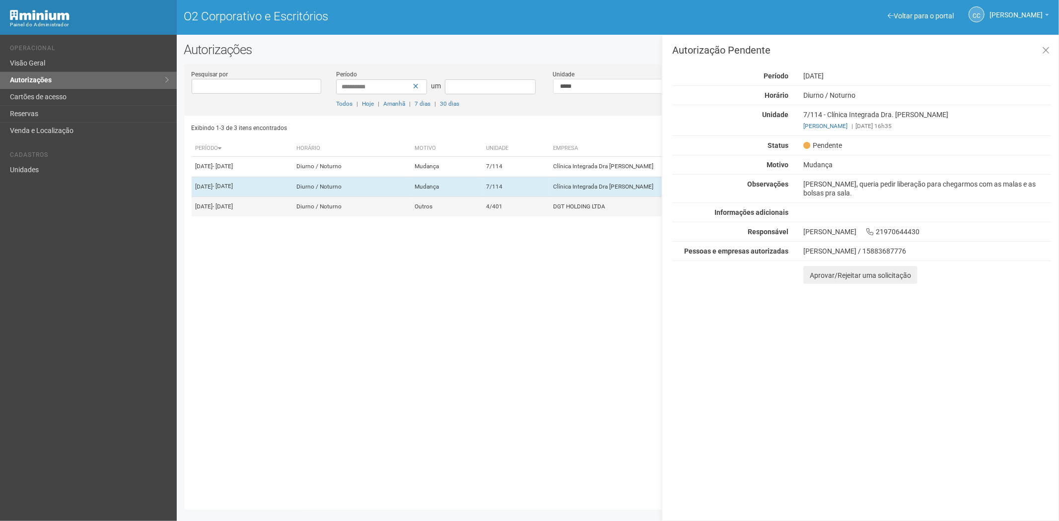
click at [482, 217] on td "Outros" at bounding box center [447, 207] width 72 height 20
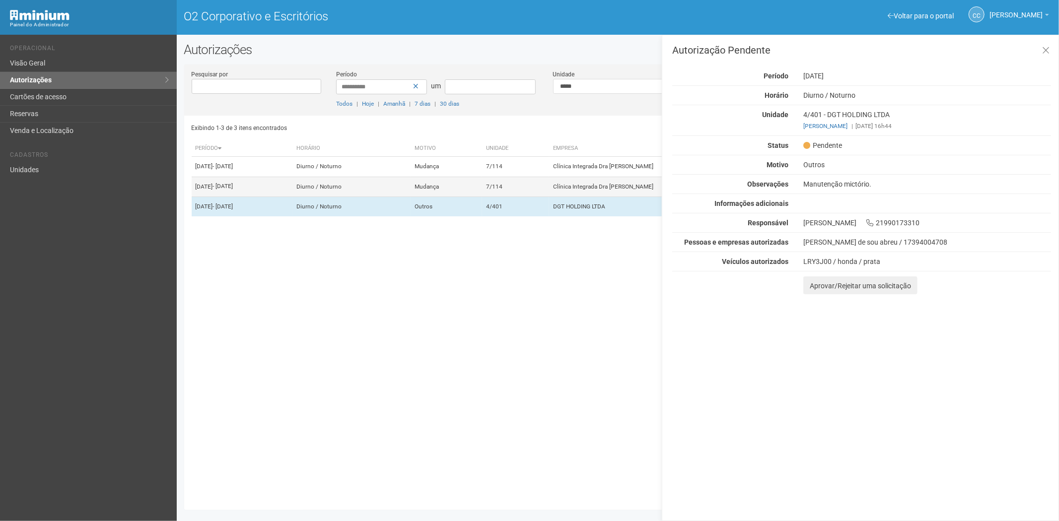
click at [548, 197] on td "7/114" at bounding box center [515, 187] width 67 height 20
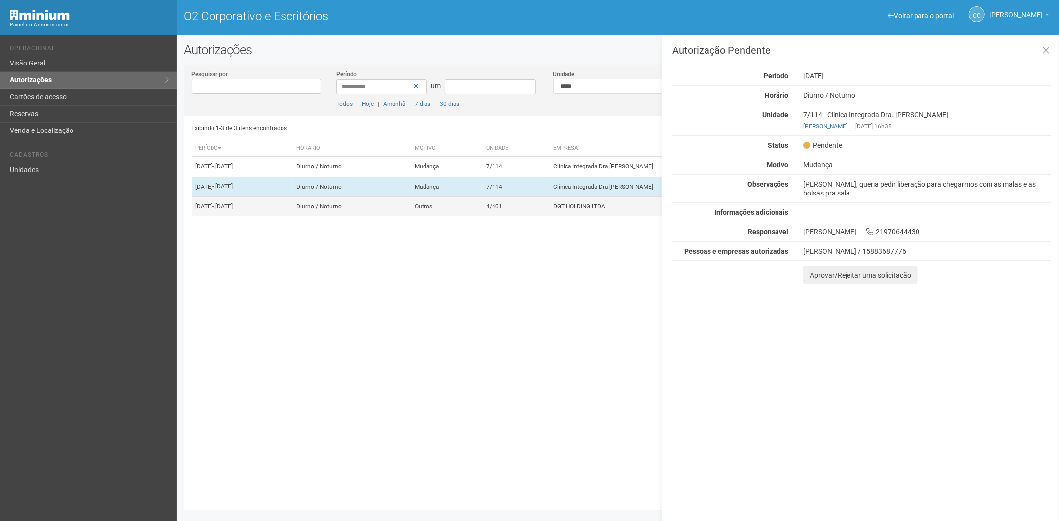
click at [386, 216] on td "Diurno / Noturno" at bounding box center [352, 207] width 118 height 20
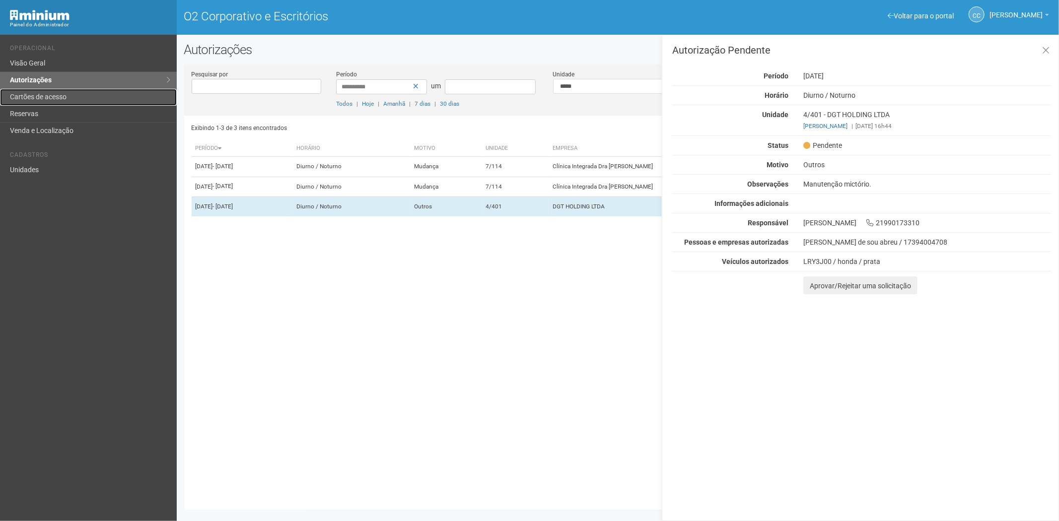
click at [67, 93] on font "Cartões de acesso" at bounding box center [38, 97] width 57 height 8
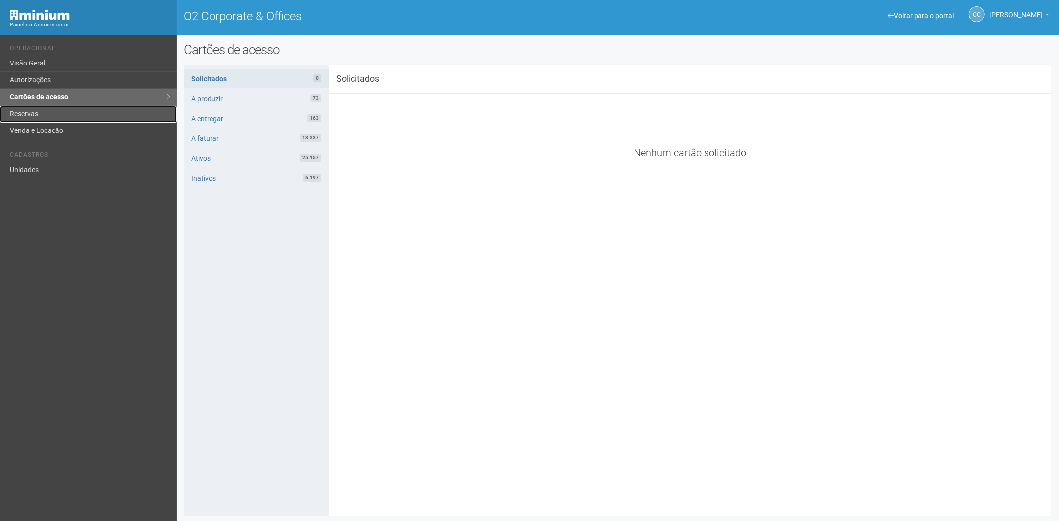
click at [71, 115] on link "Reservas" at bounding box center [88, 114] width 177 height 17
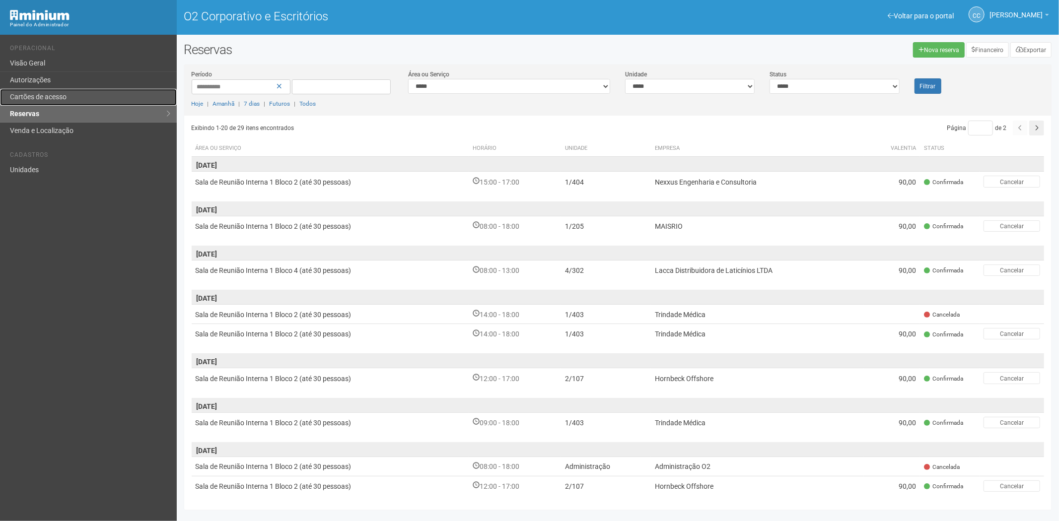
click at [61, 93] on font "Cartões de acesso" at bounding box center [38, 97] width 57 height 8
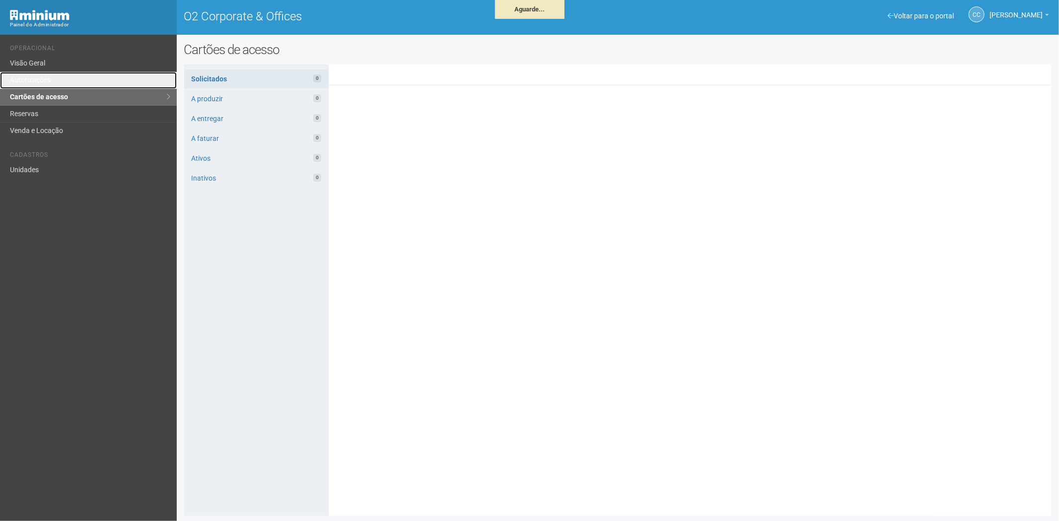
drag, startPoint x: 60, startPoint y: 81, endPoint x: 114, endPoint y: 158, distance: 94.0
click at [60, 81] on link "Autorizações" at bounding box center [88, 80] width 177 height 17
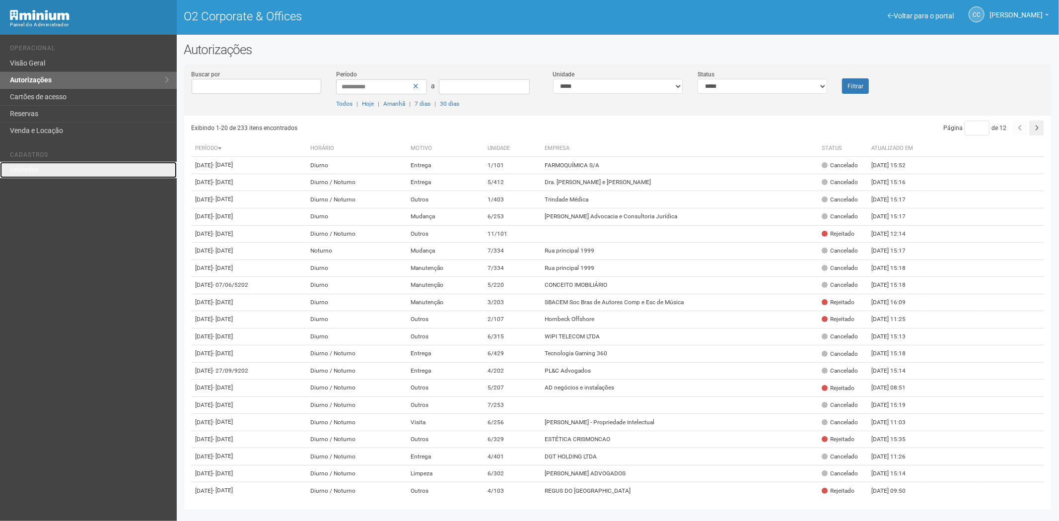
drag, startPoint x: 50, startPoint y: 168, endPoint x: 180, endPoint y: 138, distance: 133.1
click at [50, 168] on link "Unidades" at bounding box center [88, 170] width 177 height 16
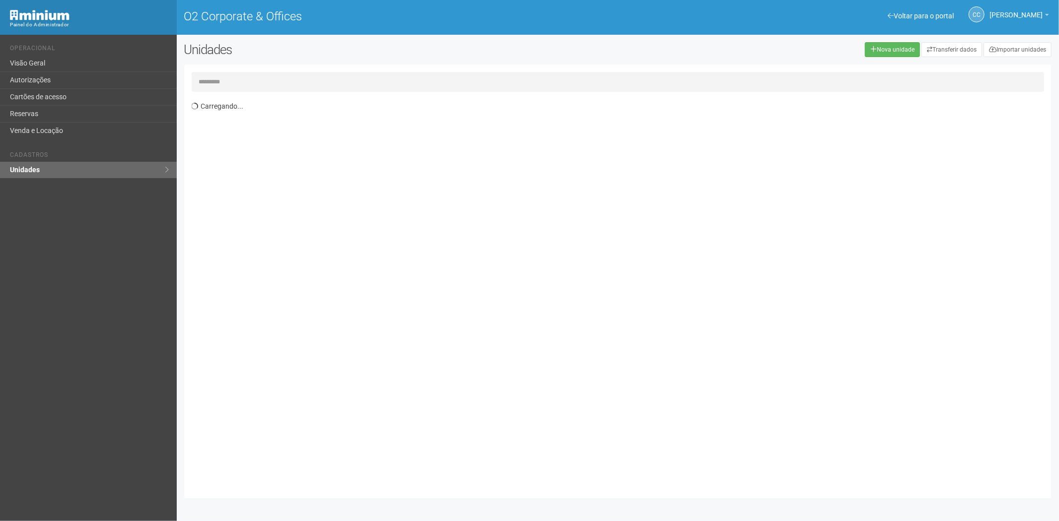
drag, startPoint x: 0, startPoint y: 0, endPoint x: 206, endPoint y: 83, distance: 222.3
click at [206, 83] on input "text" at bounding box center [618, 82] width 853 height 20
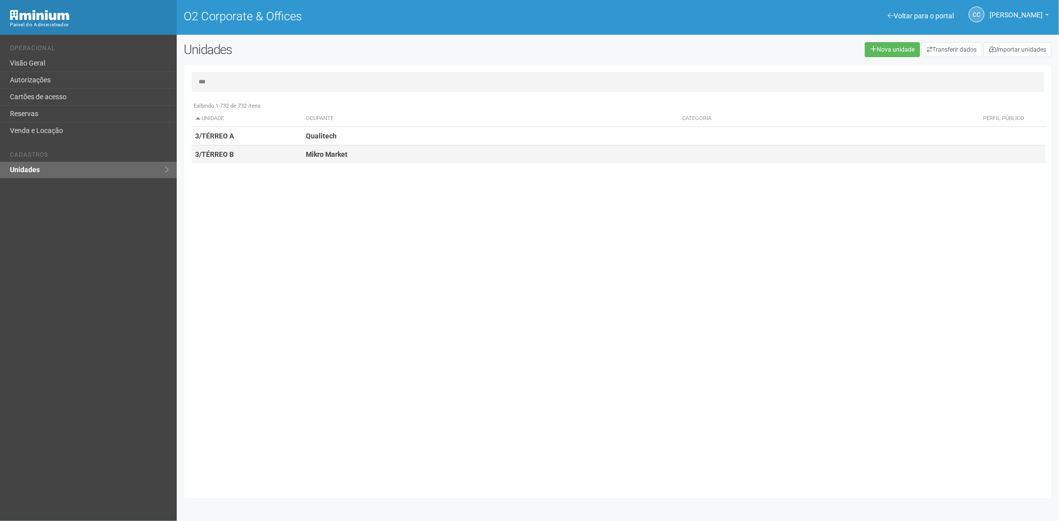
type input "***"
click at [273, 152] on td "3/TÉRREO B" at bounding box center [247, 155] width 111 height 18
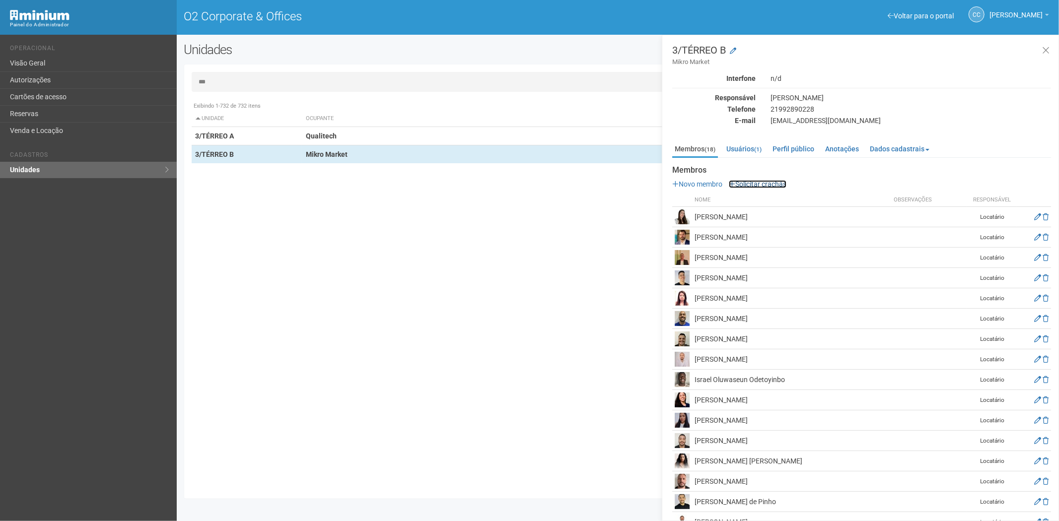
click at [761, 181] on link "Solicitar crachás" at bounding box center [758, 184] width 58 height 8
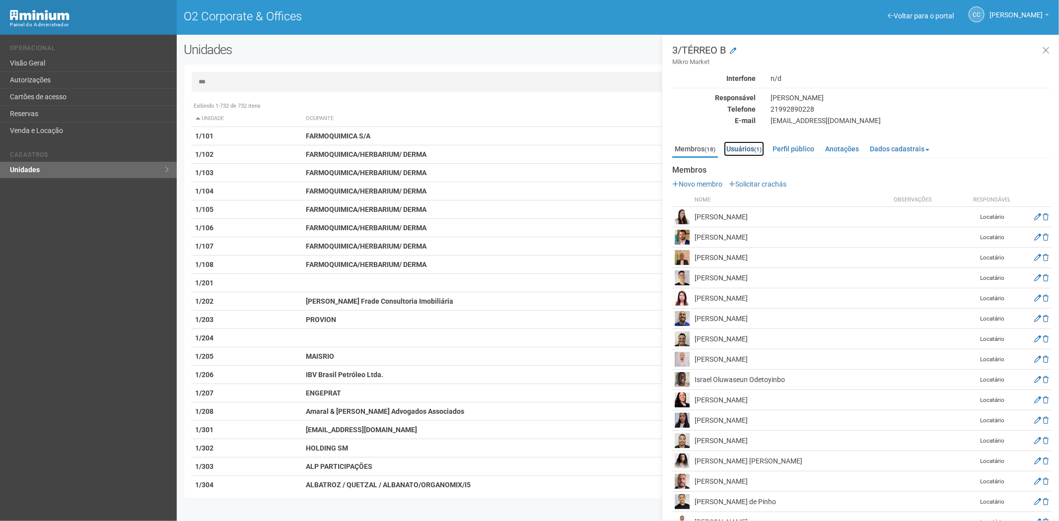
click at [752, 150] on link "Usuários (1)" at bounding box center [744, 149] width 40 height 15
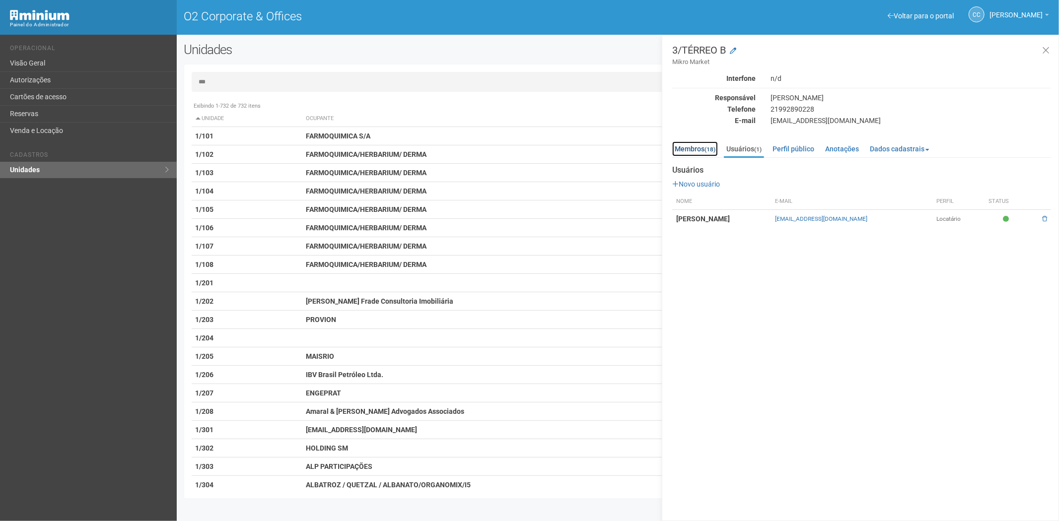
click at [700, 149] on link "Membros (18)" at bounding box center [695, 149] width 46 height 15
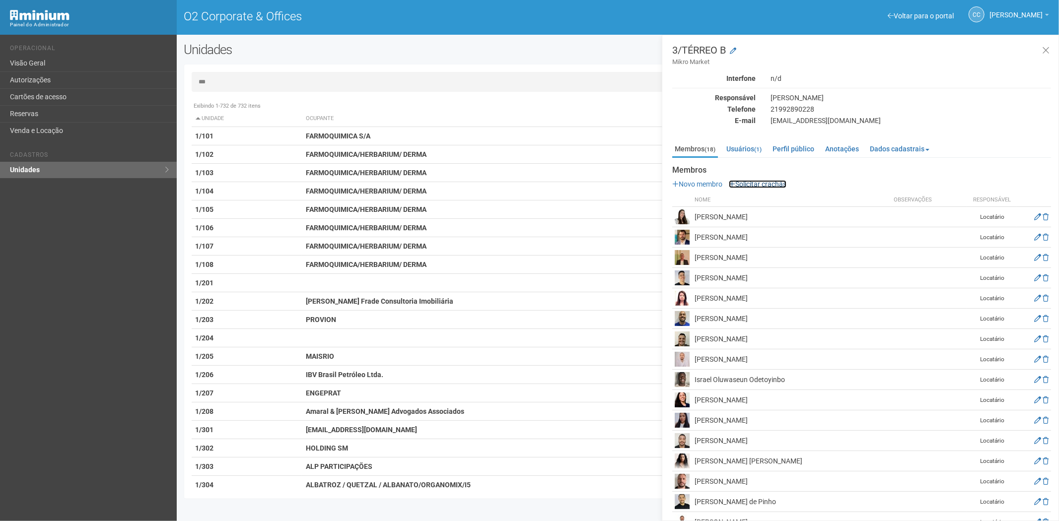
click at [755, 184] on link "Solicitar crachás" at bounding box center [758, 184] width 58 height 8
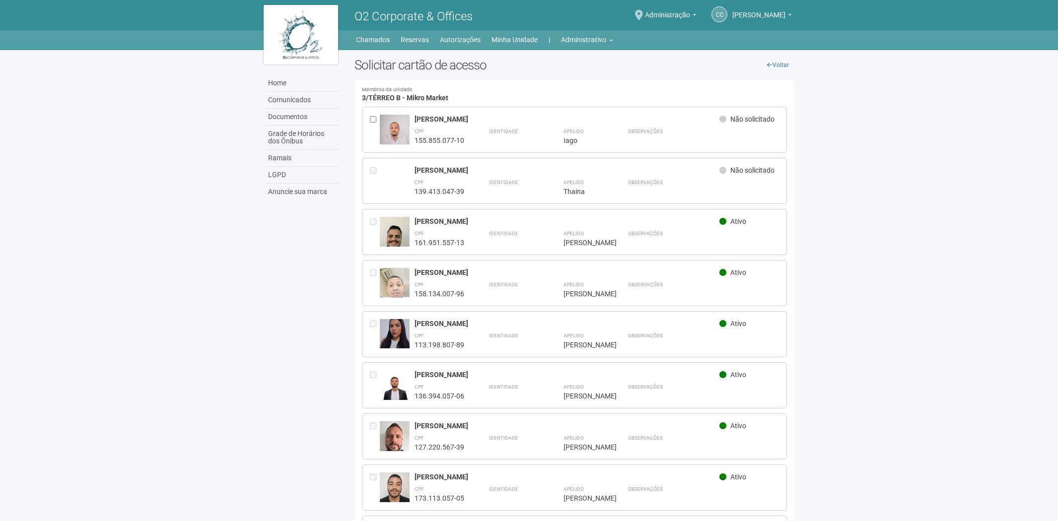
drag, startPoint x: 402, startPoint y: 179, endPoint x: 252, endPoint y: 376, distance: 247.3
click at [236, 387] on body "Aguarde... O2 Corporate & Offices CC Camila Catarina Lima Camila Catarina Lima …" at bounding box center [529, 260] width 1058 height 521
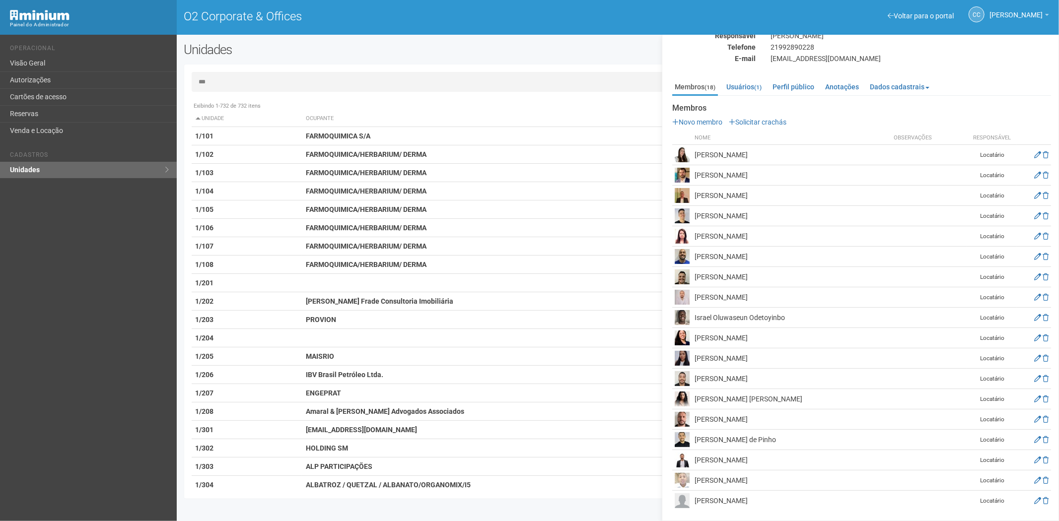
scroll to position [63, 0]
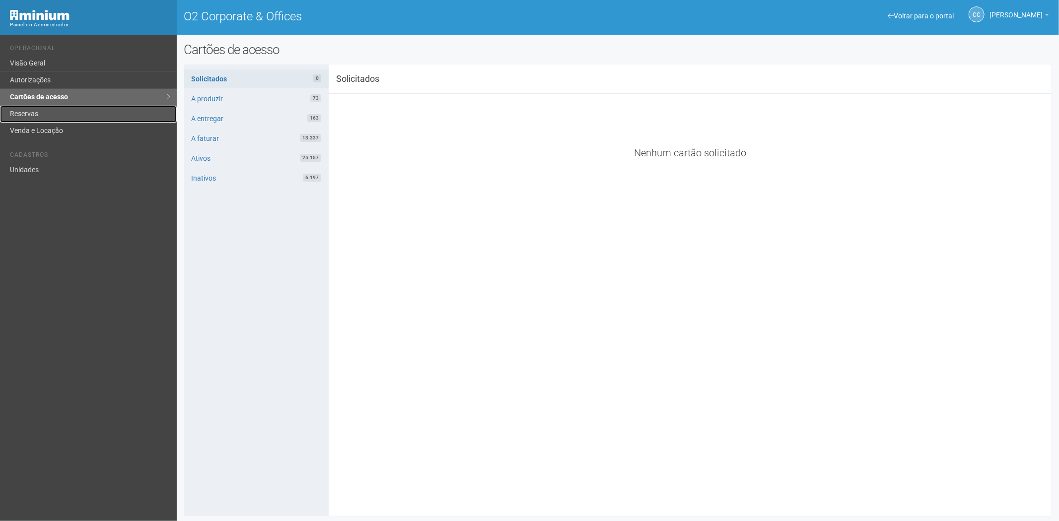
click at [60, 118] on link "Reservas" at bounding box center [88, 114] width 177 height 17
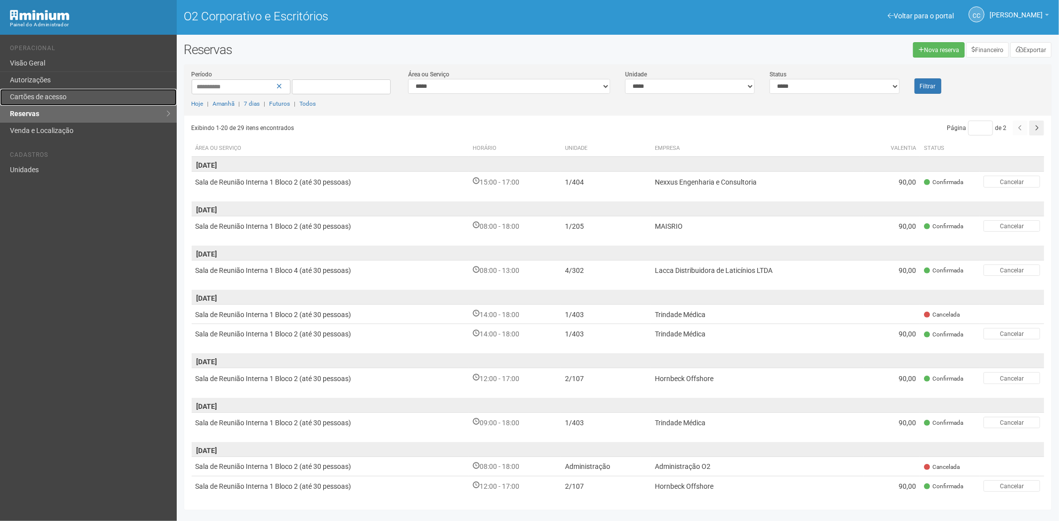
click at [88, 95] on link "Cartões de acesso" at bounding box center [88, 97] width 177 height 17
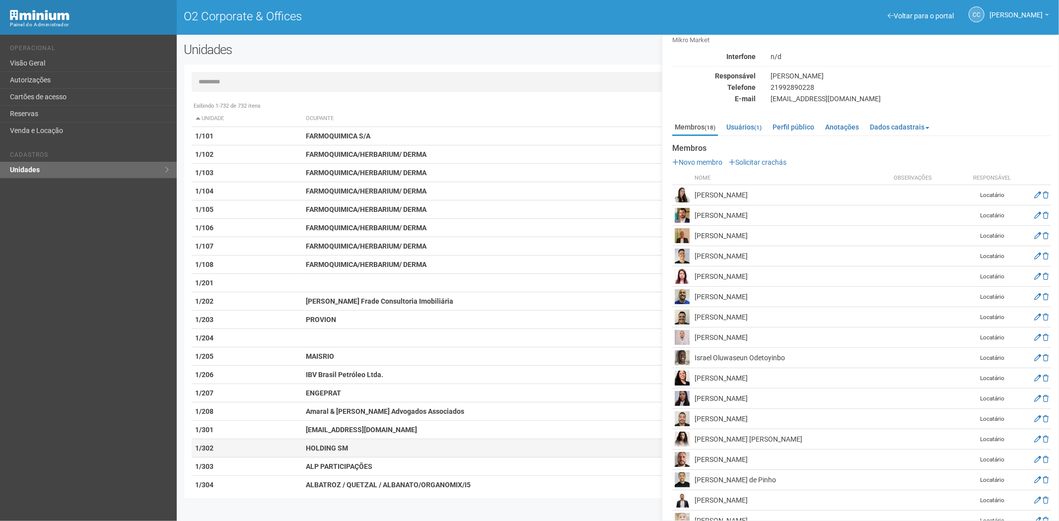
scroll to position [63, 0]
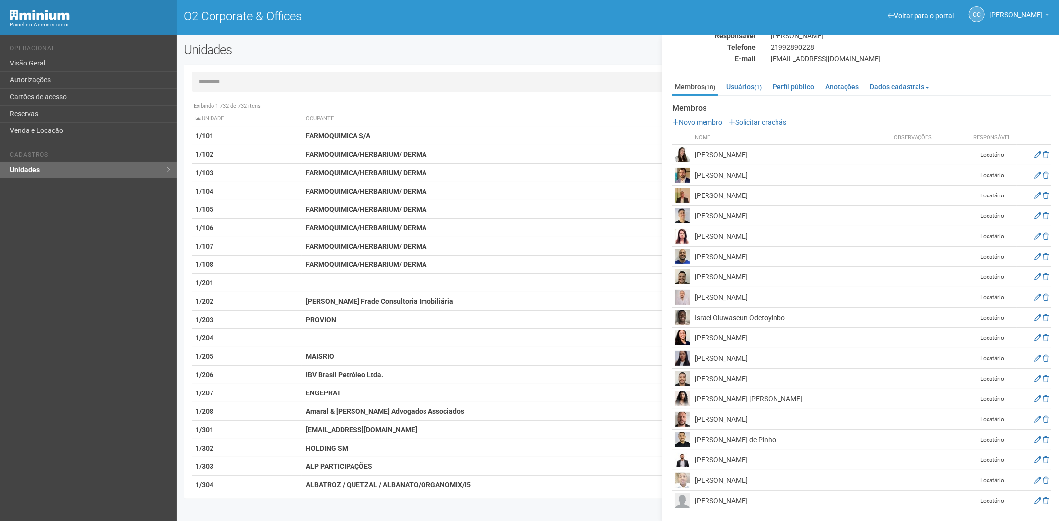
drag, startPoint x: 38, startPoint y: 363, endPoint x: 55, endPoint y: 346, distance: 23.9
click at [47, 353] on div "Voltar para o portal Operacional Visão Geral Autorizações Cartões de acesso Res…" at bounding box center [88, 278] width 177 height 487
drag, startPoint x: 49, startPoint y: 100, endPoint x: 589, endPoint y: 249, distance: 561.0
click at [50, 100] on link "Cartões de acesso" at bounding box center [88, 97] width 177 height 17
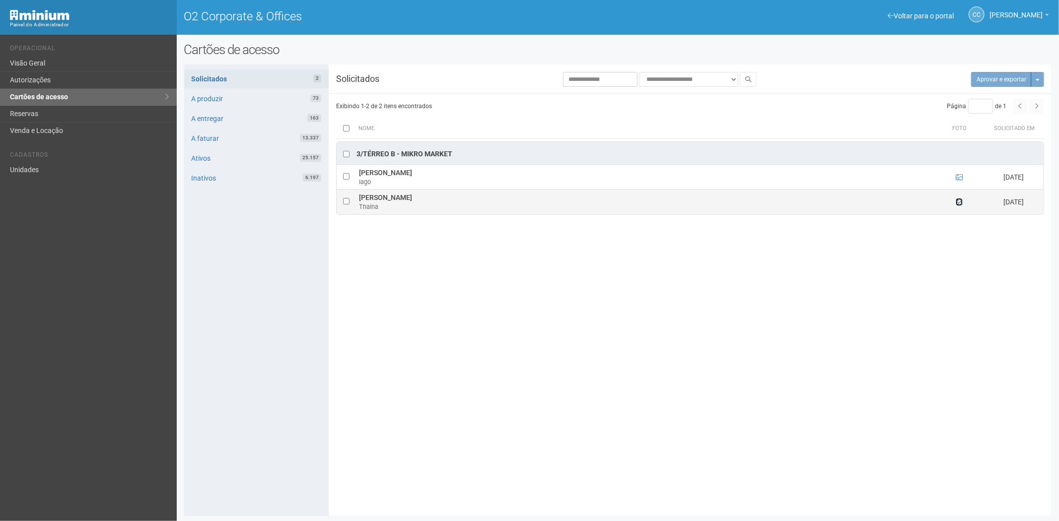
click at [958, 204] on icon at bounding box center [959, 202] width 7 height 7
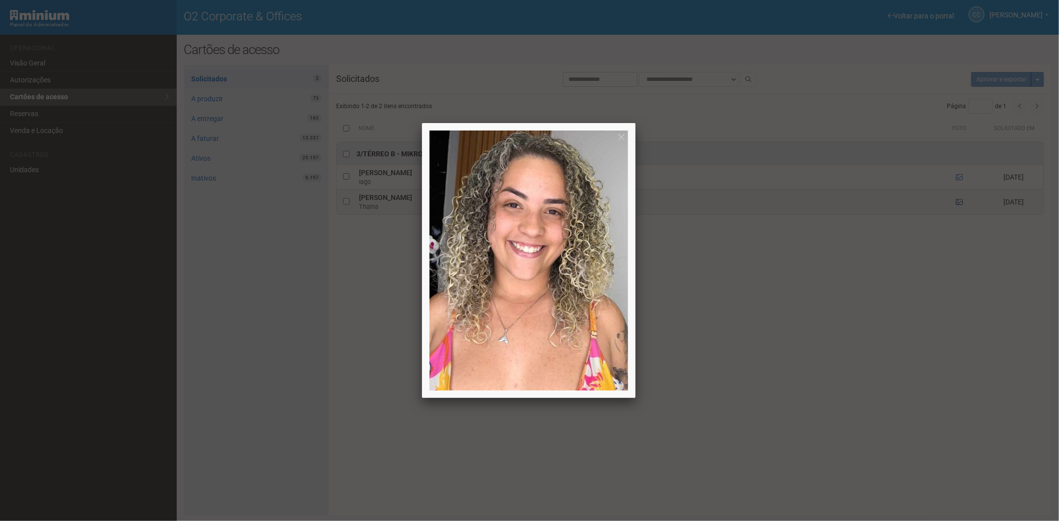
click at [958, 204] on div at bounding box center [529, 260] width 1059 height 521
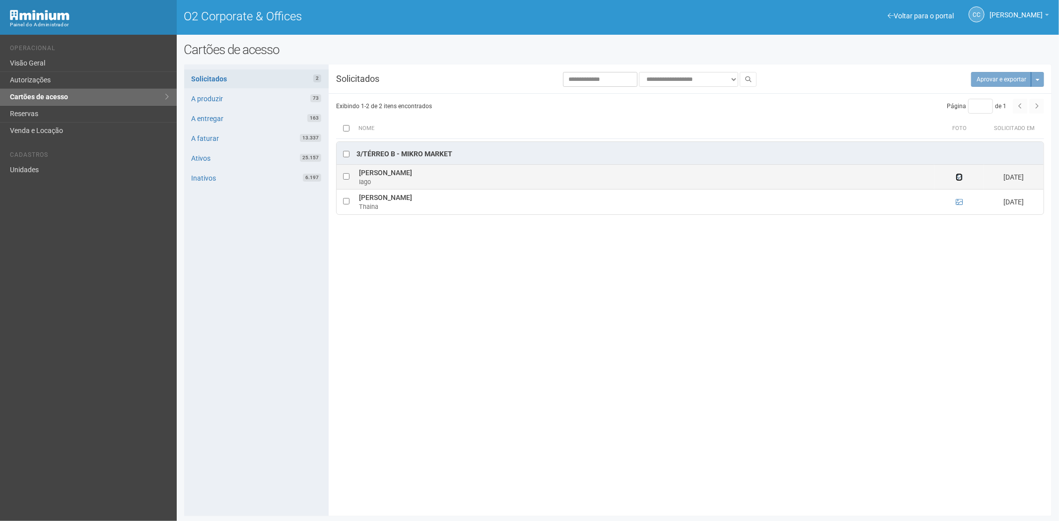
click at [958, 179] on icon at bounding box center [959, 177] width 7 height 7
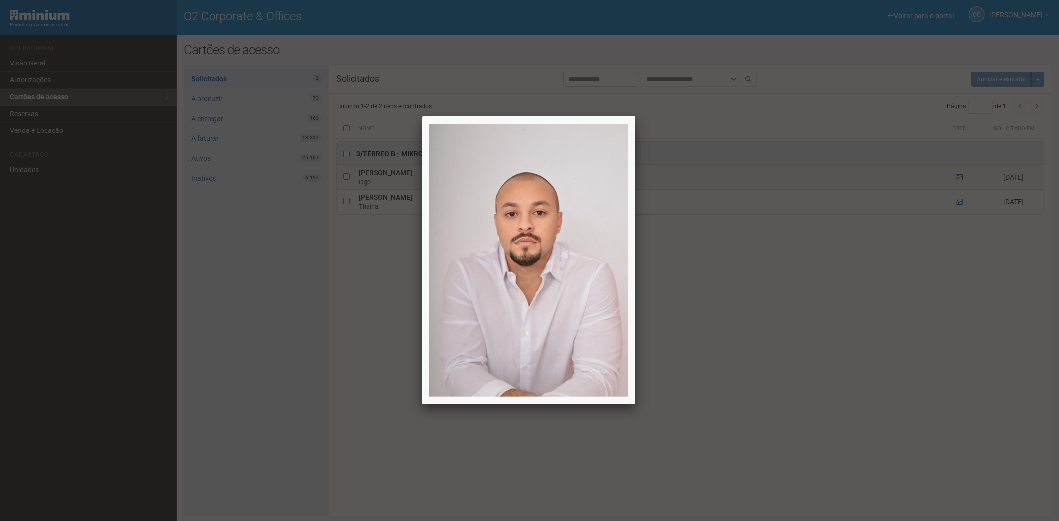
click at [958, 179] on div at bounding box center [529, 260] width 1059 height 521
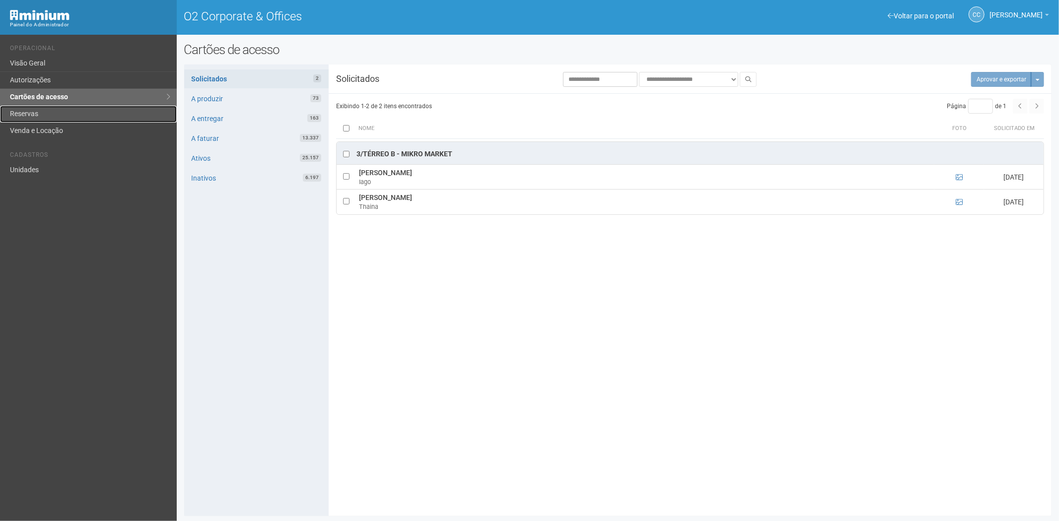
click at [41, 111] on link "Reservas" at bounding box center [88, 114] width 177 height 17
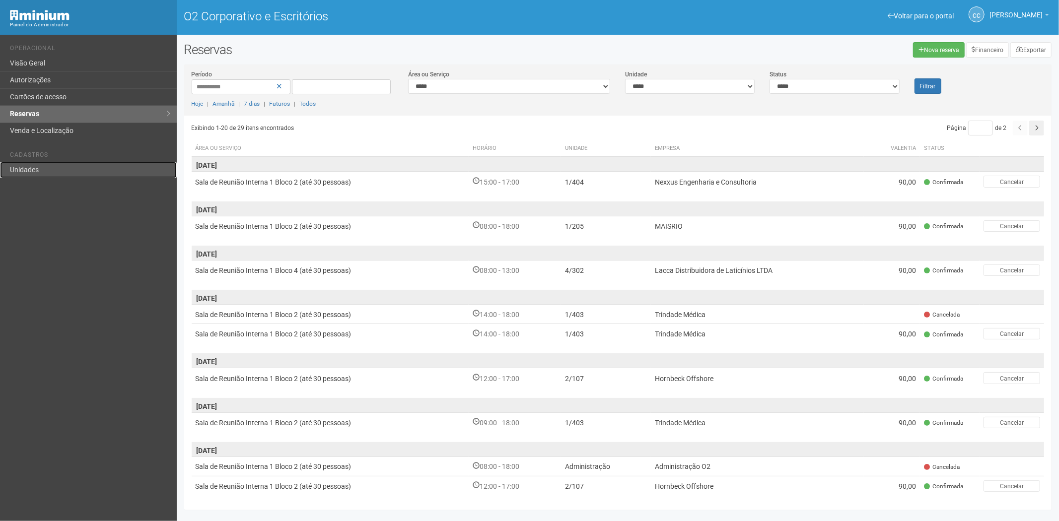
click at [22, 172] on font "Unidades" at bounding box center [24, 170] width 29 height 8
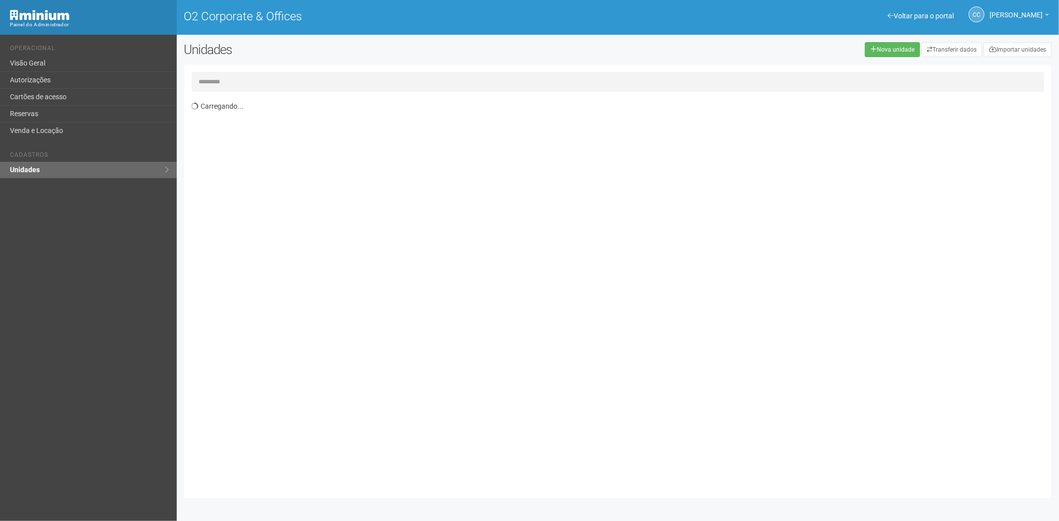
click at [212, 83] on input "text" at bounding box center [618, 82] width 853 height 20
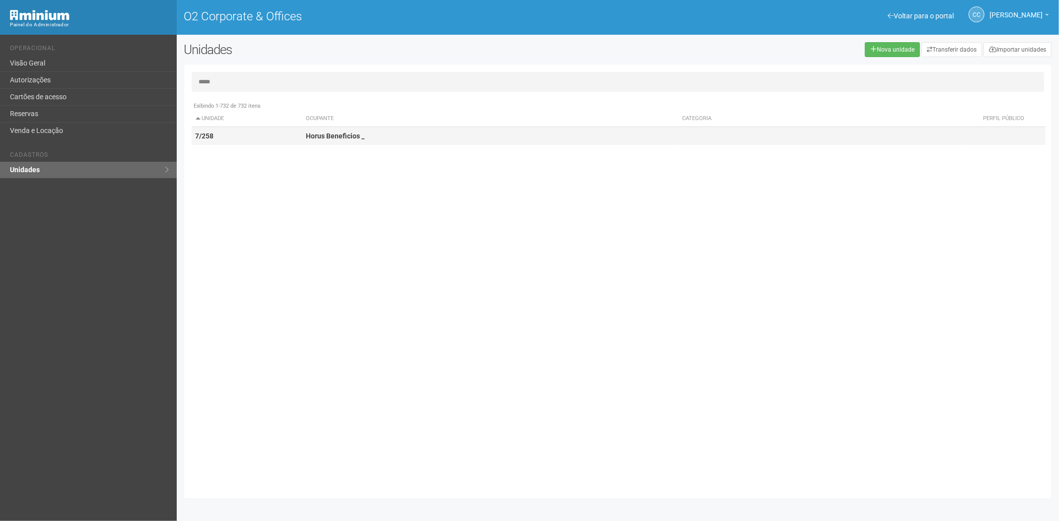
type input "*****"
click at [355, 142] on td "Horus Beneficios _" at bounding box center [490, 136] width 376 height 18
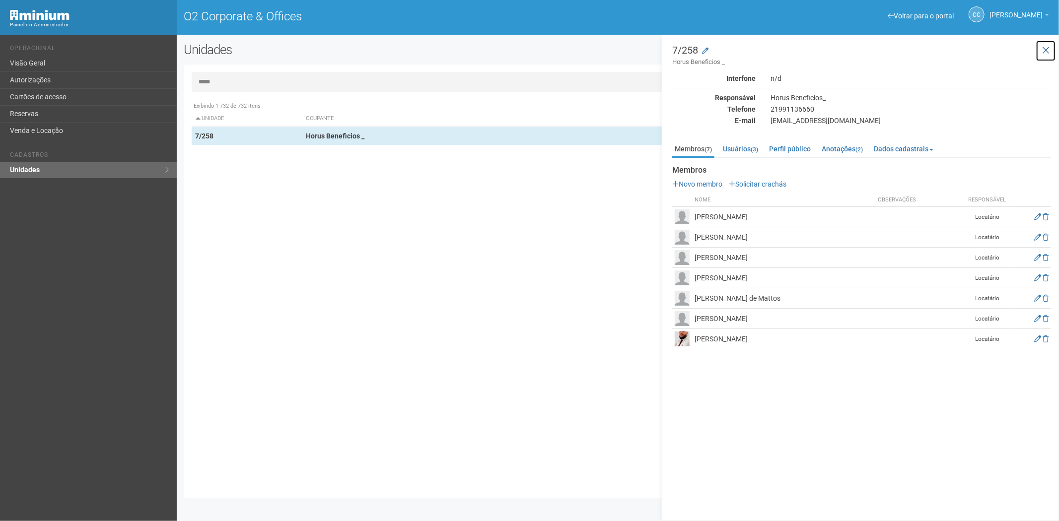
click at [1043, 50] on icon at bounding box center [1045, 51] width 7 height 10
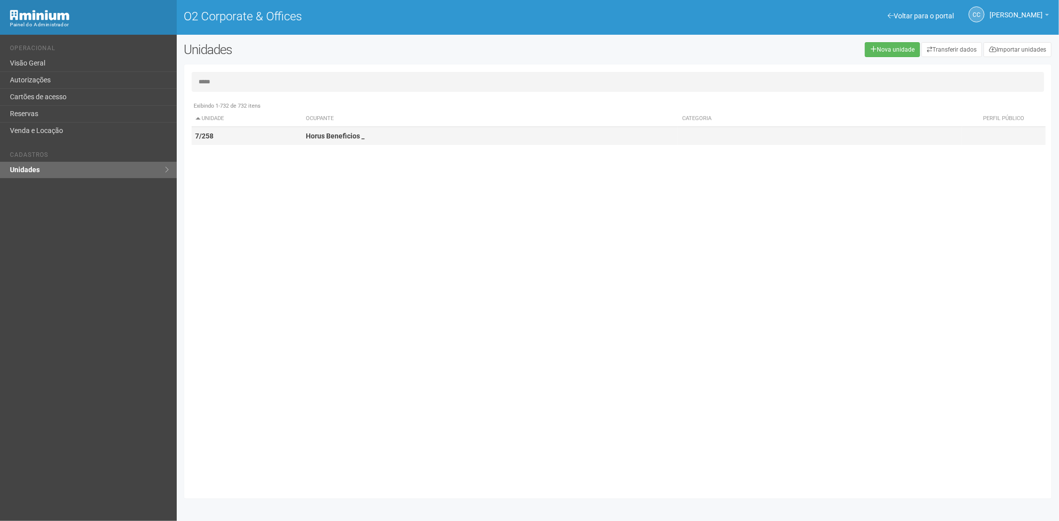
click at [291, 136] on td "7/258" at bounding box center [247, 136] width 111 height 18
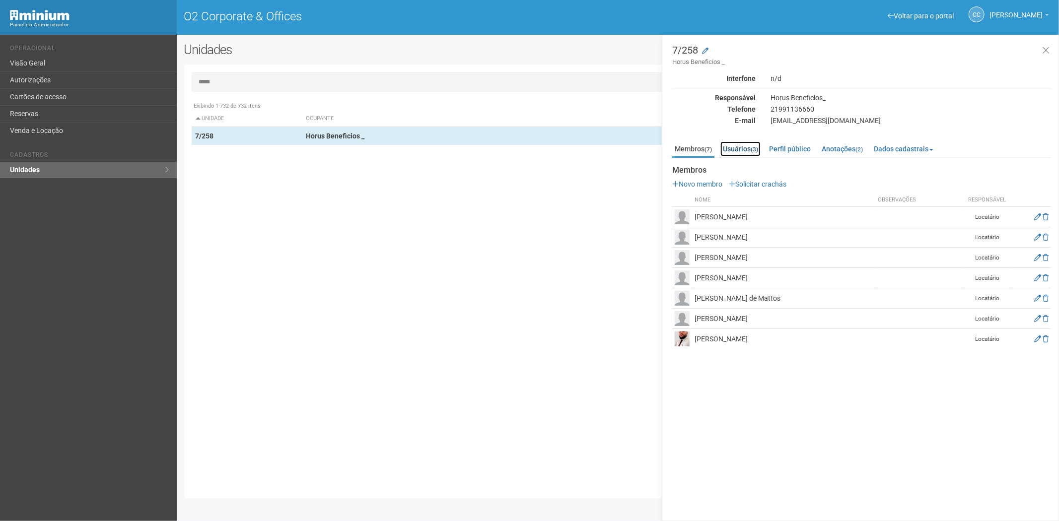
click at [741, 145] on link "Usuários (3)" at bounding box center [741, 149] width 40 height 15
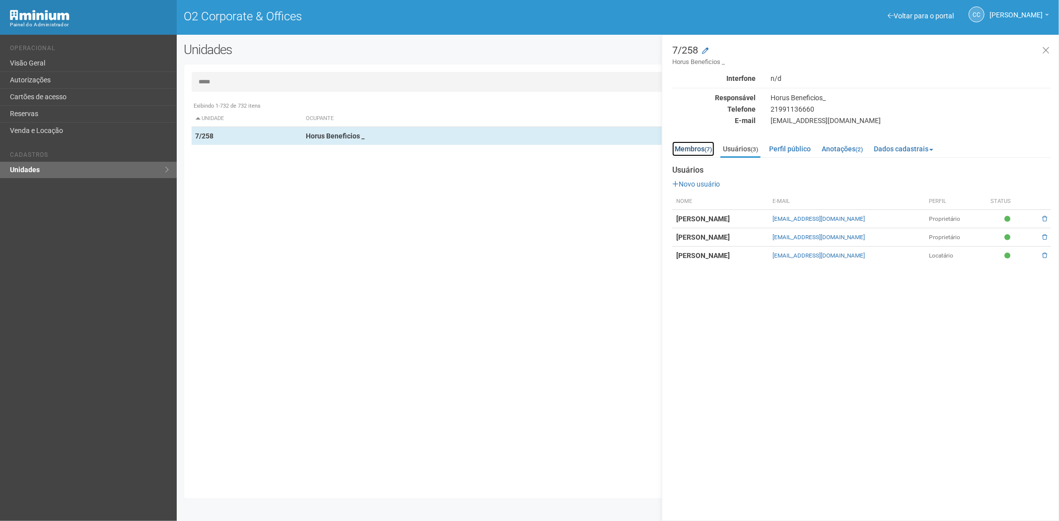
click at [703, 148] on link "Membros (7)" at bounding box center [693, 149] width 42 height 15
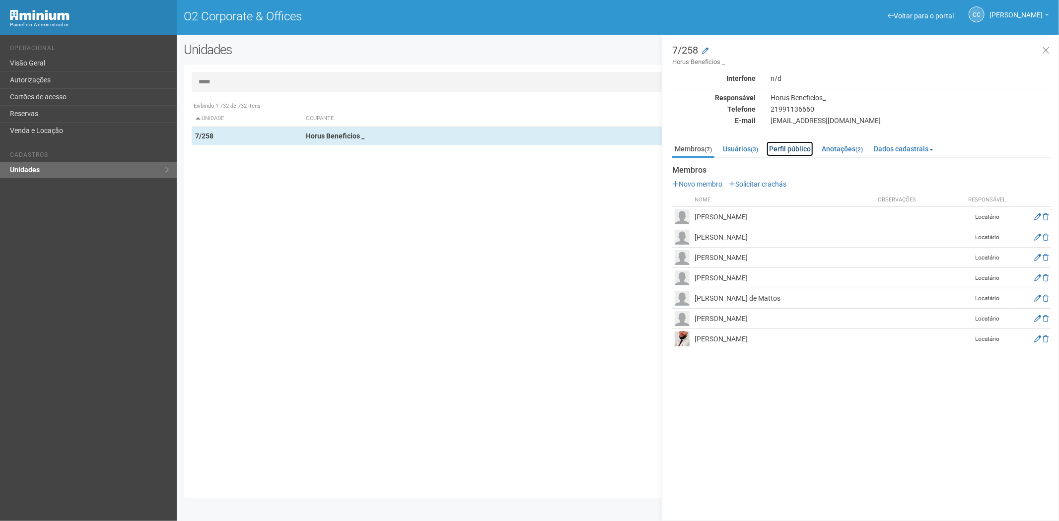
click at [797, 145] on link "Perfil público" at bounding box center [790, 149] width 47 height 15
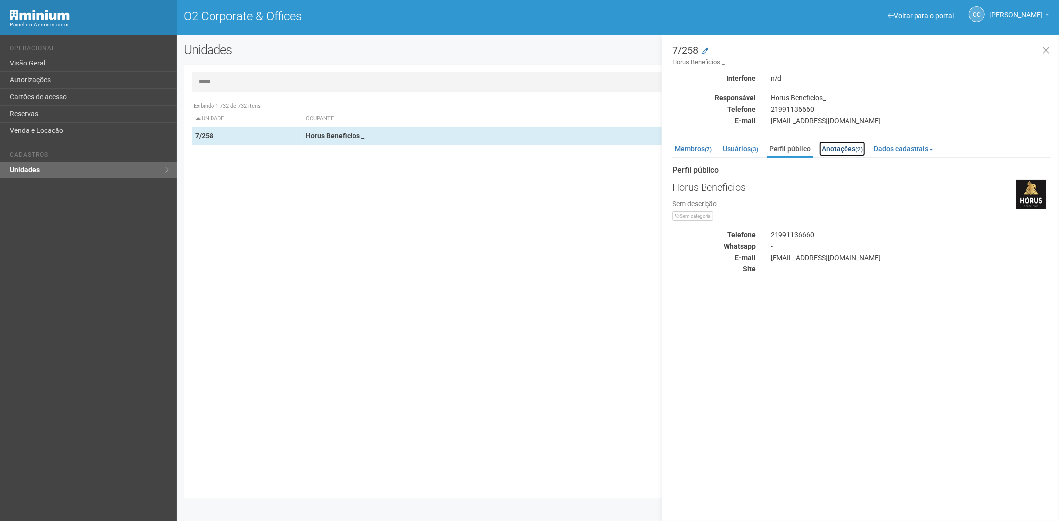
click at [855, 149] on link "Anotações (2)" at bounding box center [842, 149] width 46 height 15
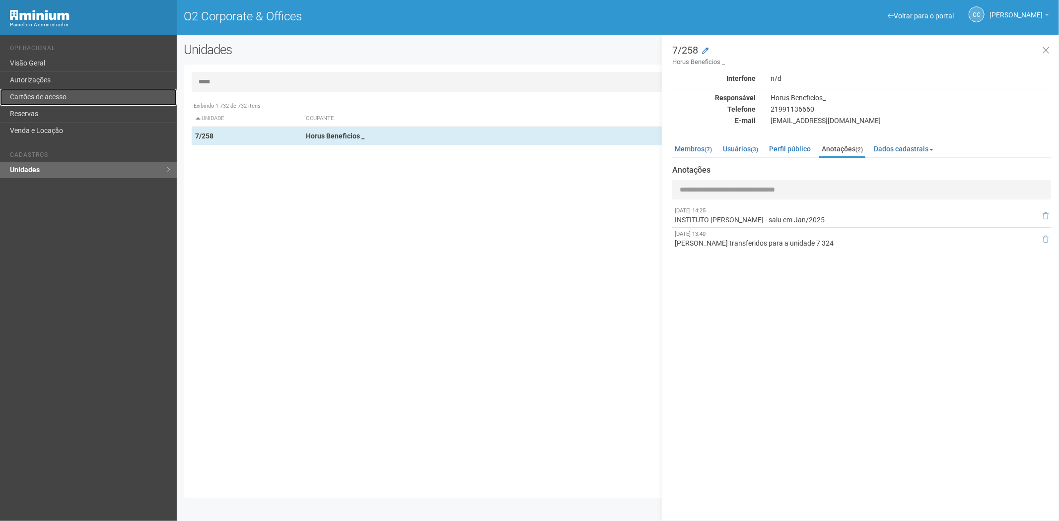
click at [73, 93] on link "Cartões de acesso" at bounding box center [88, 97] width 177 height 17
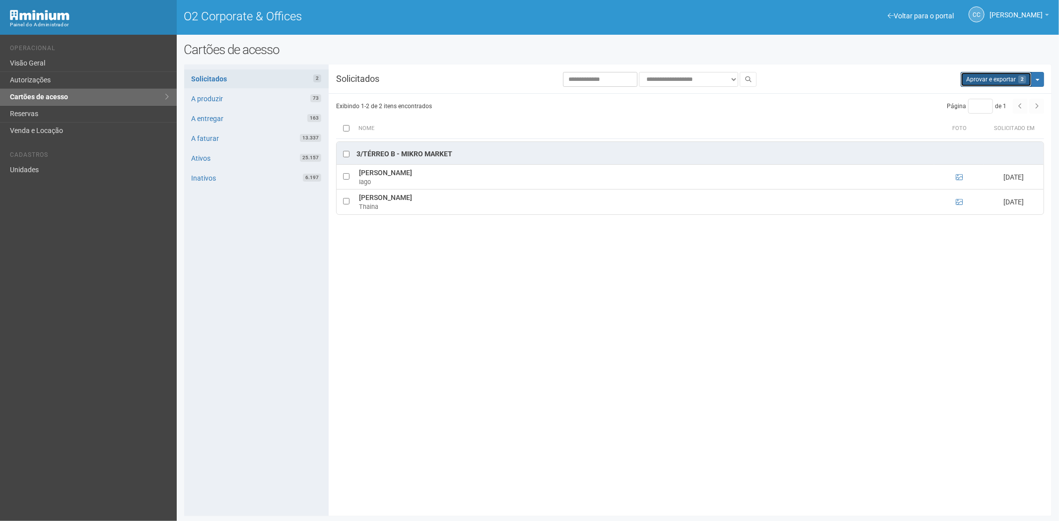
click at [995, 80] on button "Aprovar e exportar 2" at bounding box center [996, 79] width 71 height 15
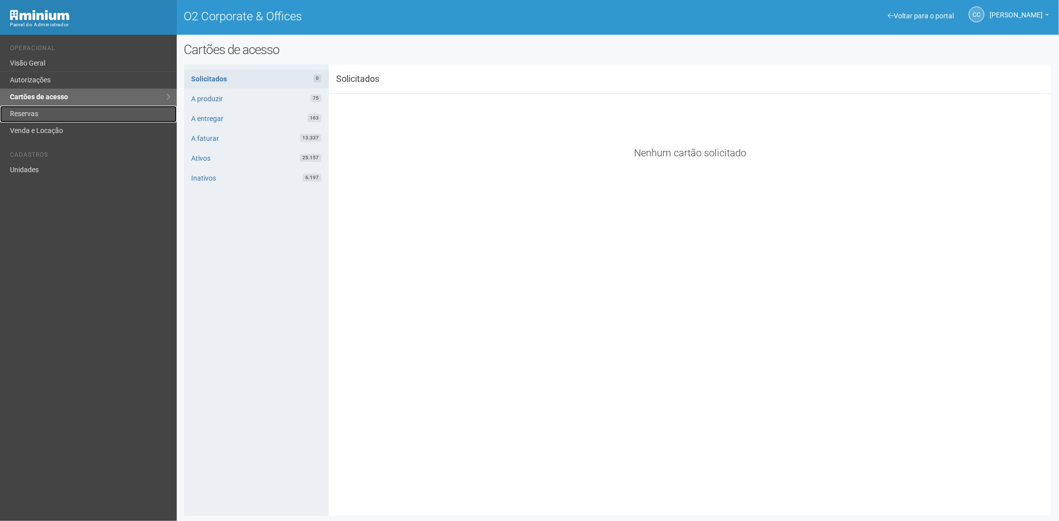
click at [35, 116] on link "Reservas" at bounding box center [88, 114] width 177 height 17
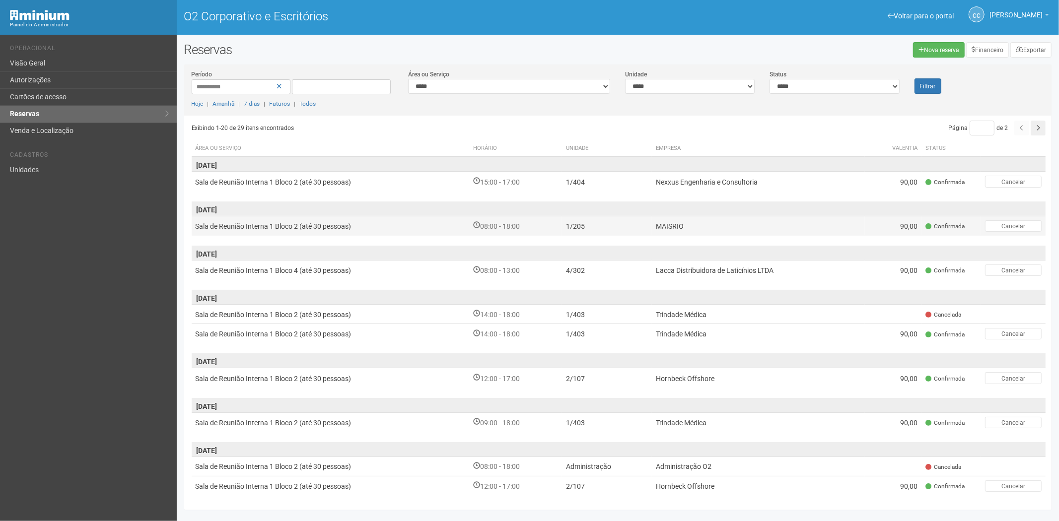
click at [724, 221] on td "MAISRIO" at bounding box center [758, 226] width 213 height 20
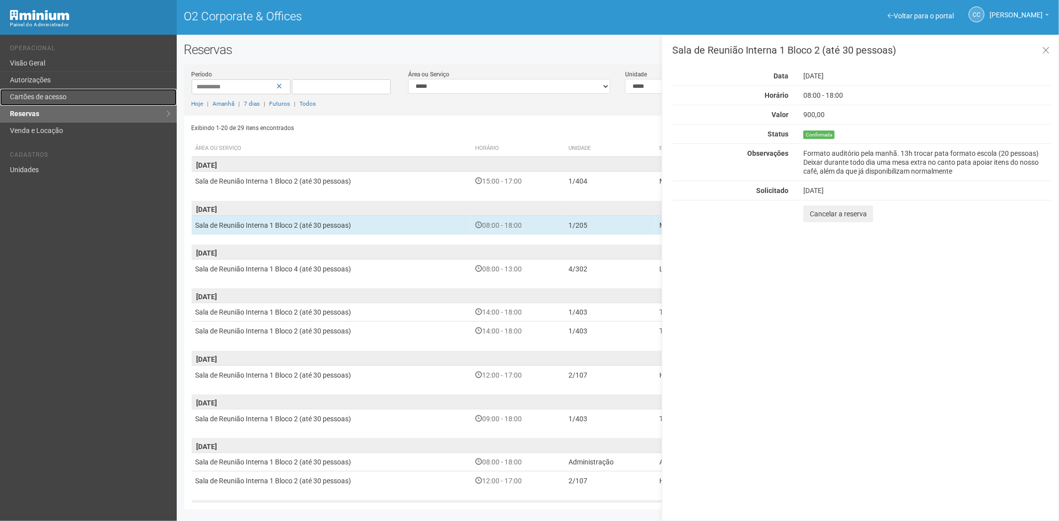
click at [95, 92] on link "Cartões de acesso" at bounding box center [88, 97] width 177 height 17
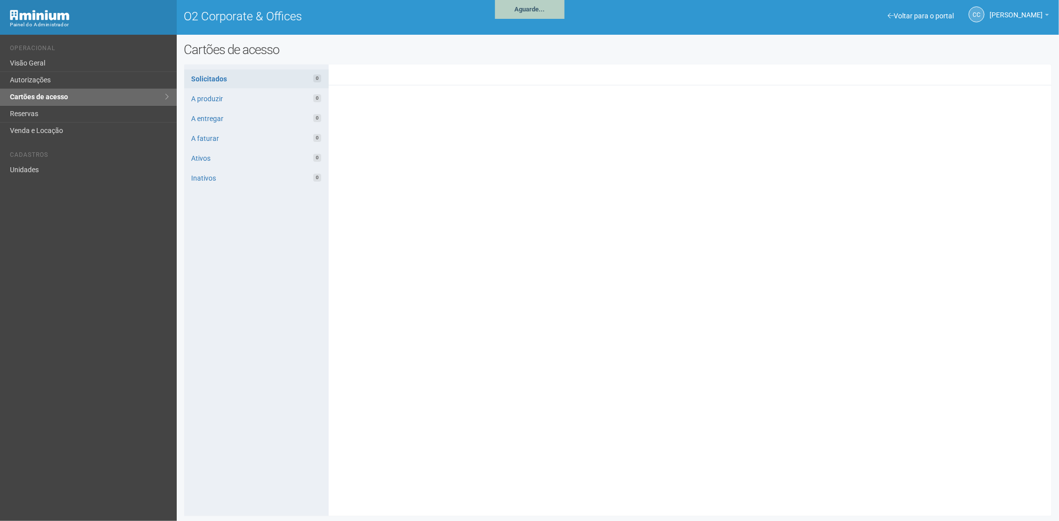
click at [90, 77] on link "Autorizações" at bounding box center [88, 80] width 177 height 17
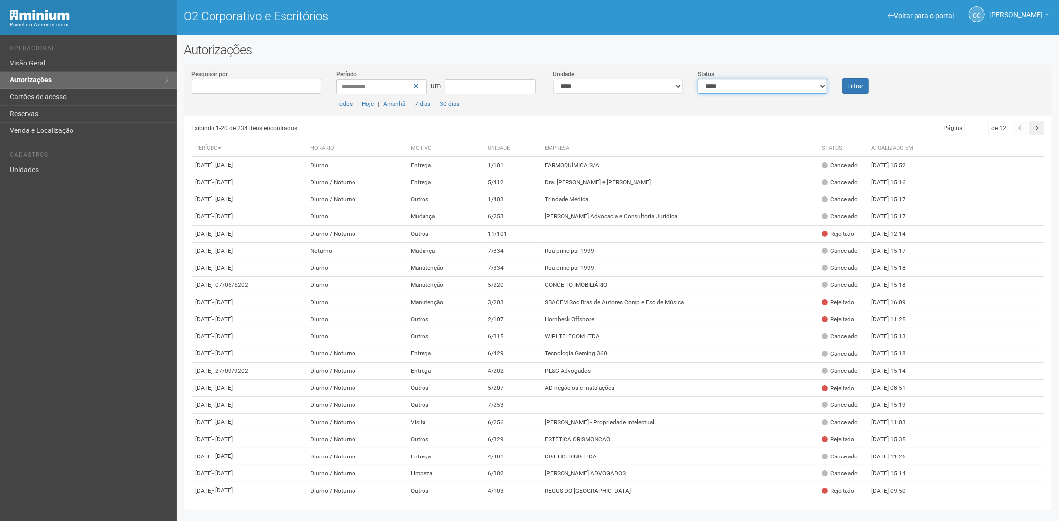
drag, startPoint x: 783, startPoint y: 85, endPoint x: 777, endPoint y: 88, distance: 6.7
click at [783, 85] on select "**********" at bounding box center [763, 86] width 130 height 15
select select "*"
click at [698, 79] on select "**********" at bounding box center [763, 86] width 130 height 15
click at [855, 88] on font "Filtrar" at bounding box center [856, 86] width 16 height 7
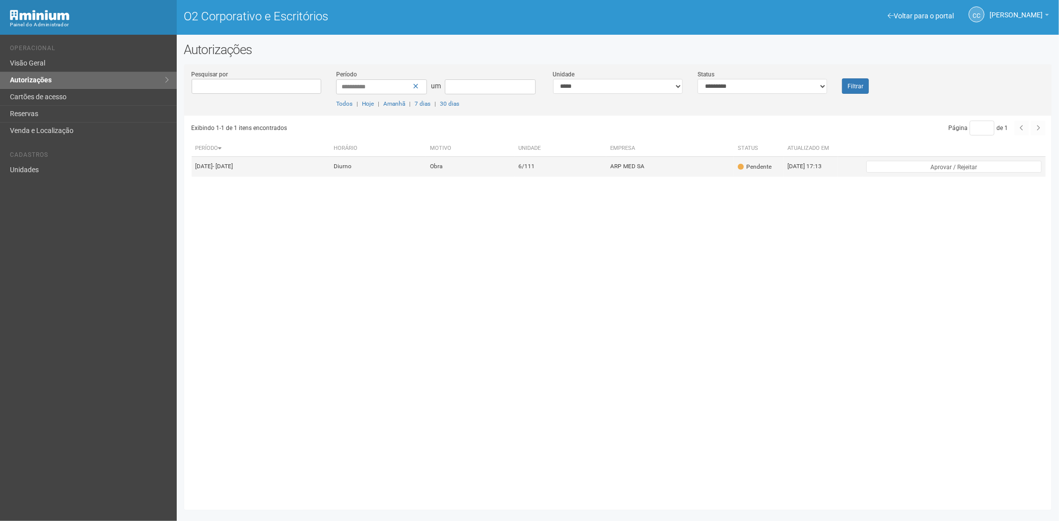
click at [768, 170] on font "Pendente" at bounding box center [758, 166] width 25 height 7
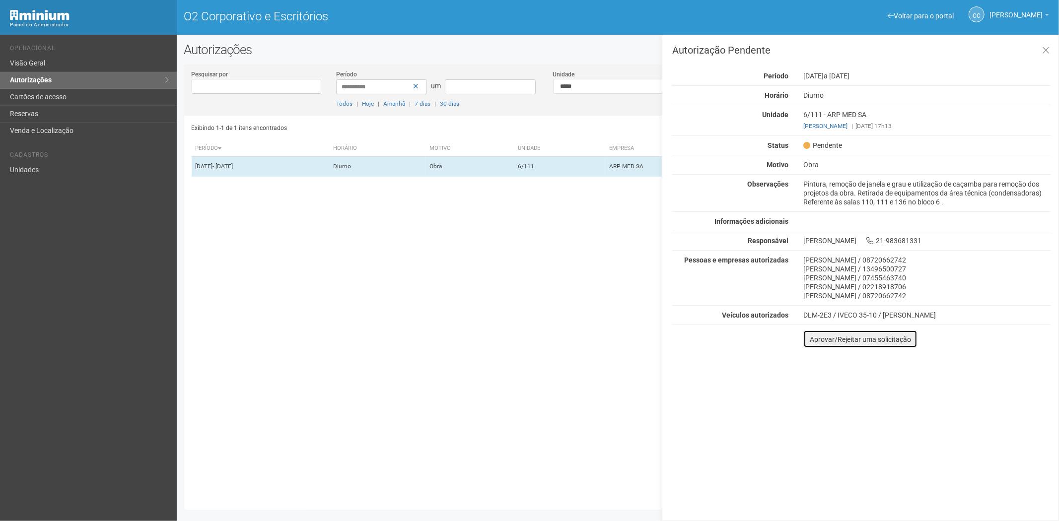
click at [862, 343] on font "Aprovar/Rejeitar uma solicitação" at bounding box center [860, 340] width 101 height 8
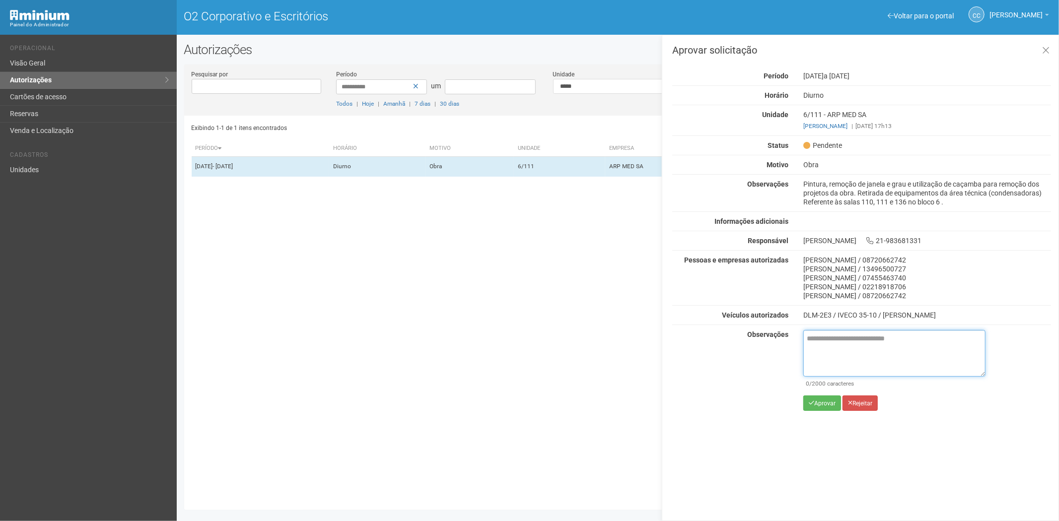
click at [843, 345] on textarea at bounding box center [895, 353] width 182 height 47
paste textarea "**********"
type textarea "**********"
click at [866, 404] on font "Rejeitar" at bounding box center [863, 403] width 20 height 7
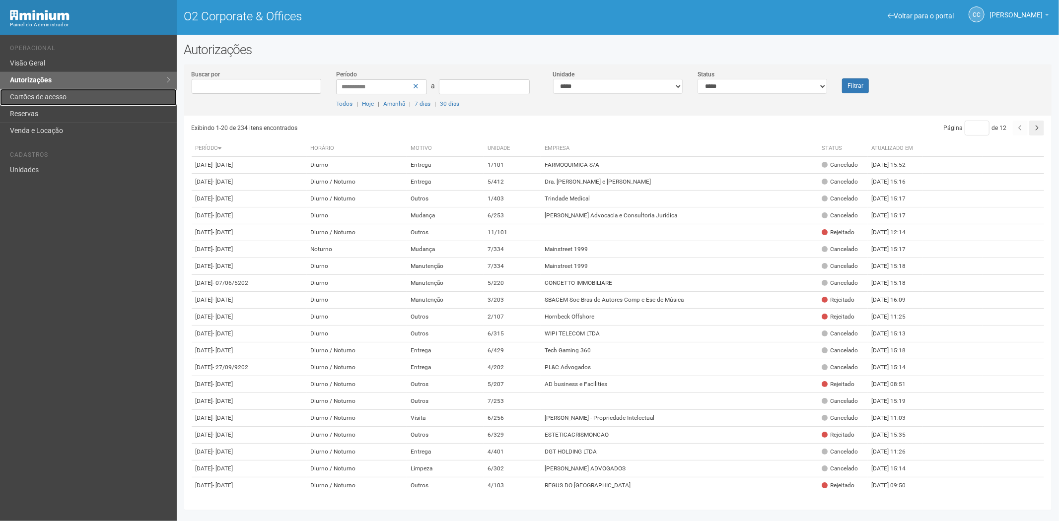
click at [83, 101] on link "Cartões de acesso" at bounding box center [88, 97] width 177 height 17
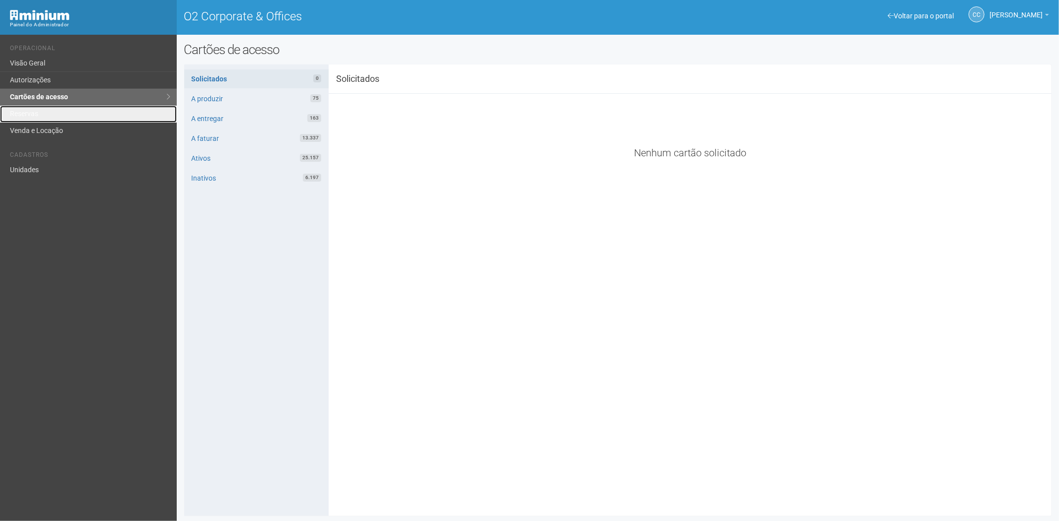
click at [18, 108] on link "Reservas" at bounding box center [88, 114] width 177 height 17
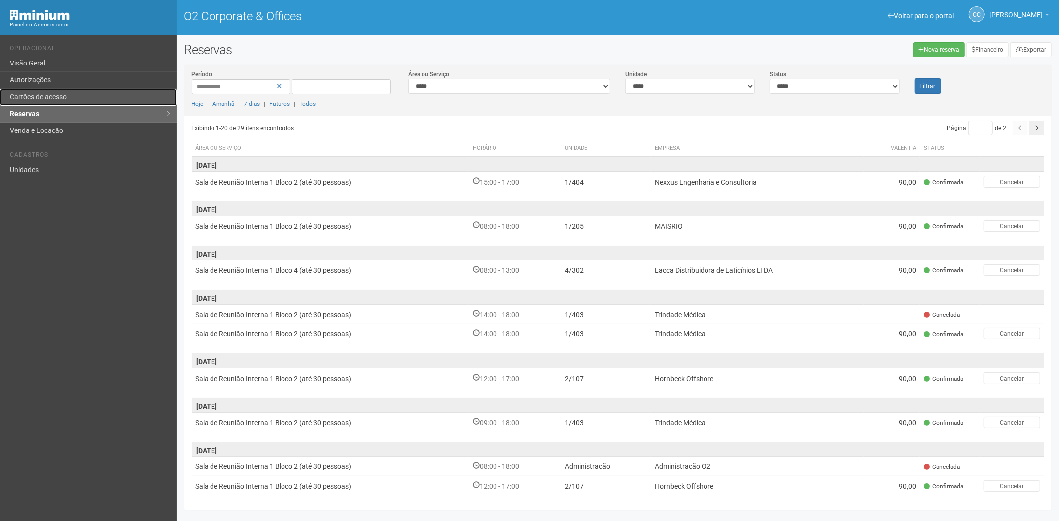
click at [86, 102] on link "Cartões de acesso" at bounding box center [88, 97] width 177 height 17
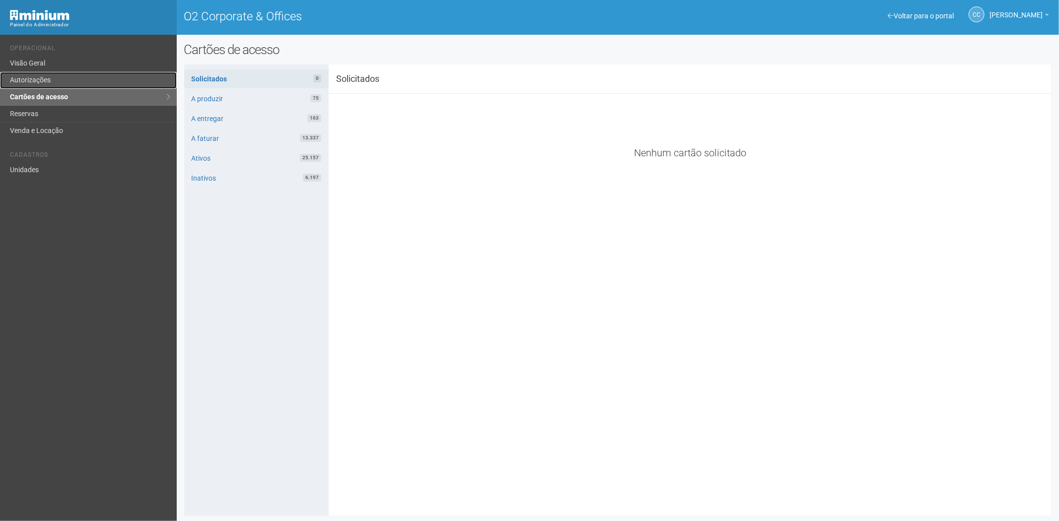
click at [48, 84] on link "Autorizações" at bounding box center [88, 80] width 177 height 17
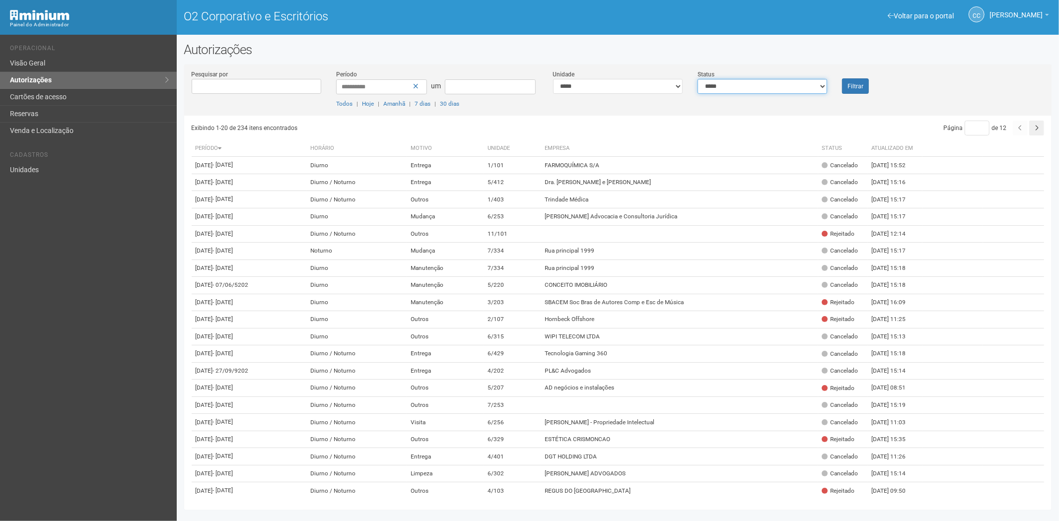
click at [738, 87] on select "**********" at bounding box center [763, 86] width 130 height 15
select select "*"
click at [698, 79] on select "**********" at bounding box center [763, 86] width 130 height 15
click at [848, 83] on font "Filtrar" at bounding box center [856, 86] width 16 height 7
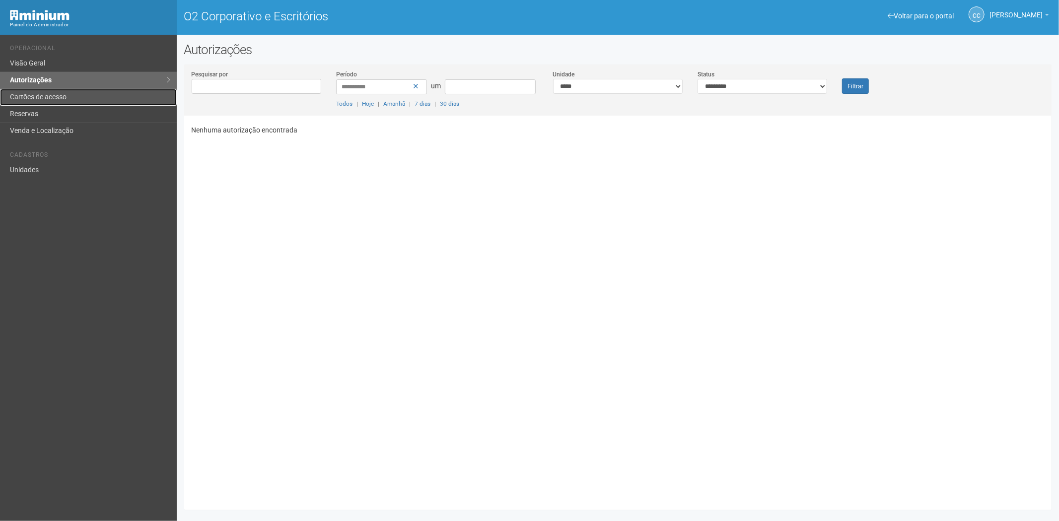
click at [53, 93] on font "Cartões de acesso" at bounding box center [38, 97] width 57 height 8
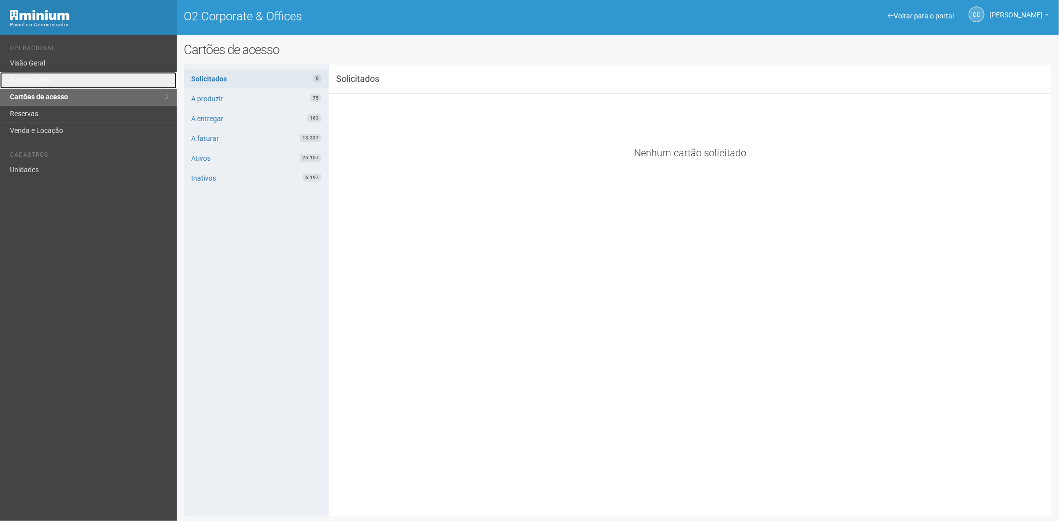
drag, startPoint x: 55, startPoint y: 78, endPoint x: 469, endPoint y: 102, distance: 414.4
click at [55, 78] on link "Autorizações" at bounding box center [88, 80] width 177 height 17
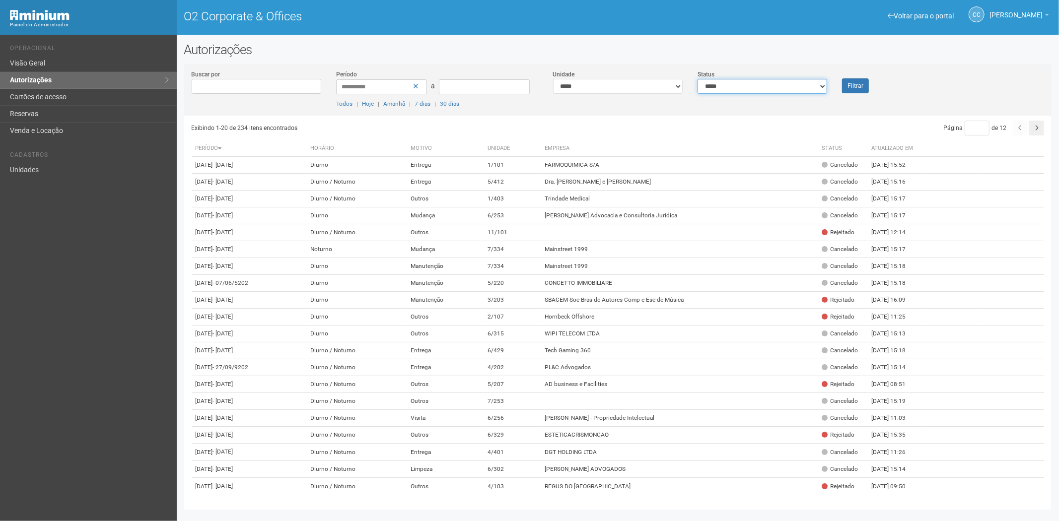
drag, startPoint x: 787, startPoint y: 87, endPoint x: 782, endPoint y: 92, distance: 6.3
click at [787, 87] on select "**********" at bounding box center [763, 86] width 130 height 15
select select "*"
click at [698, 79] on select "**********" at bounding box center [763, 86] width 130 height 15
click at [863, 81] on button "Filtrar" at bounding box center [855, 85] width 27 height 15
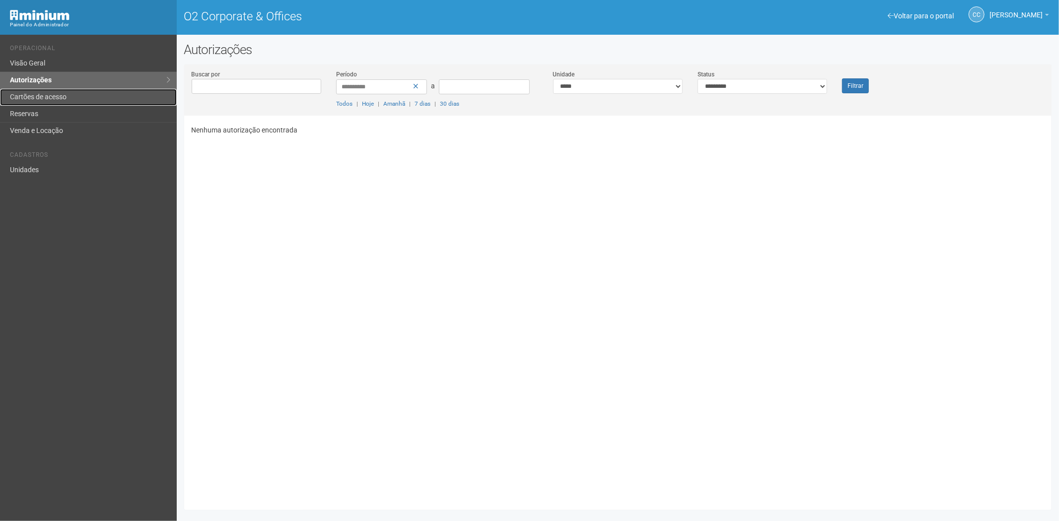
click at [62, 105] on link "Cartões de acesso" at bounding box center [88, 97] width 177 height 17
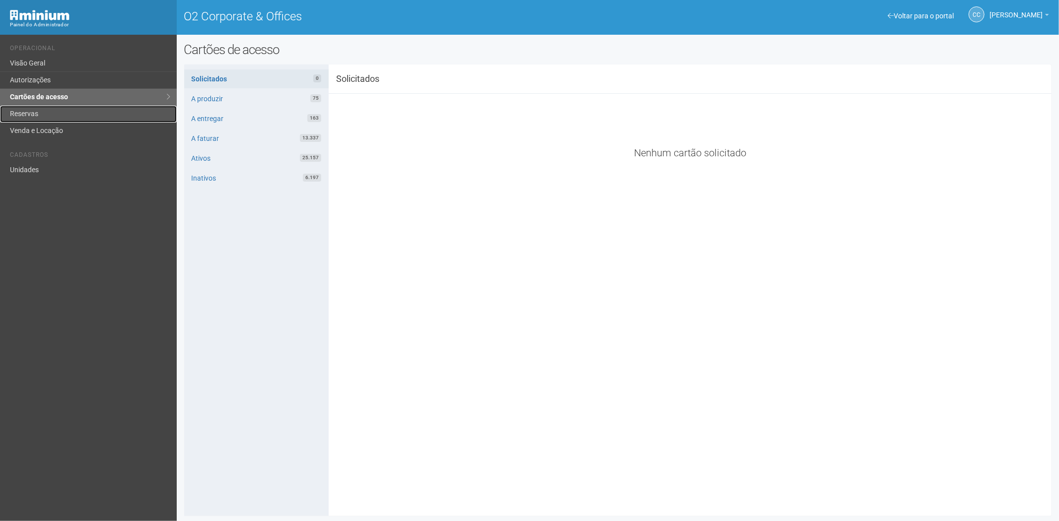
click at [57, 112] on link "Reservas" at bounding box center [88, 114] width 177 height 17
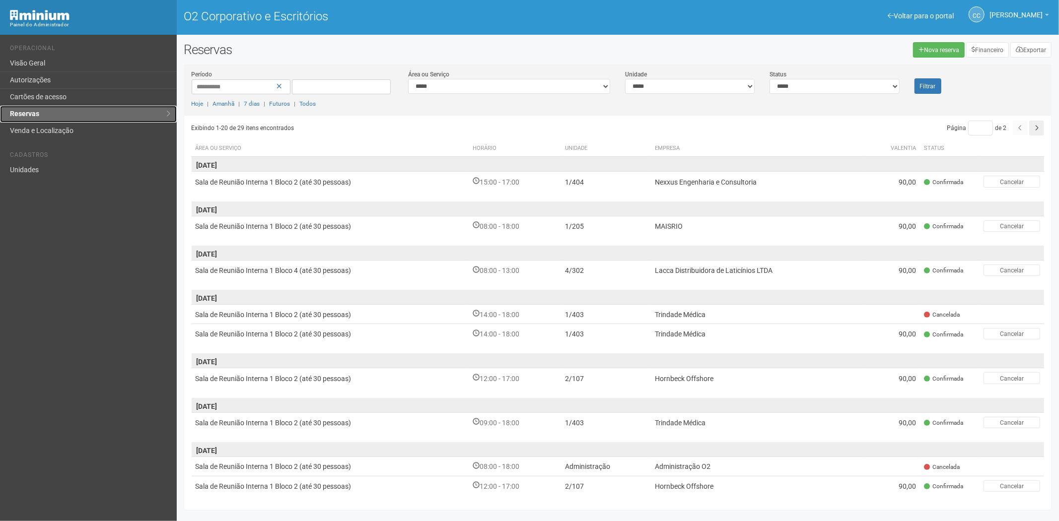
click at [47, 111] on link "Reservas" at bounding box center [88, 114] width 177 height 17
click at [56, 85] on link "Autorizações" at bounding box center [88, 80] width 177 height 17
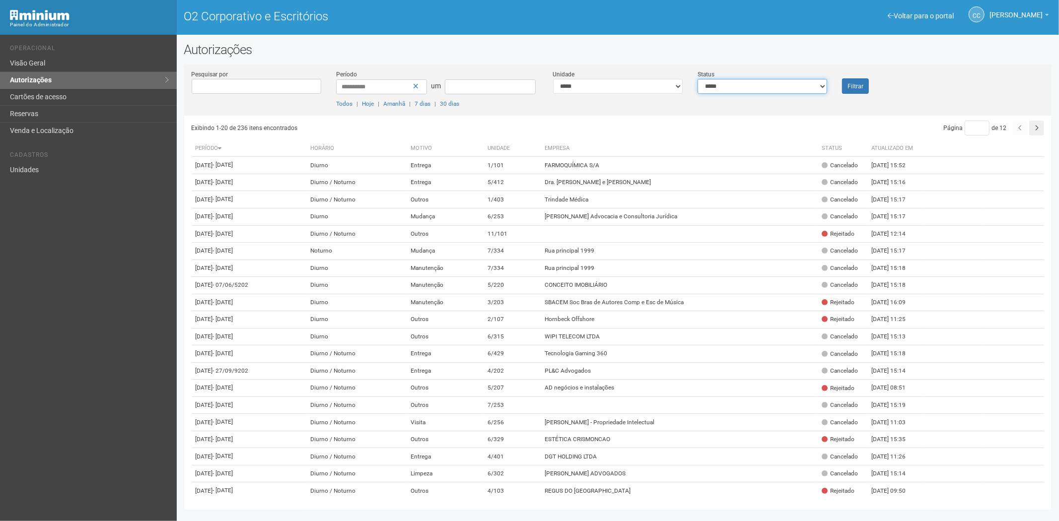
click at [734, 86] on select "**********" at bounding box center [763, 86] width 130 height 15
select select "*"
click at [698, 79] on select "**********" at bounding box center [763, 86] width 130 height 15
click at [853, 85] on font "Filtrar" at bounding box center [856, 86] width 16 height 7
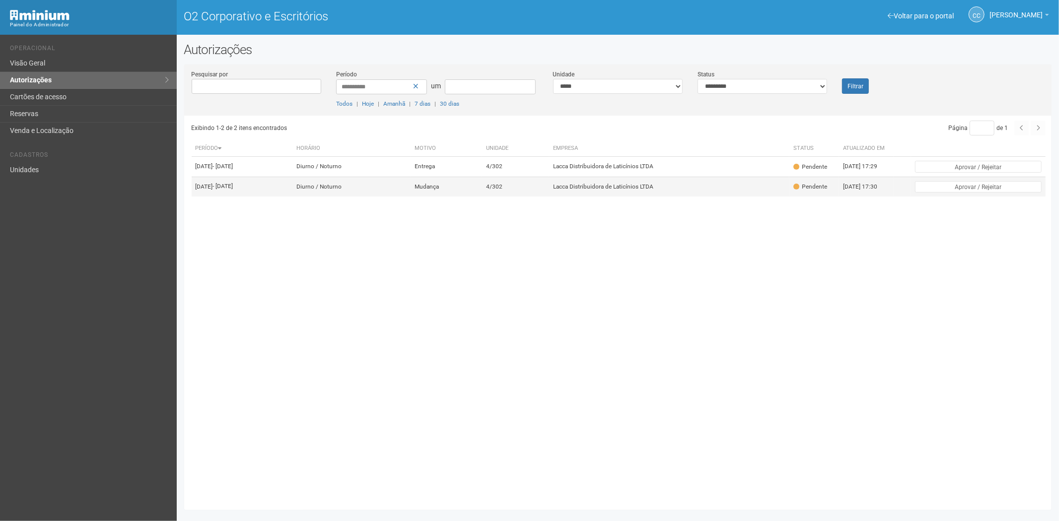
click at [293, 197] on td "01/10/2025 - 01/10/2025" at bounding box center [242, 187] width 101 height 20
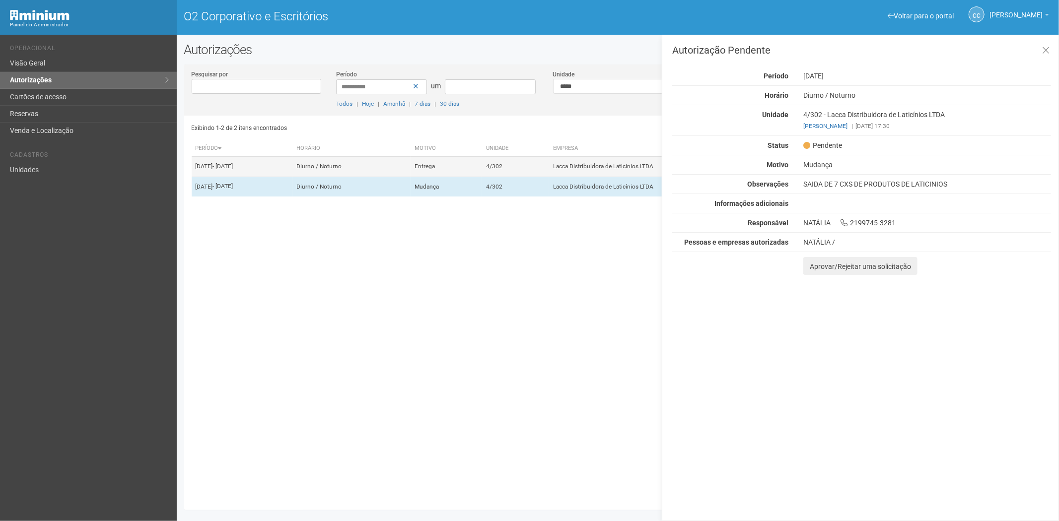
click at [293, 177] on td "01/10/2025 - 01/10/2025" at bounding box center [242, 167] width 101 height 20
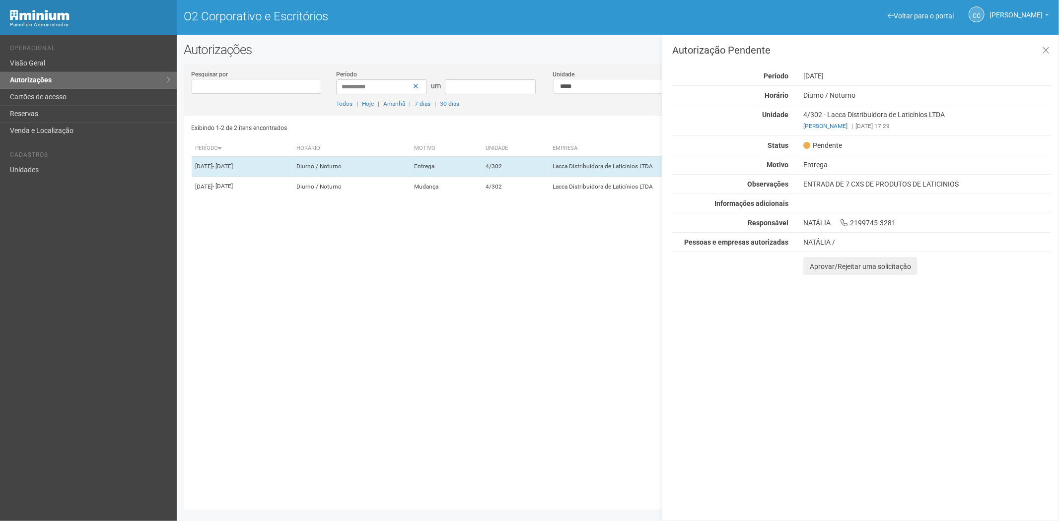
drag, startPoint x: 63, startPoint y: 182, endPoint x: 61, endPoint y: 176, distance: 6.3
click at [63, 181] on div "Voltar para o portal Operacional Visão Geral Autorizações Cartões de acesso Res…" at bounding box center [88, 278] width 177 height 487
click at [58, 170] on link "Unidades" at bounding box center [88, 170] width 177 height 16
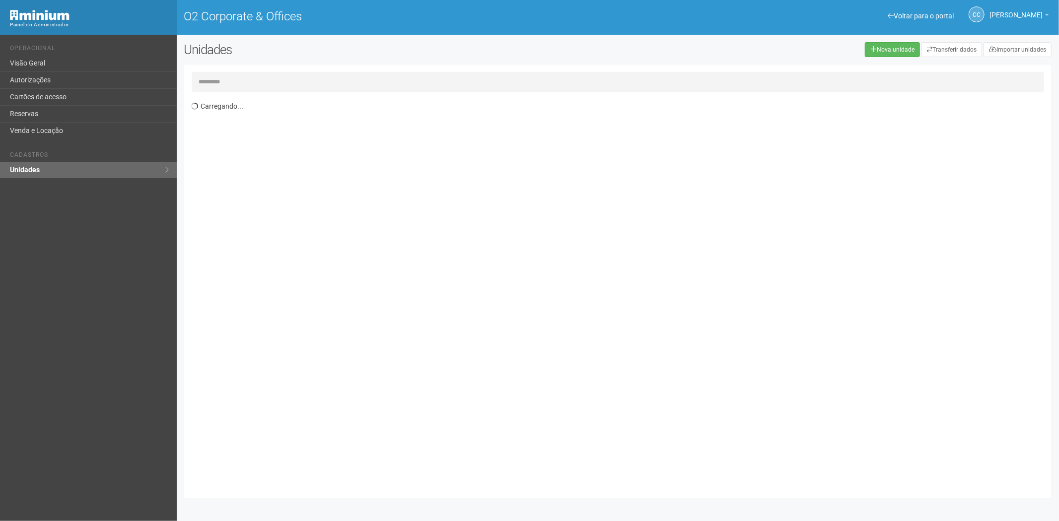
click at [230, 82] on input "text" at bounding box center [618, 82] width 853 height 20
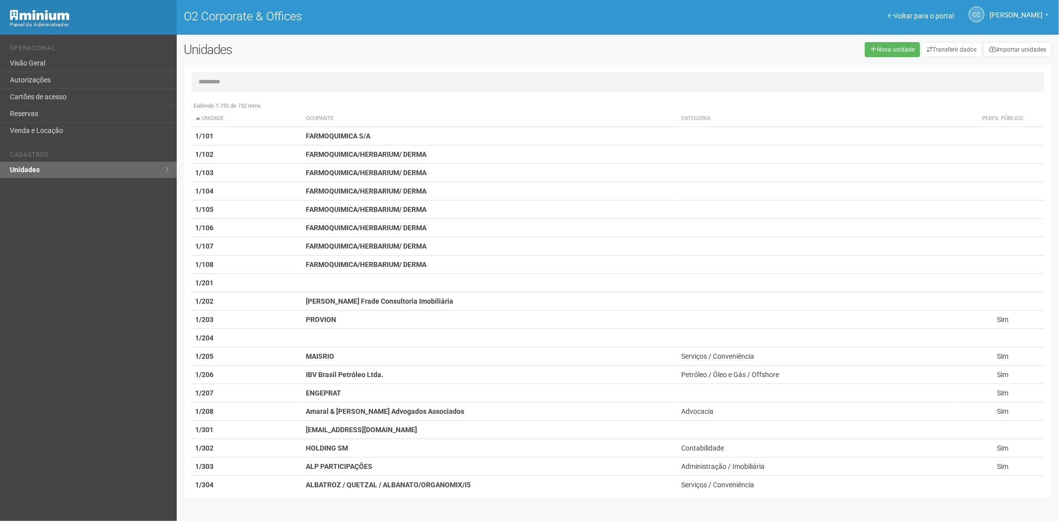
click at [214, 80] on input "text" at bounding box center [618, 82] width 853 height 20
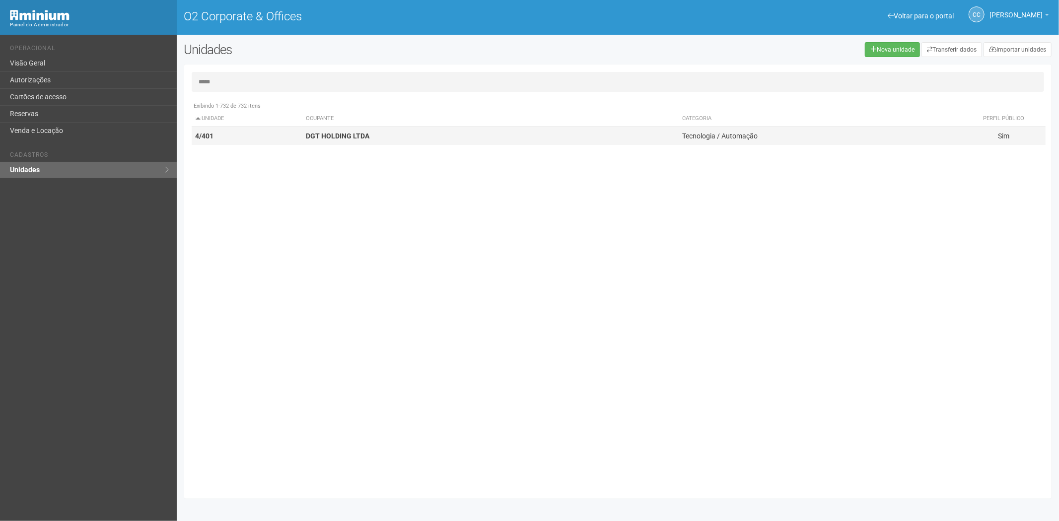
type input "*****"
click at [341, 137] on strong "DGT HOLDING LTDA" at bounding box center [338, 136] width 64 height 8
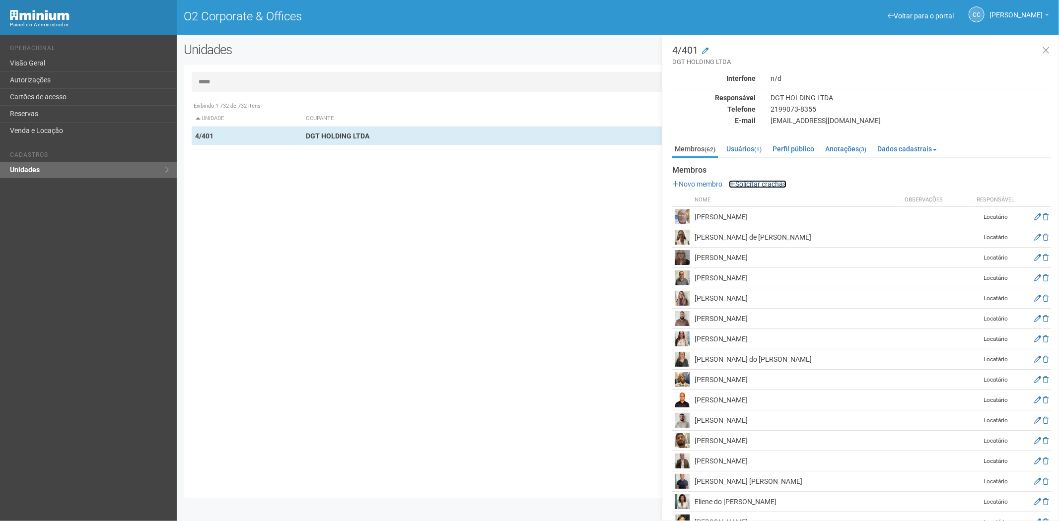
click at [756, 185] on link "Solicitar crachás" at bounding box center [758, 184] width 58 height 8
click at [760, 185] on link "Solicitar crachás" at bounding box center [758, 184] width 58 height 8
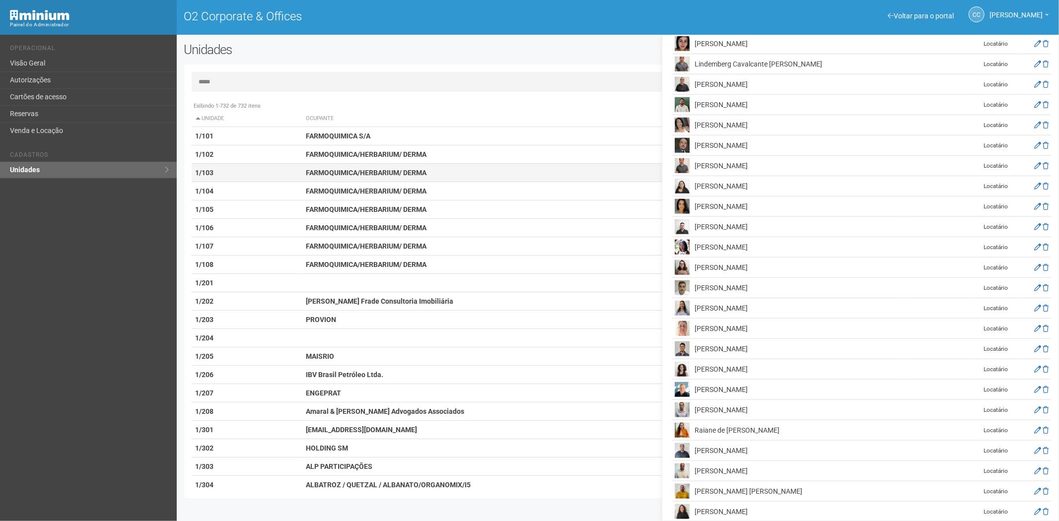
scroll to position [740, 0]
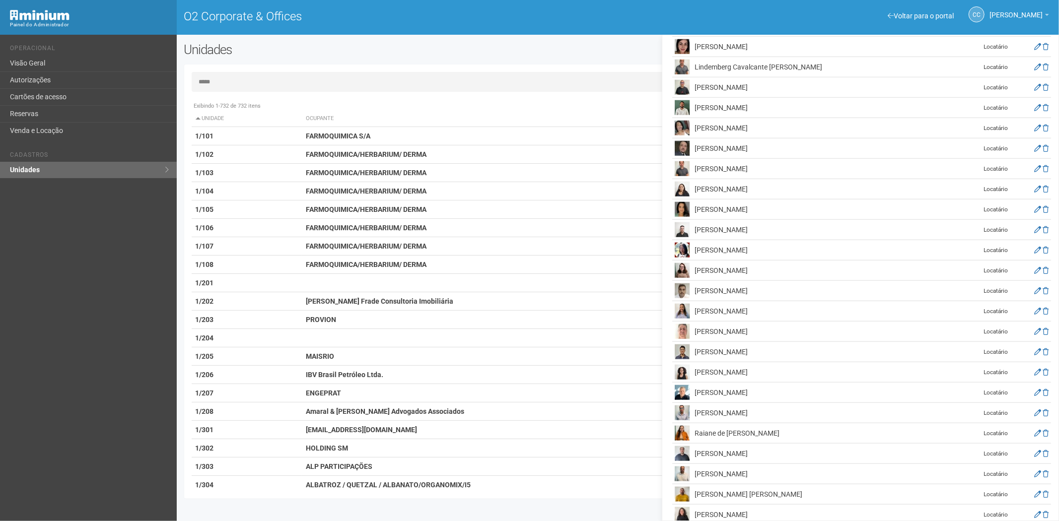
click at [255, 75] on input "*****" at bounding box center [618, 82] width 853 height 20
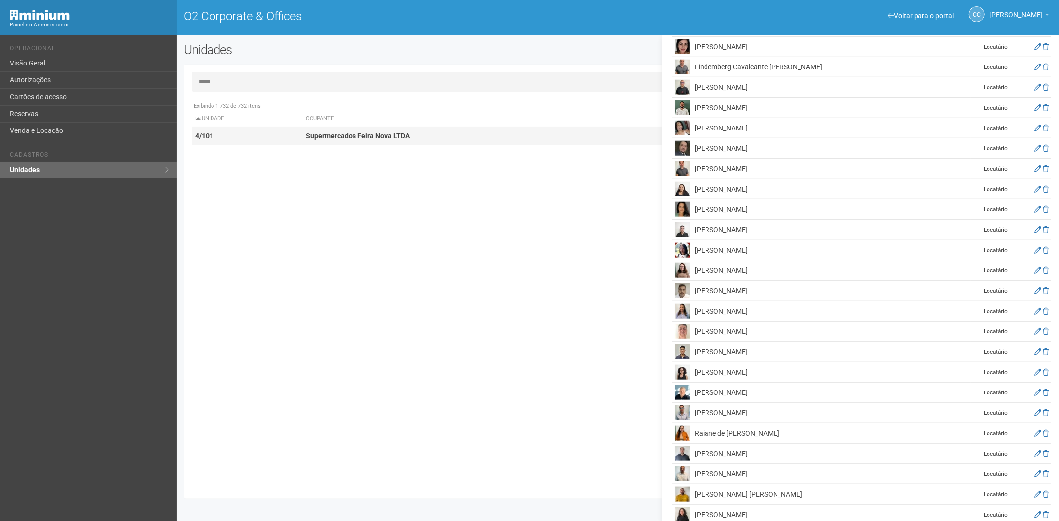
type input "*****"
click at [268, 135] on td "4/101" at bounding box center [247, 136] width 111 height 18
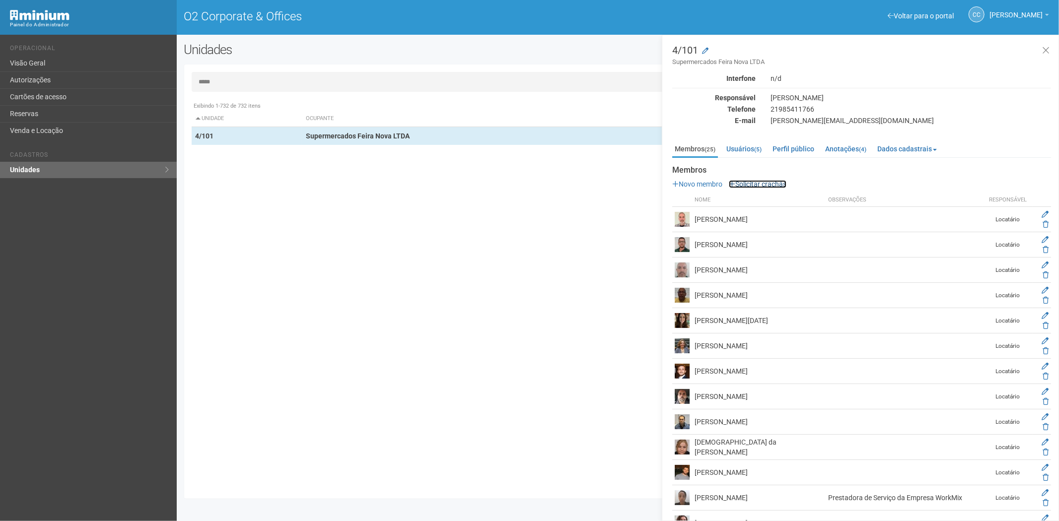
click at [758, 186] on link "Solicitar crachás" at bounding box center [758, 184] width 58 height 8
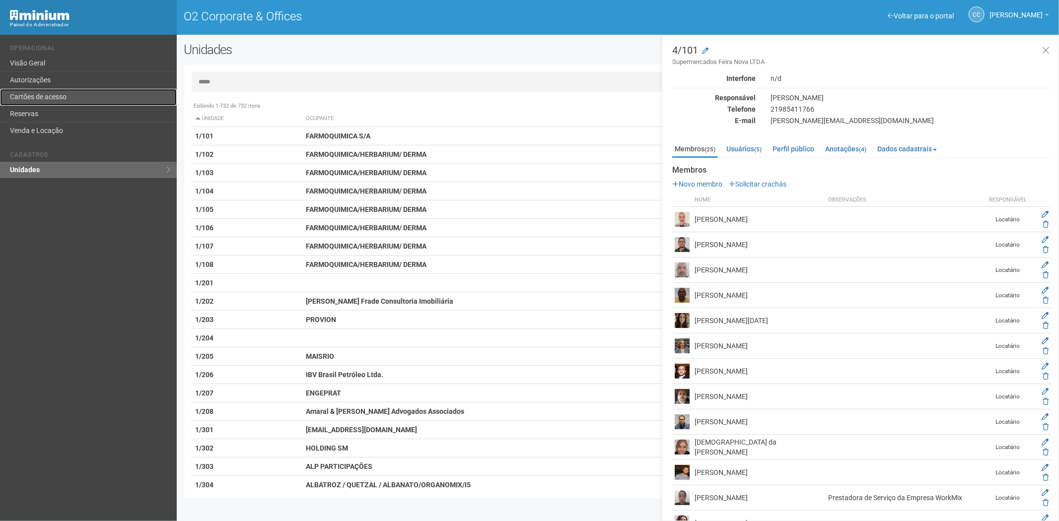
click at [42, 93] on link "Cartões de acesso" at bounding box center [88, 97] width 177 height 17
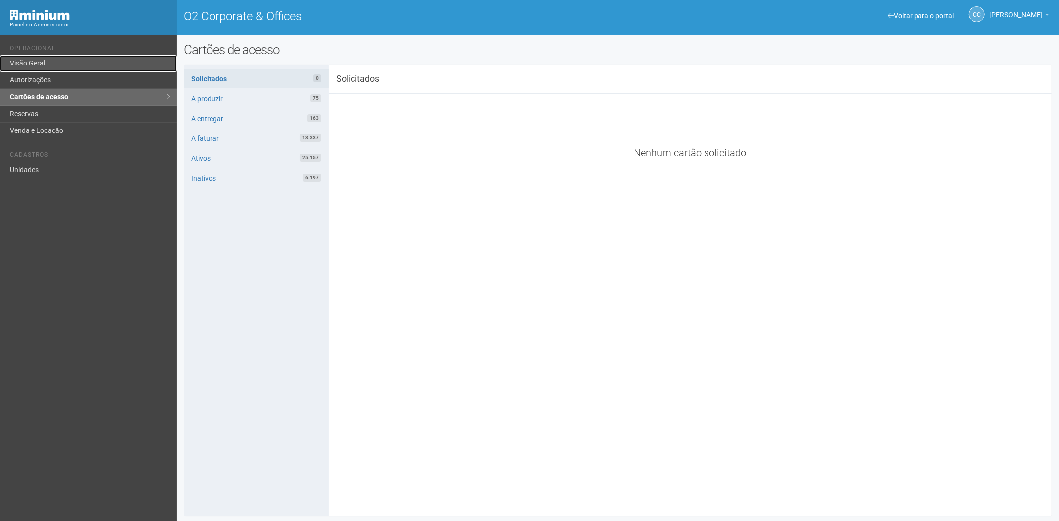
click at [54, 70] on link "Visão Geral" at bounding box center [88, 63] width 177 height 17
click at [57, 79] on link "Autorizações" at bounding box center [88, 80] width 177 height 17
click at [122, 79] on link "Autorizações" at bounding box center [88, 80] width 177 height 17
click at [62, 73] on link "Autorizações" at bounding box center [88, 80] width 177 height 17
click at [108, 78] on link "Autorizações" at bounding box center [88, 80] width 177 height 17
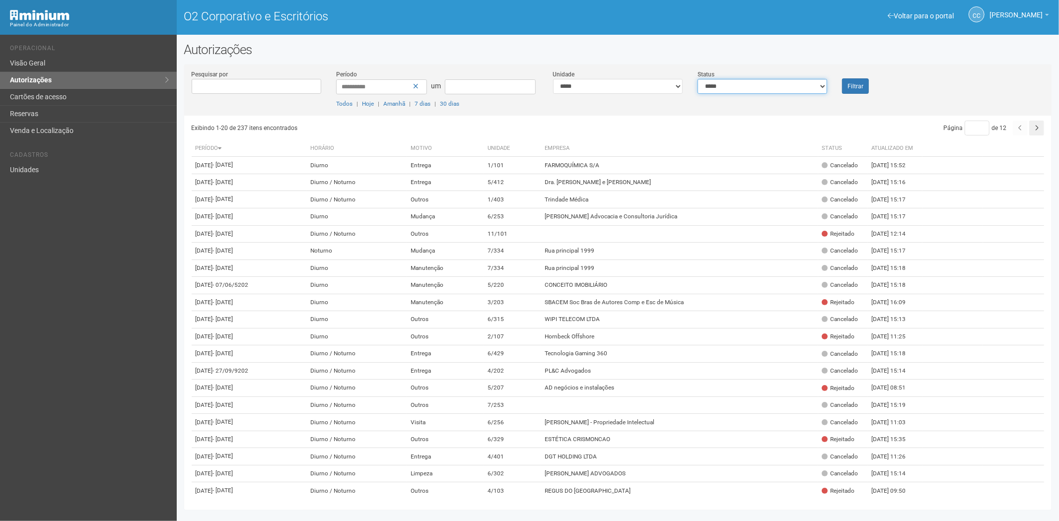
click at [751, 81] on select "**********" at bounding box center [763, 86] width 130 height 15
select select "*"
click at [698, 79] on select "**********" at bounding box center [763, 86] width 130 height 15
click at [856, 83] on font "Filtrar" at bounding box center [856, 86] width 16 height 7
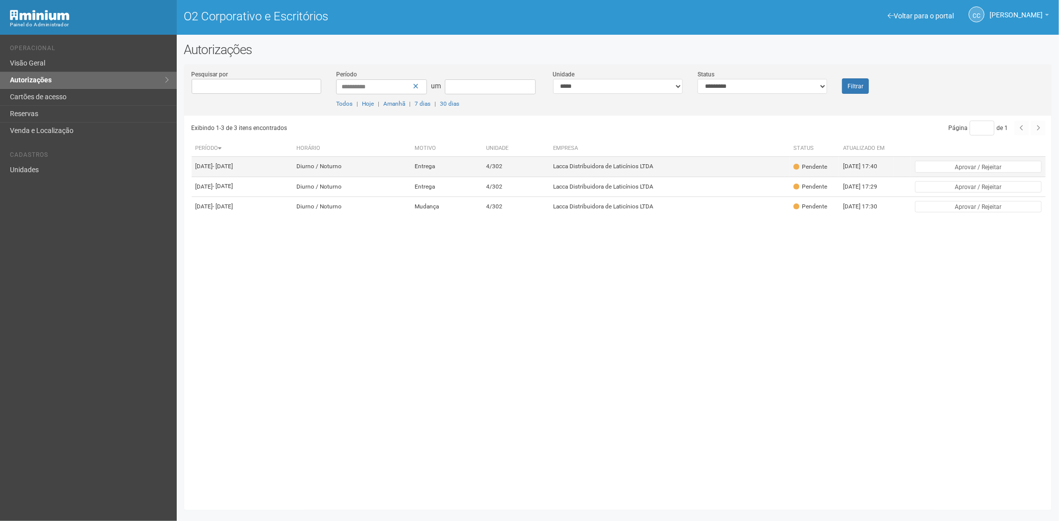
click at [732, 170] on td "Lacca Distribuidora de Laticínios LTDA" at bounding box center [669, 167] width 240 height 20
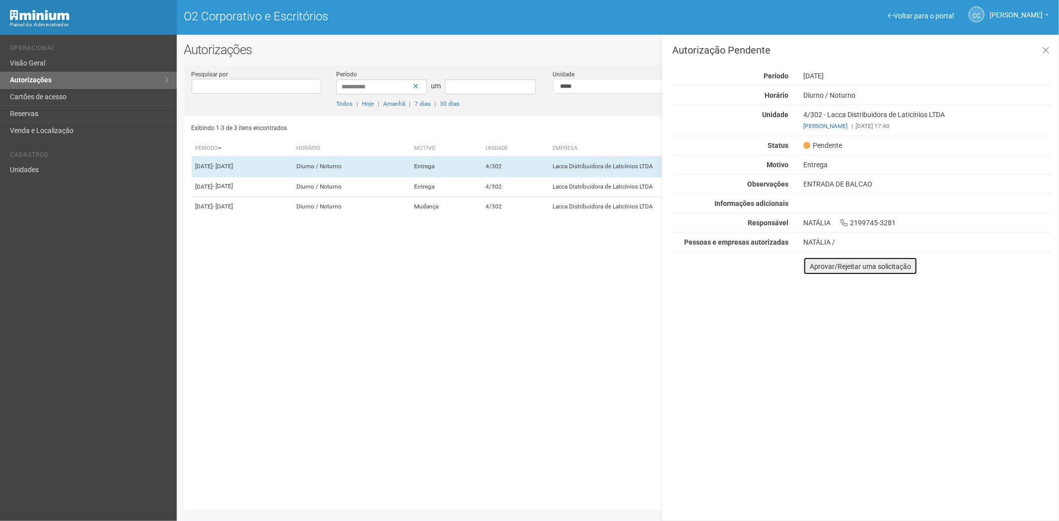
click at [816, 270] on font "Aprovar/Rejeitar uma solicitação" at bounding box center [860, 267] width 101 height 8
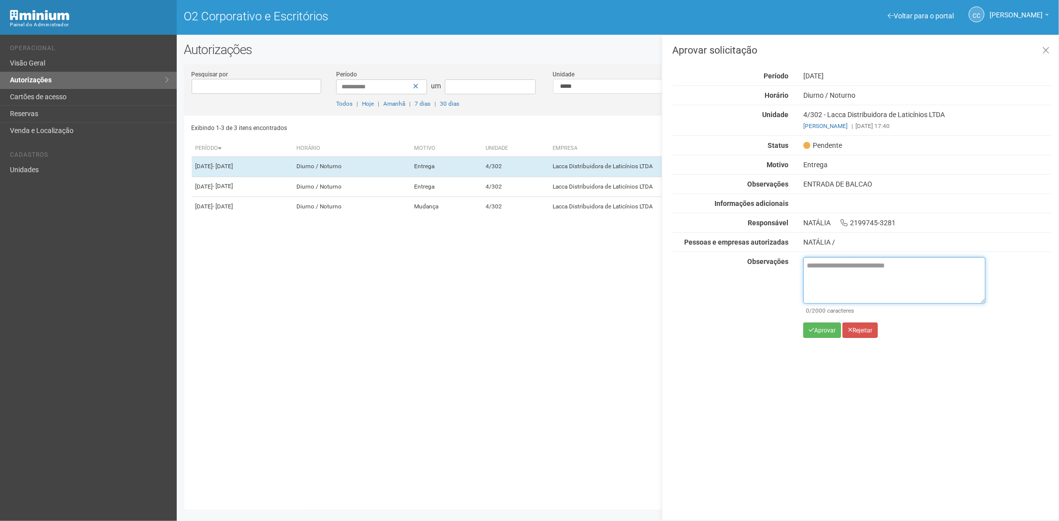
click at [828, 294] on textarea at bounding box center [895, 280] width 182 height 47
paste textarea "**********"
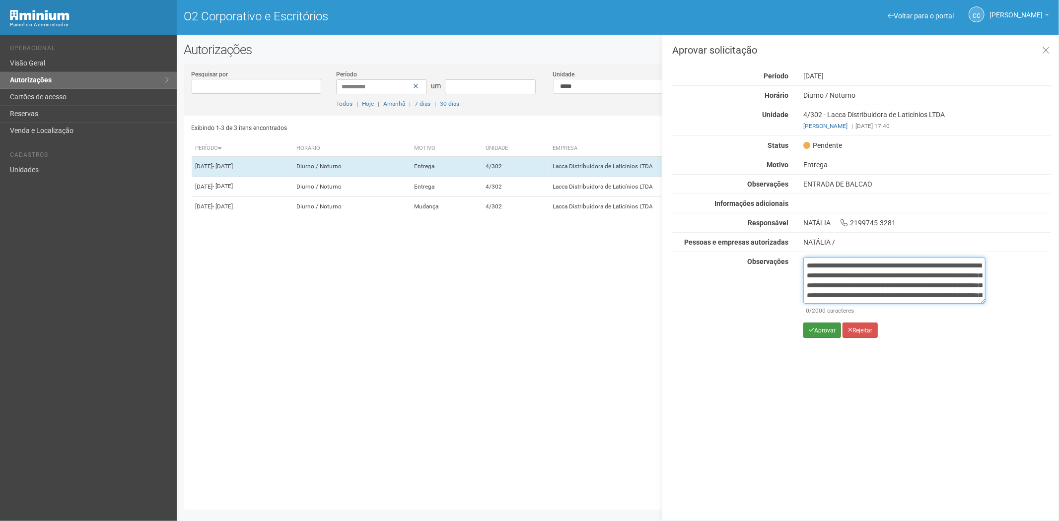
scroll to position [56, 0]
type textarea "**********"
click at [824, 332] on font "Aprovar" at bounding box center [824, 330] width 21 height 7
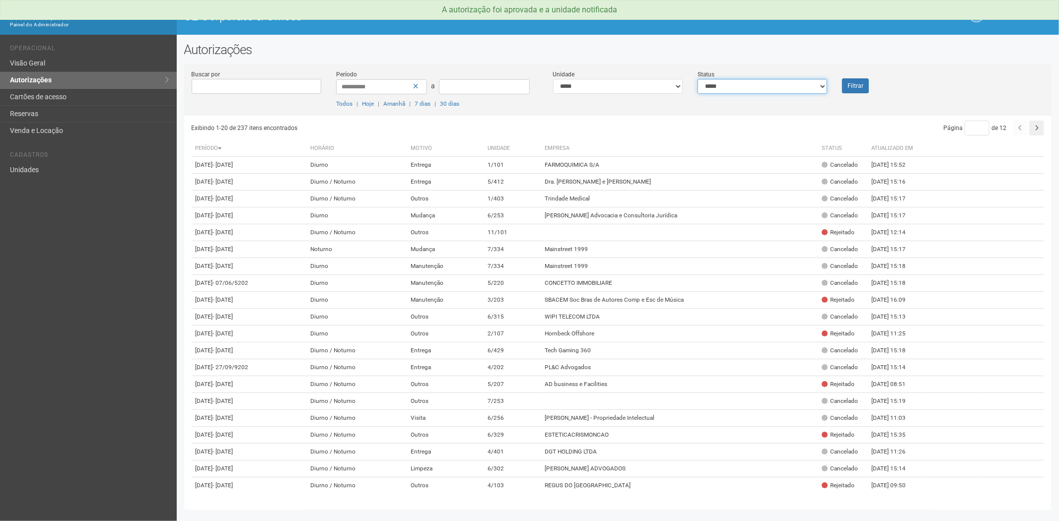
click at [749, 81] on select "**********" at bounding box center [763, 86] width 130 height 15
select select "*"
click at [698, 79] on select "**********" at bounding box center [763, 86] width 130 height 15
click at [848, 88] on button "Filtrar" at bounding box center [855, 85] width 27 height 15
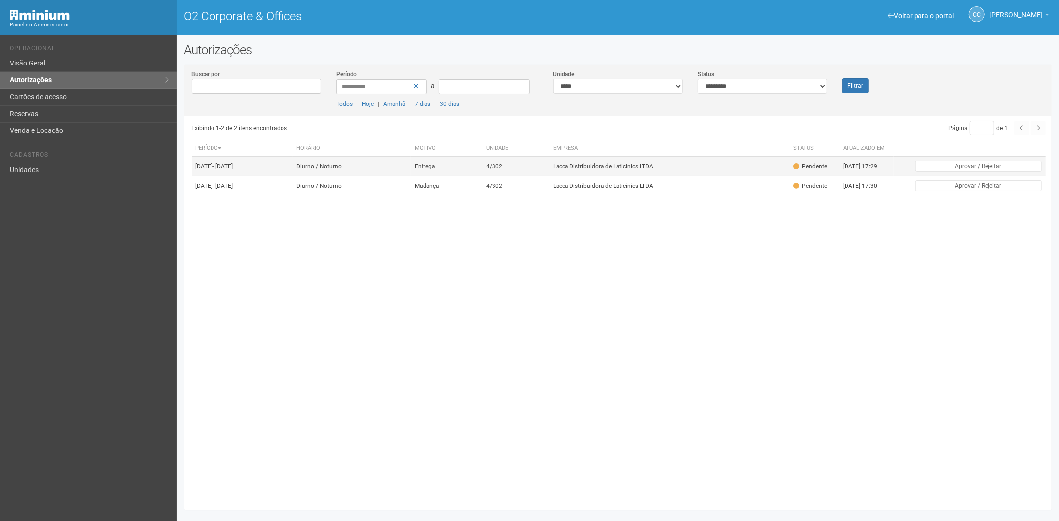
click at [642, 176] on td "Lacca Distribuidora de Laticinios LTDA" at bounding box center [669, 166] width 240 height 19
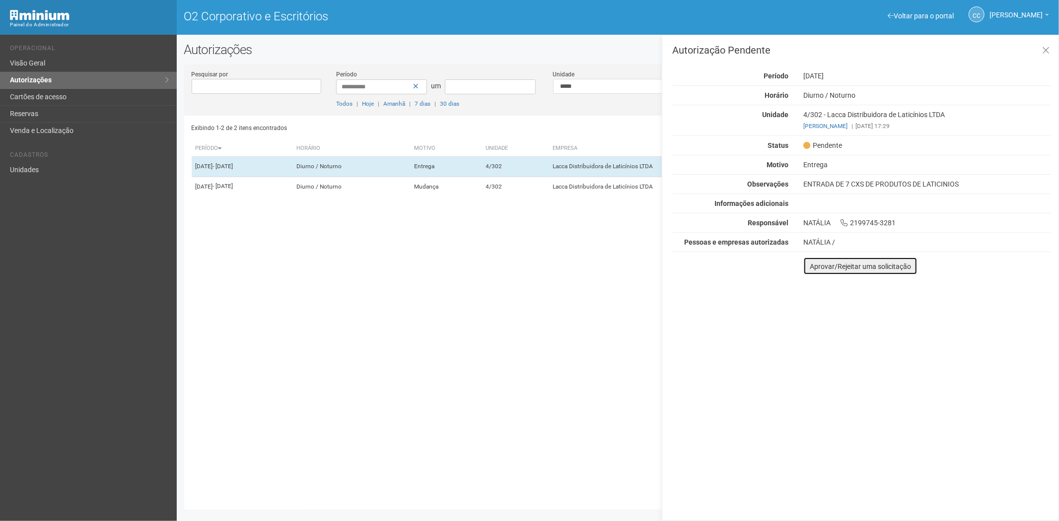
click at [818, 269] on font "Aprovar/Rejeitar uma solicitação" at bounding box center [860, 267] width 101 height 8
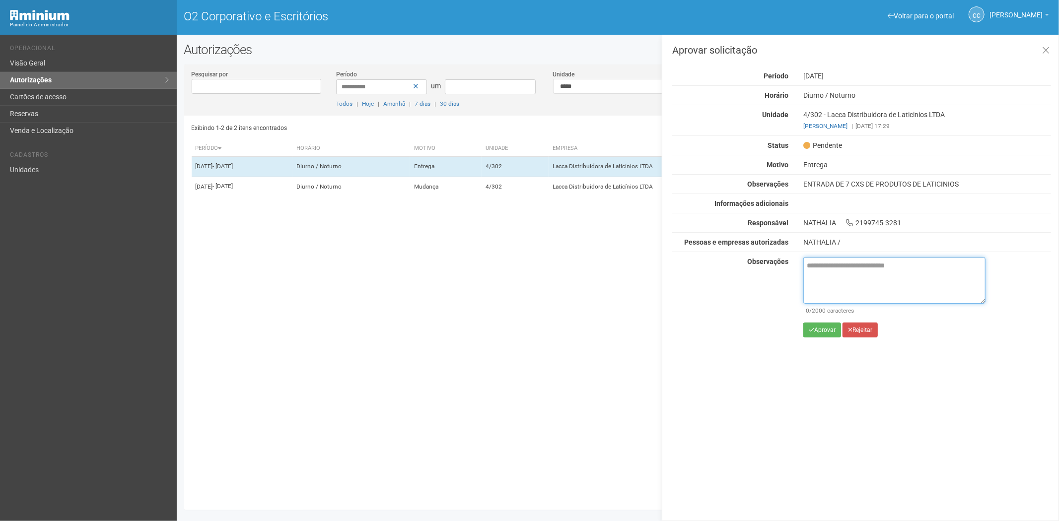
click at [818, 278] on textarea at bounding box center [895, 280] width 182 height 47
paste textarea "**********"
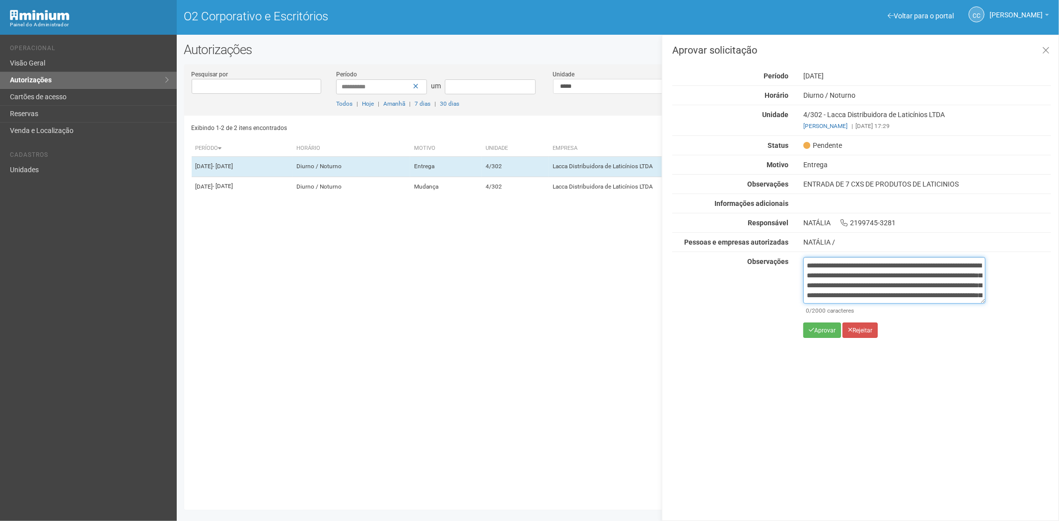
scroll to position [56, 0]
type textarea "**********"
click at [822, 339] on div "**********" at bounding box center [895, 301] width 182 height 88
click at [820, 331] on font "Aprovar" at bounding box center [824, 330] width 21 height 7
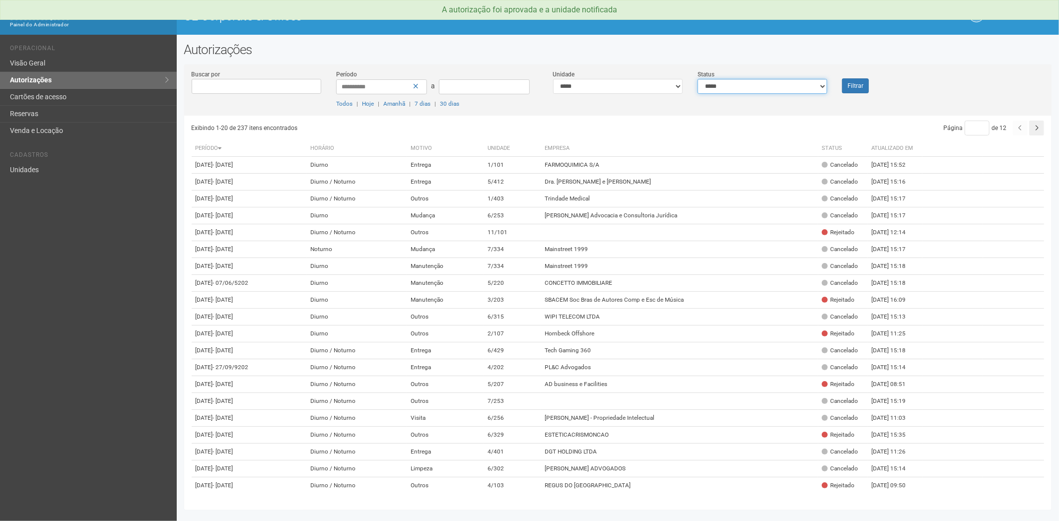
click at [759, 92] on select "**********" at bounding box center [763, 86] width 130 height 15
select select "*"
click at [698, 79] on select "**********" at bounding box center [763, 86] width 130 height 15
click at [869, 87] on div "Filtrar" at bounding box center [871, 82] width 73 height 24
click at [866, 86] on button "Filtrar" at bounding box center [855, 85] width 27 height 15
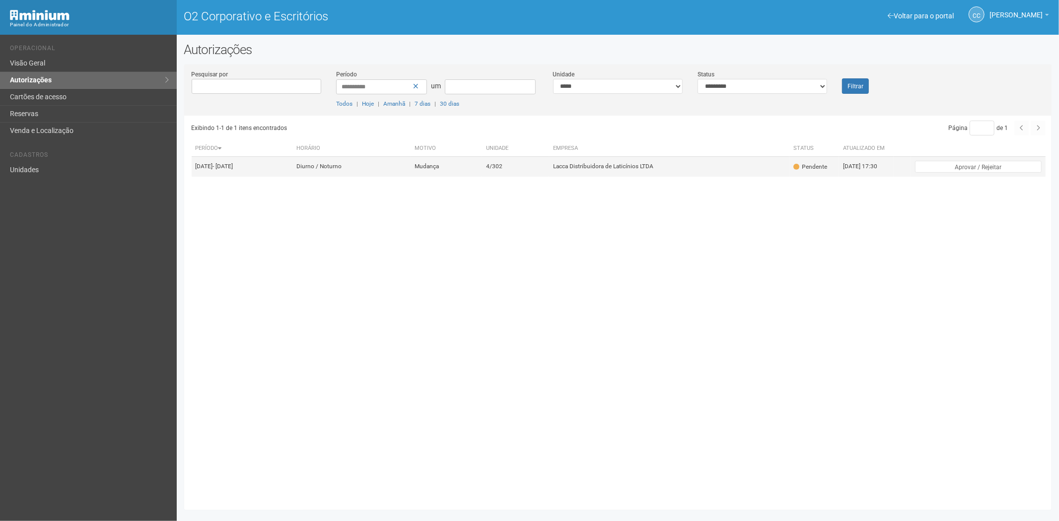
click at [614, 175] on td "Lacca Distribuidora de Laticínios LTDA" at bounding box center [669, 167] width 240 height 20
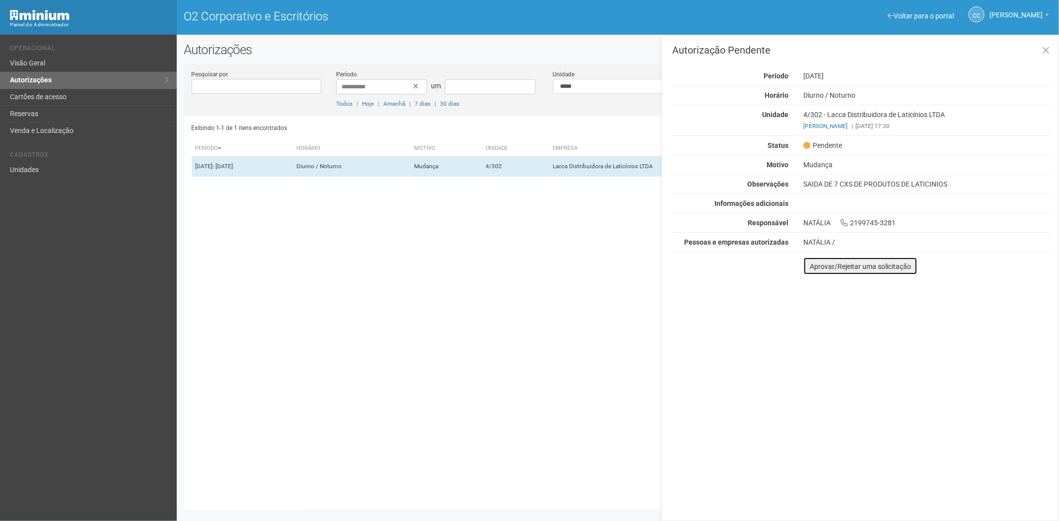
click at [813, 267] on font "Aprovar/Rejeitar uma solicitação" at bounding box center [860, 267] width 101 height 8
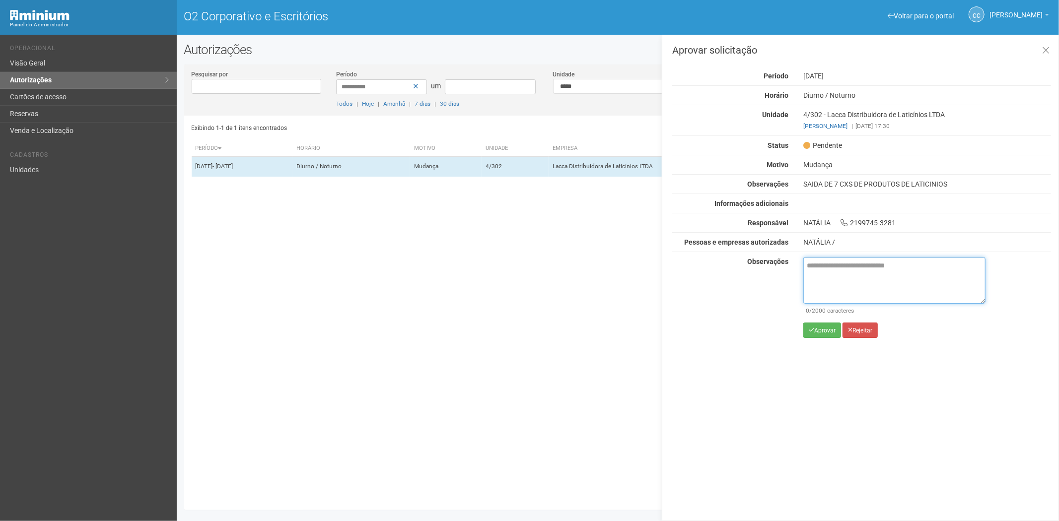
click at [821, 274] on textarea at bounding box center [895, 280] width 182 height 47
paste textarea "**********"
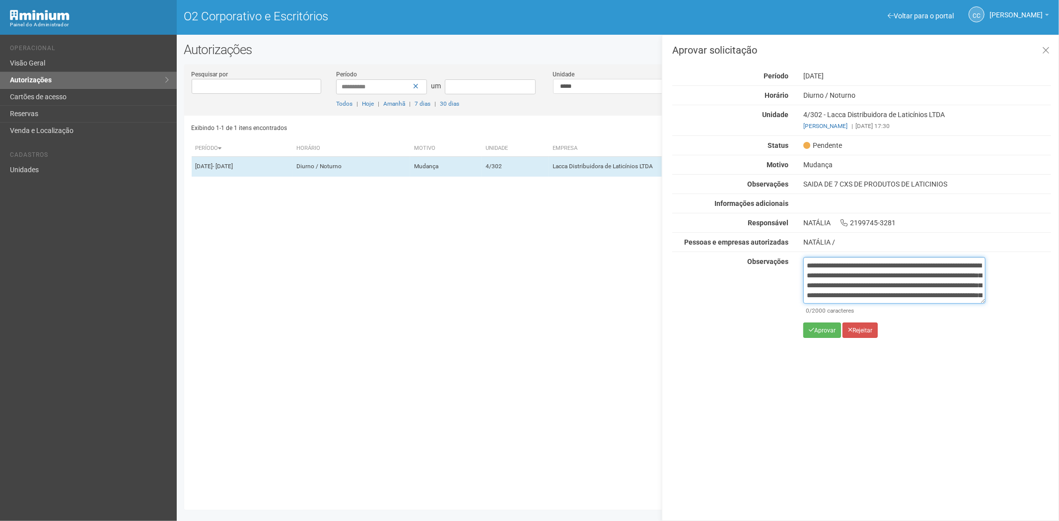
scroll to position [56, 0]
type textarea "**********"
click at [818, 339] on div "**********" at bounding box center [895, 301] width 182 height 88
click at [819, 335] on button "Aprovar" at bounding box center [823, 330] width 38 height 15
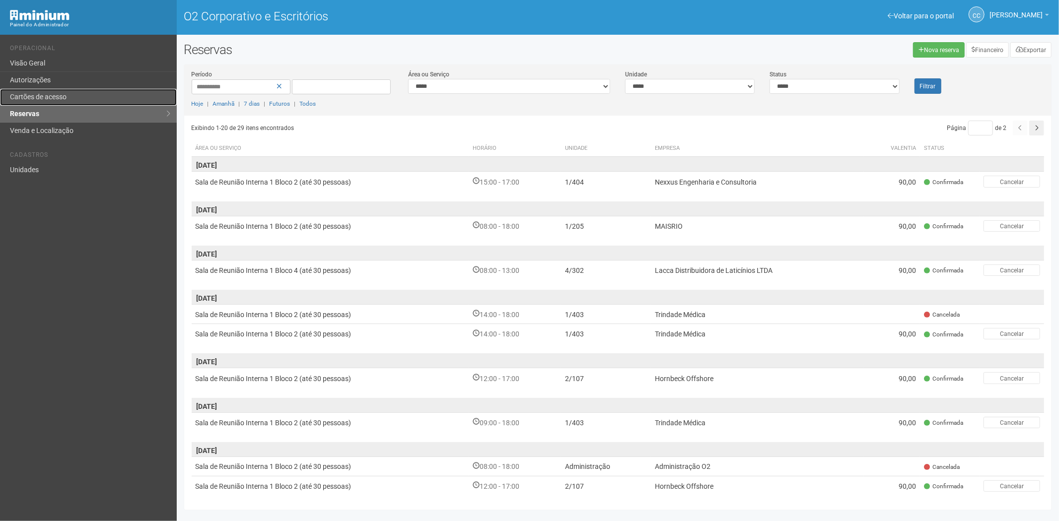
click at [61, 91] on link "Cartões de acesso" at bounding box center [88, 97] width 177 height 17
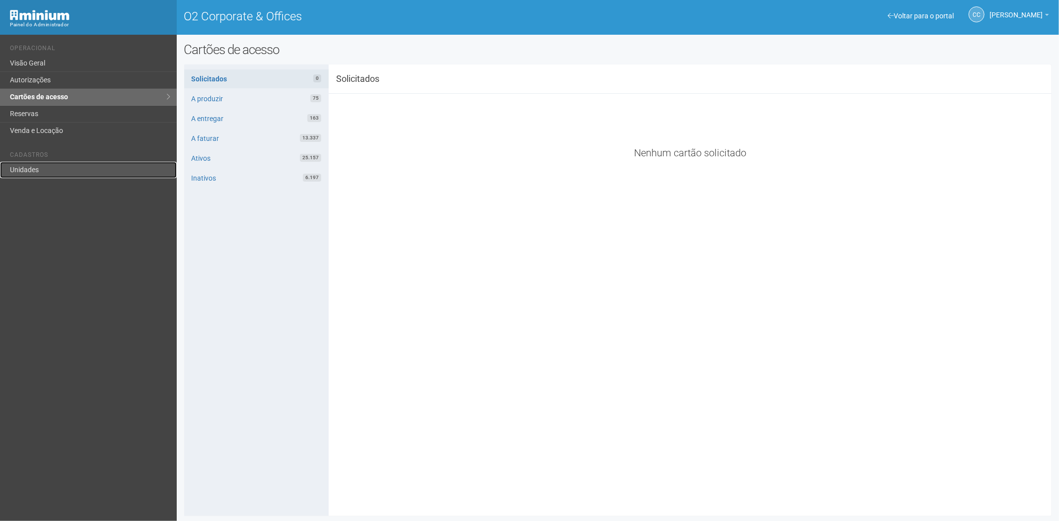
drag, startPoint x: 35, startPoint y: 175, endPoint x: 70, endPoint y: 162, distance: 37.1
click at [36, 174] on link "Unidades" at bounding box center [88, 170] width 177 height 16
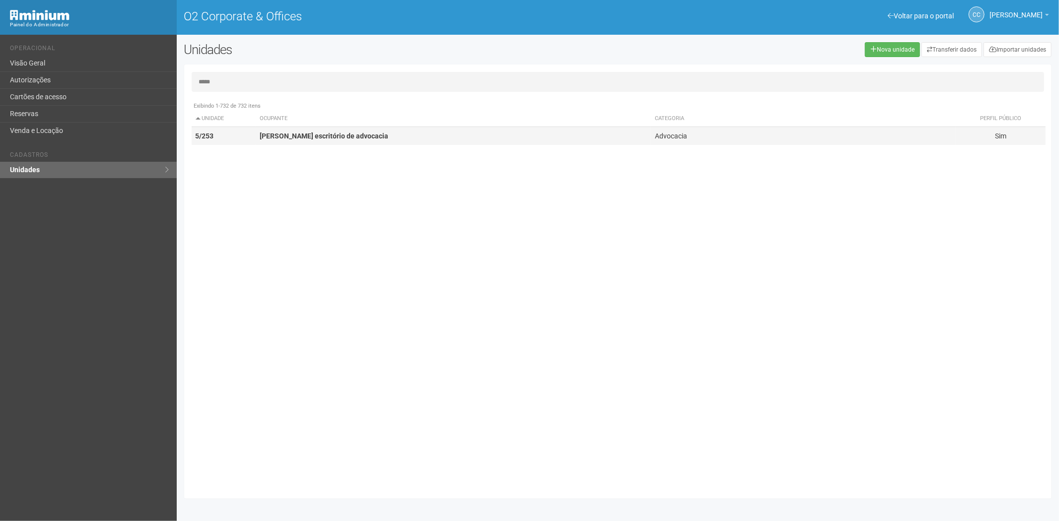
type input "*****"
click at [290, 134] on strong "Renato Ventura escritório de advocacia" at bounding box center [324, 136] width 129 height 8
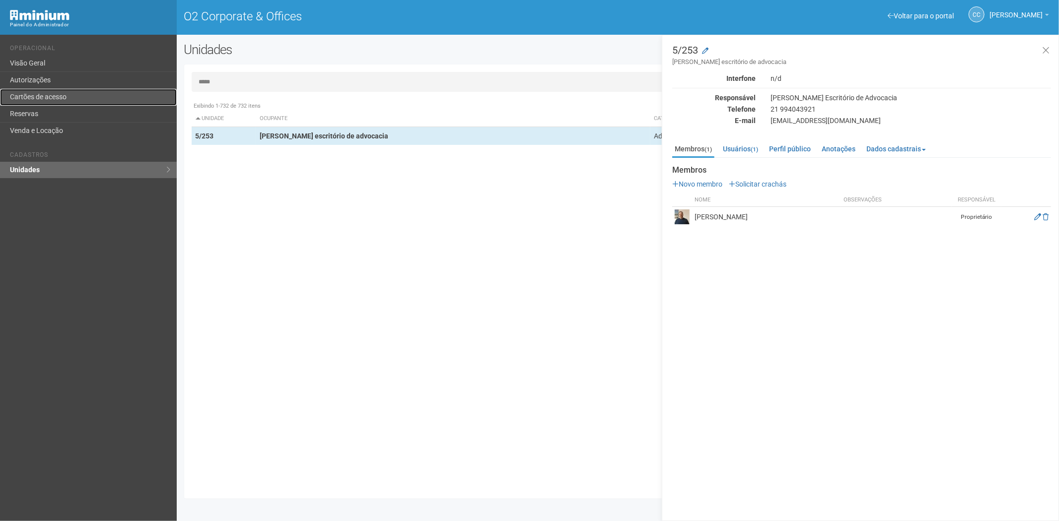
click at [52, 95] on link "Cartões de acesso" at bounding box center [88, 97] width 177 height 17
